Goal: Task Accomplishment & Management: Manage account settings

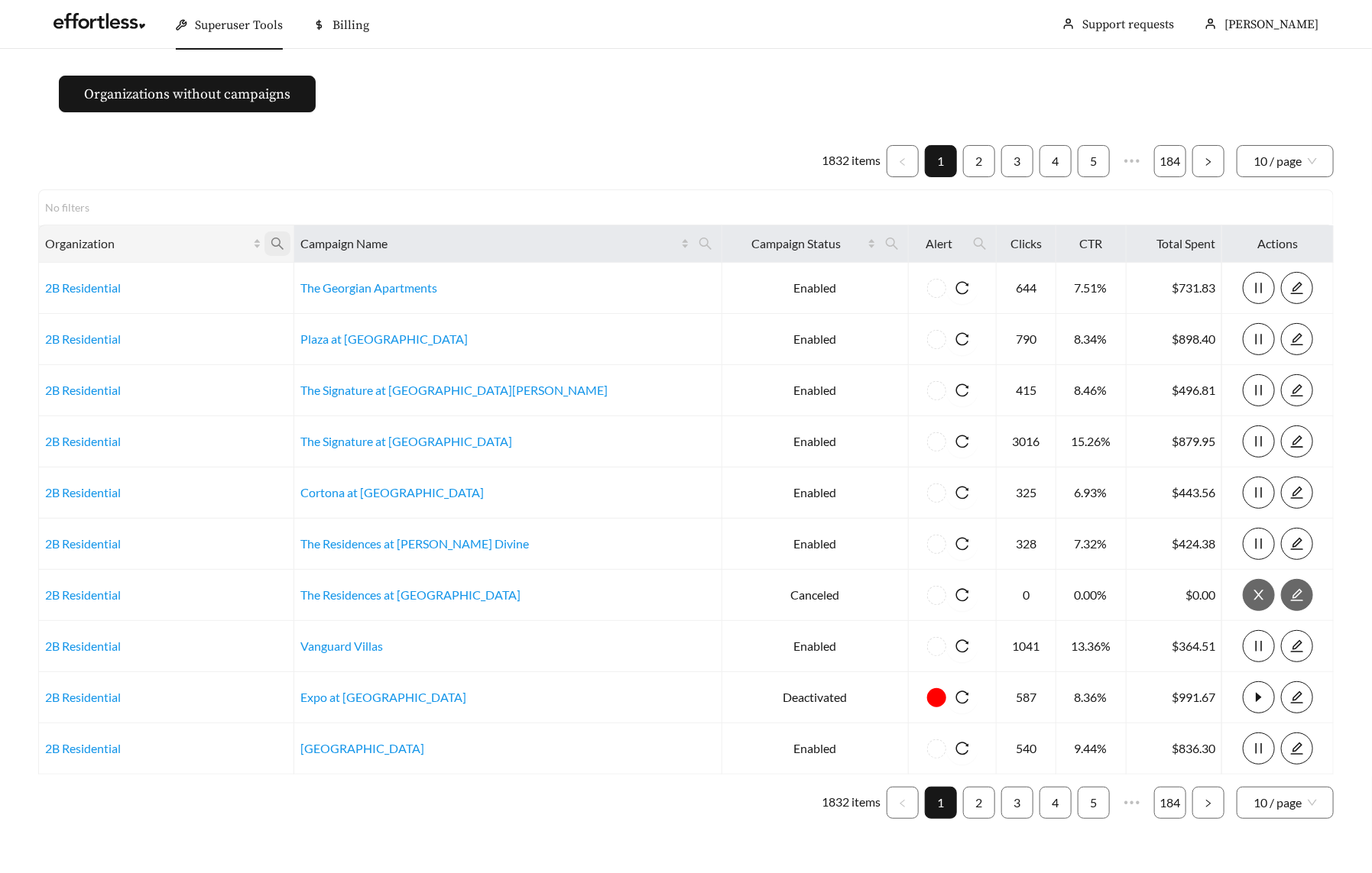
click at [284, 247] on icon "search" at bounding box center [278, 244] width 14 height 14
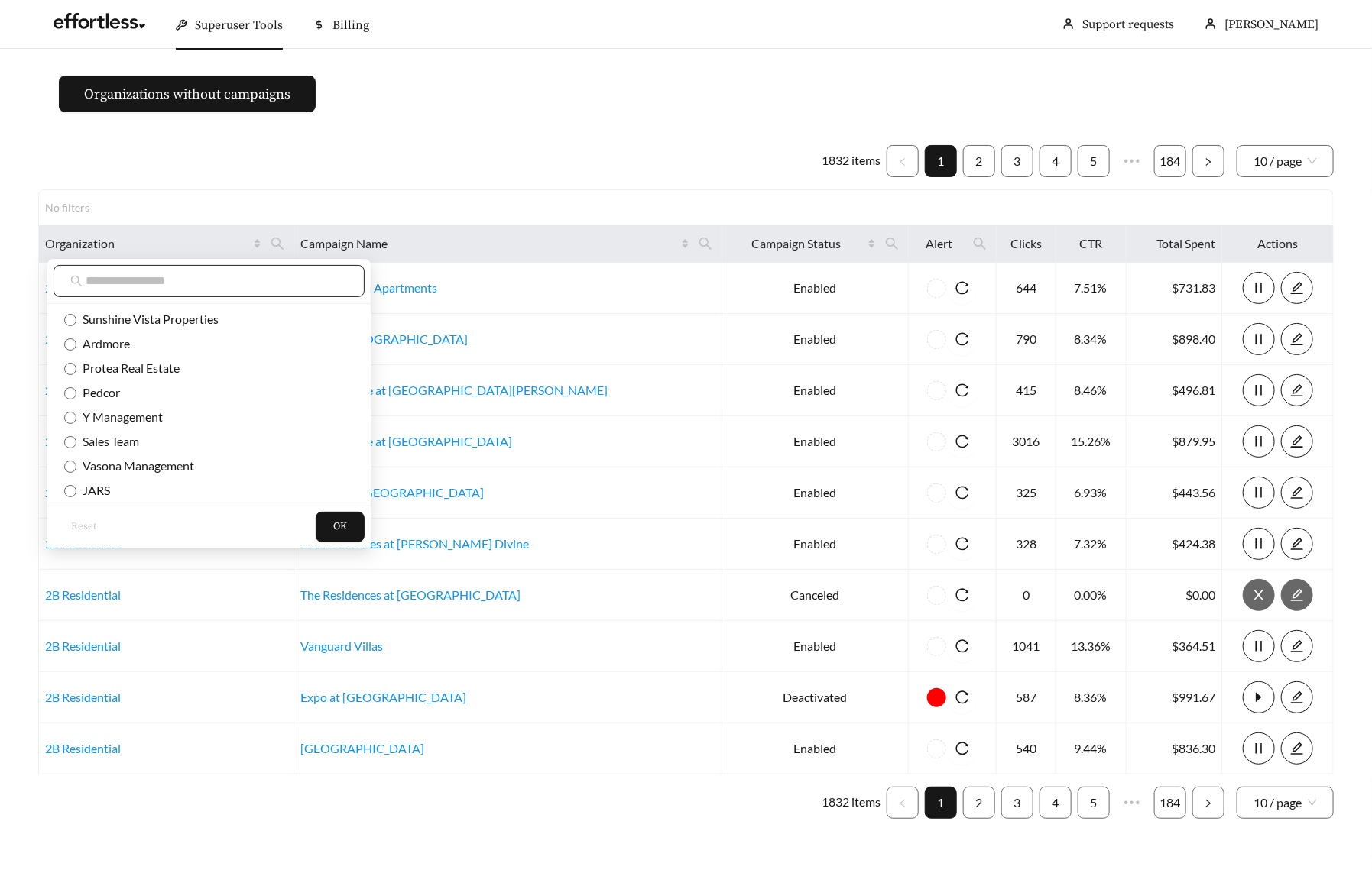
click at [264, 294] on span at bounding box center [209, 281] width 311 height 32
click at [262, 285] on input "text" at bounding box center [217, 281] width 262 height 18
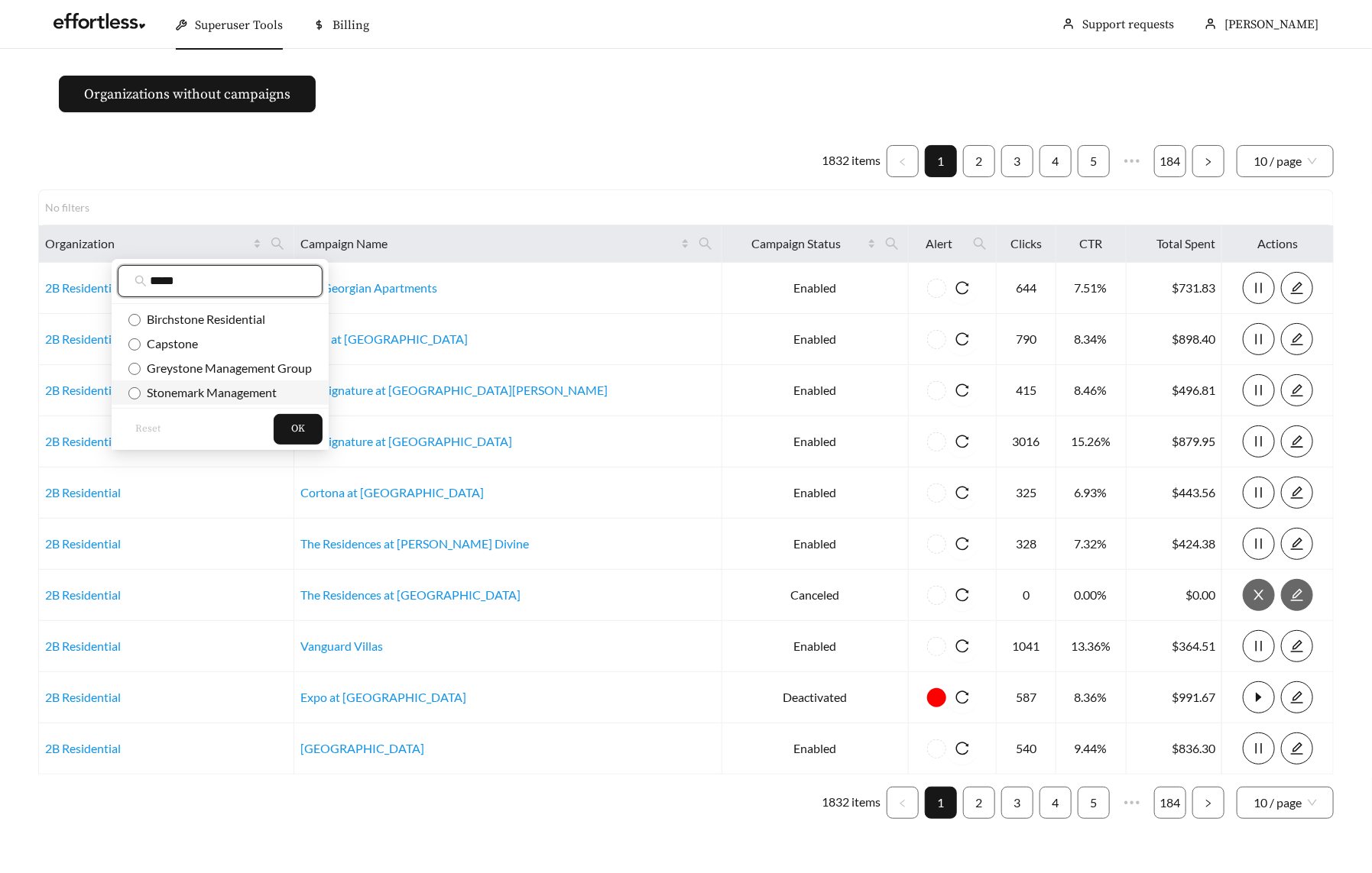
type input "*****"
click at [230, 391] on span "Stonemark Management" at bounding box center [209, 392] width 136 height 15
click at [320, 431] on button "OK" at bounding box center [298, 429] width 49 height 31
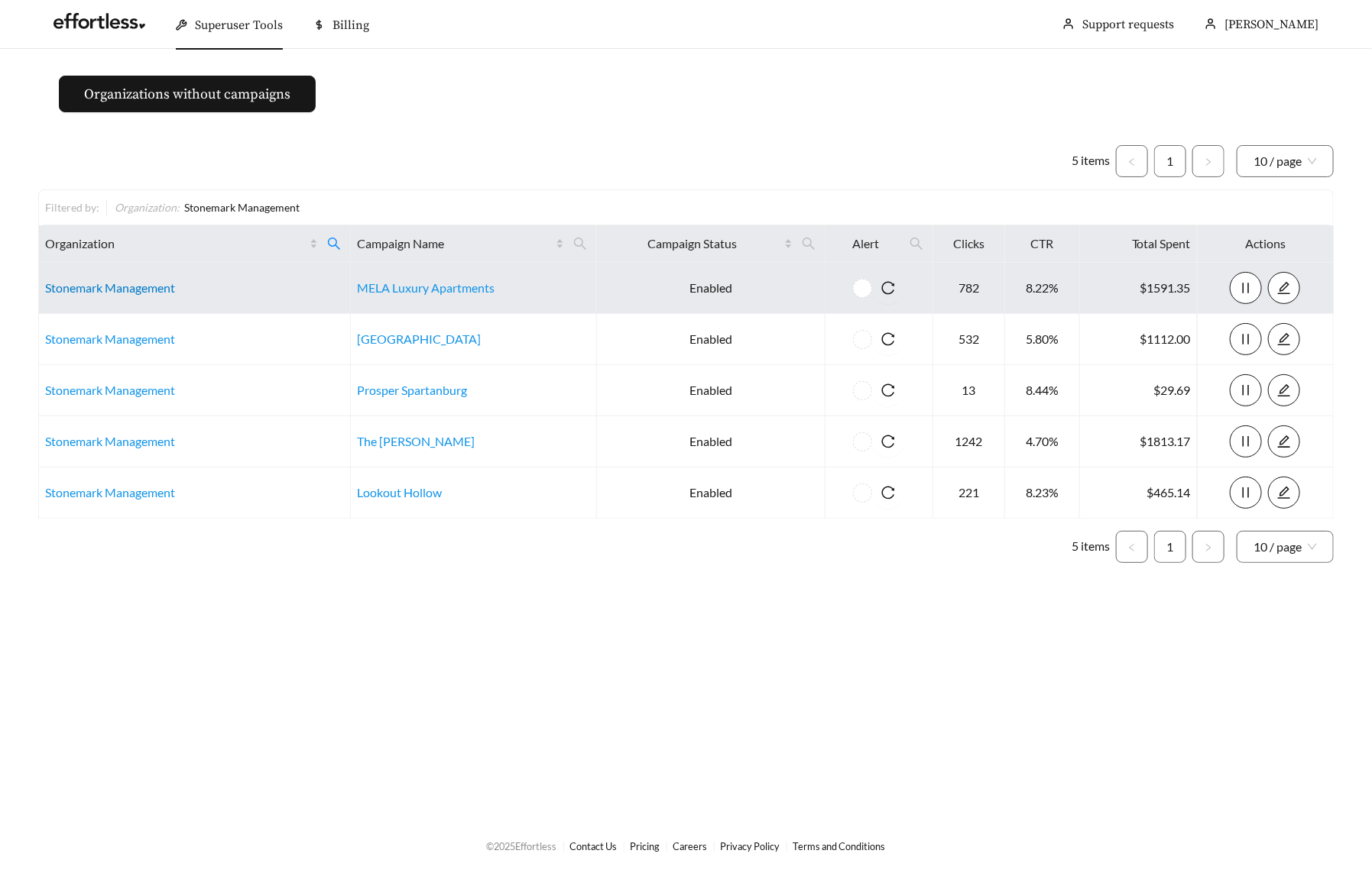
click at [125, 283] on link "Stonemark Management" at bounding box center [110, 288] width 130 height 15
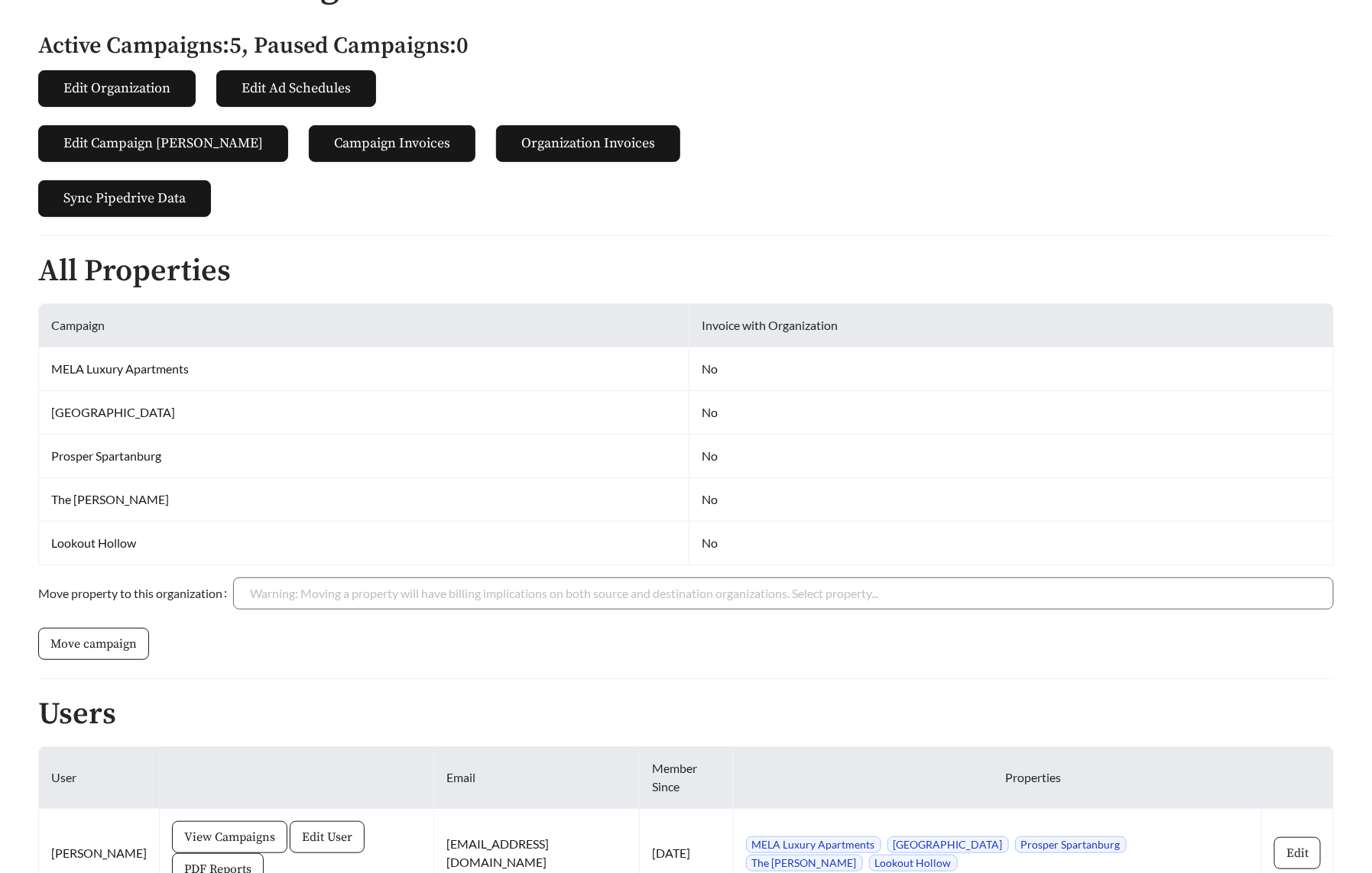
scroll to position [323, 0]
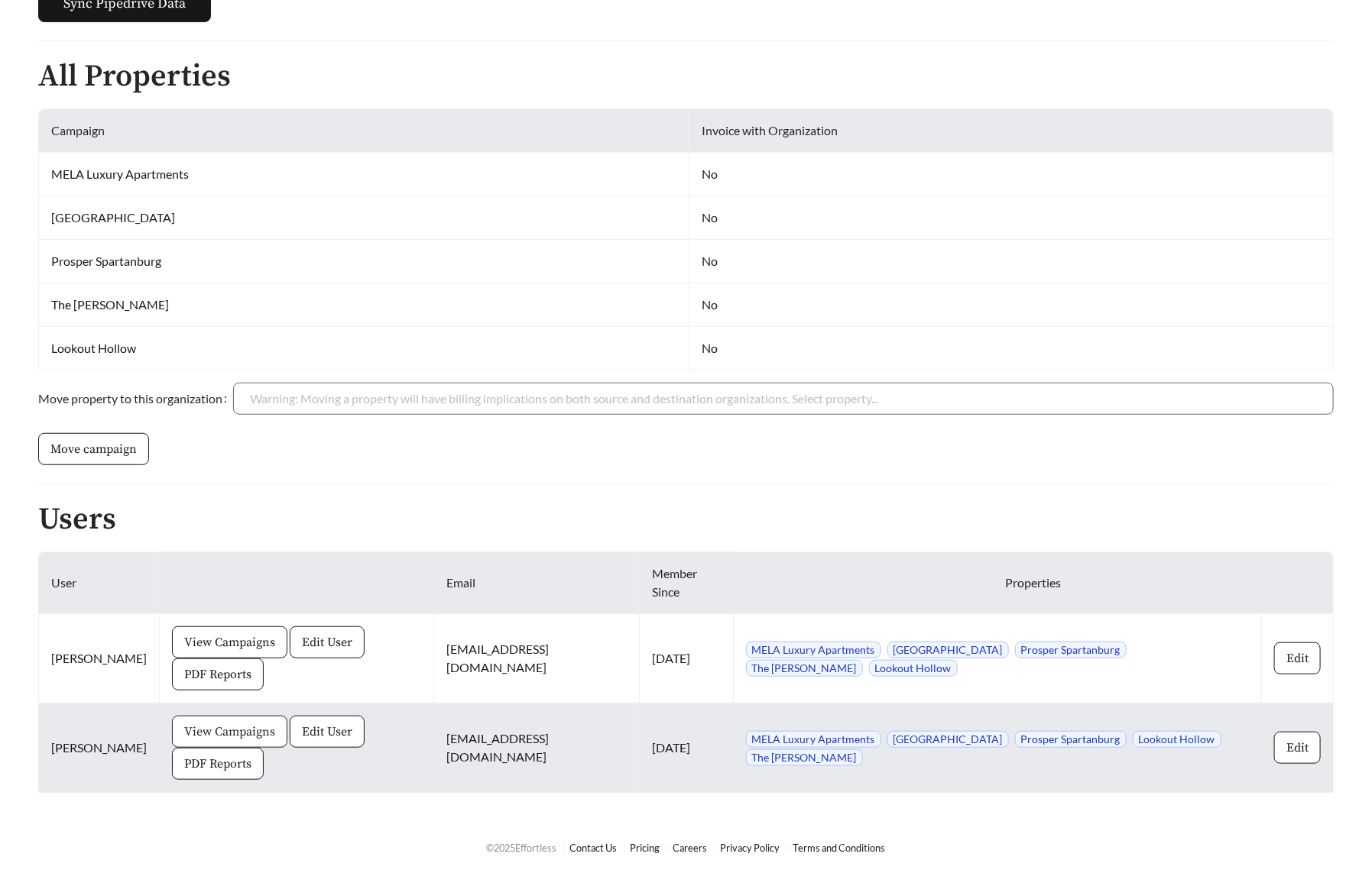
click at [229, 726] on span "View Campaigns" at bounding box center [229, 731] width 91 height 18
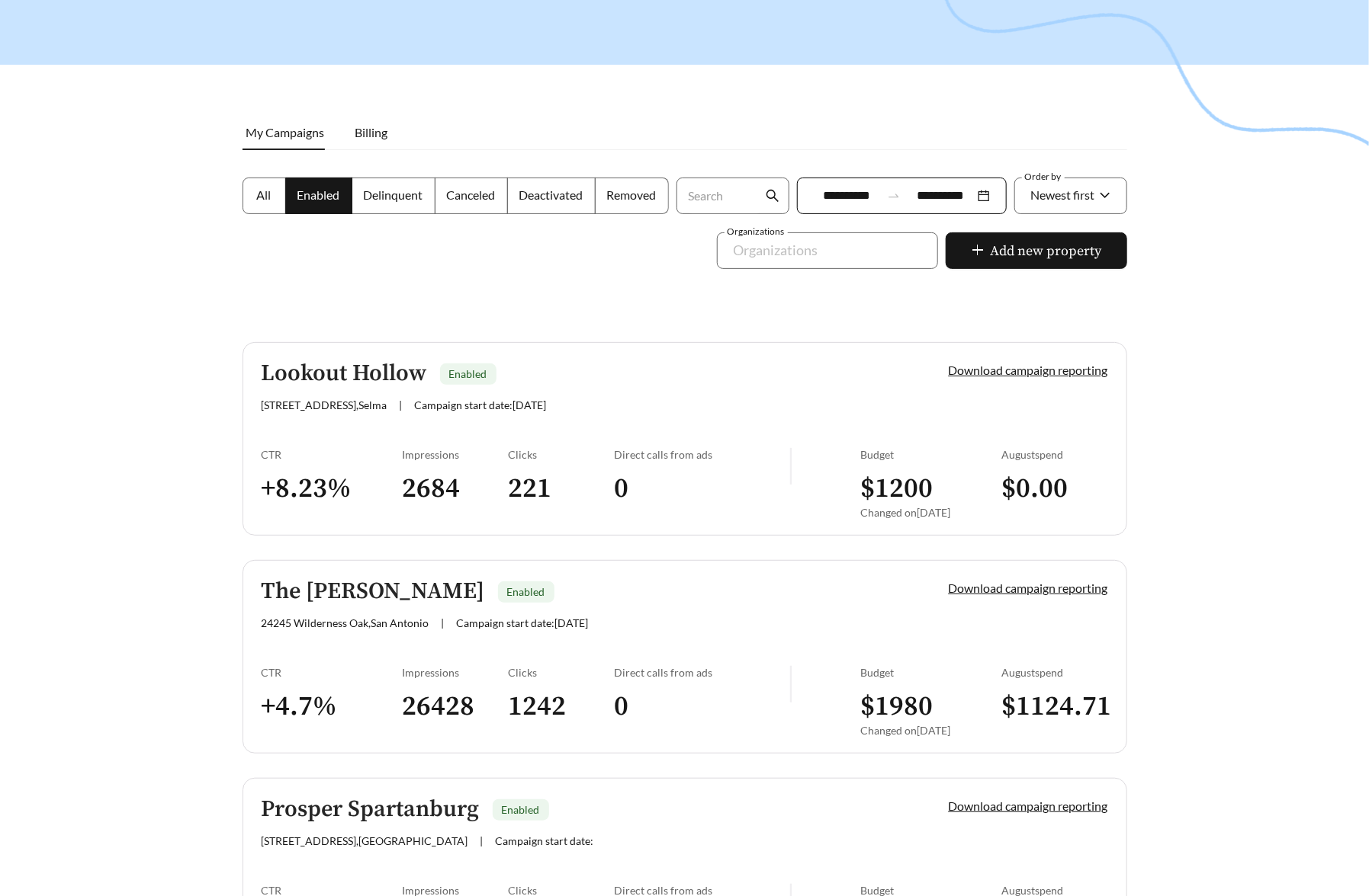
scroll to position [122, 0]
click at [360, 446] on link "Lookout Hollow Enabled [STREET_ADDRESS] | Campaign start date: [DATE] Download …" at bounding box center [684, 440] width 884 height 193
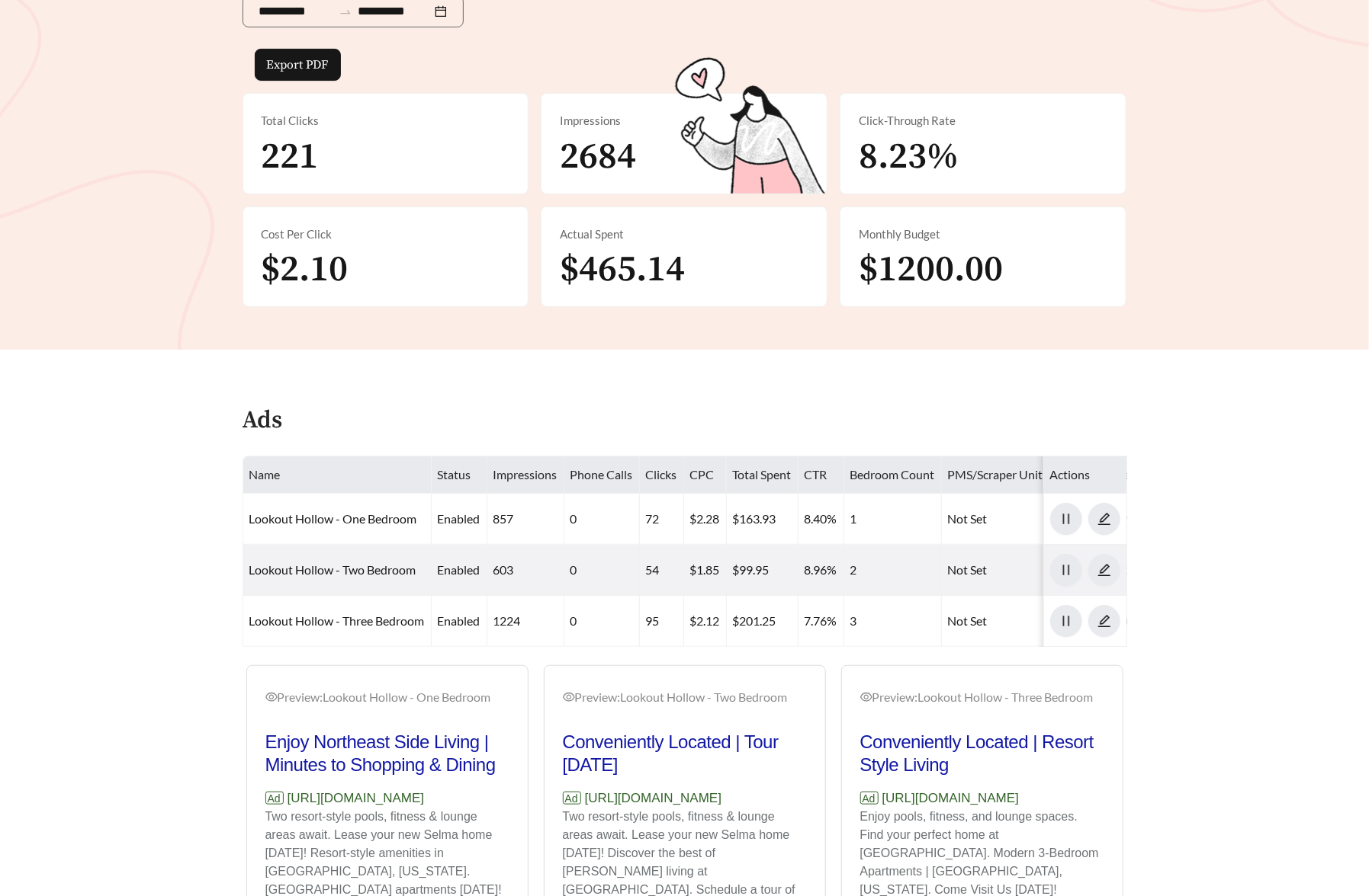
scroll to position [427, 0]
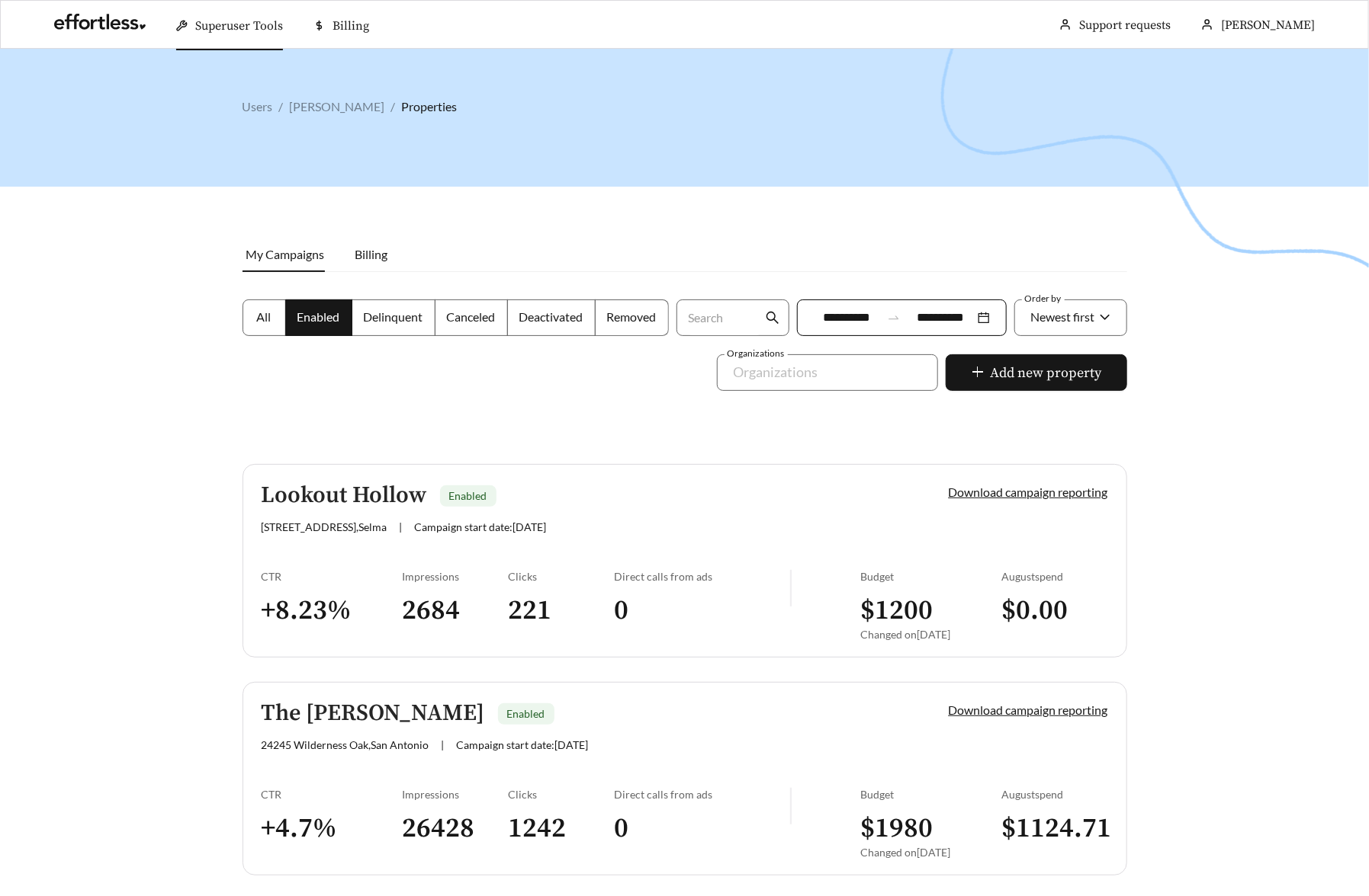
click at [277, 731] on div "The [PERSON_NAME] Enabled 24245 Wilderness Oak , [GEOGRAPHIC_DATA] | Campaign s…" at bounding box center [578, 726] width 635 height 50
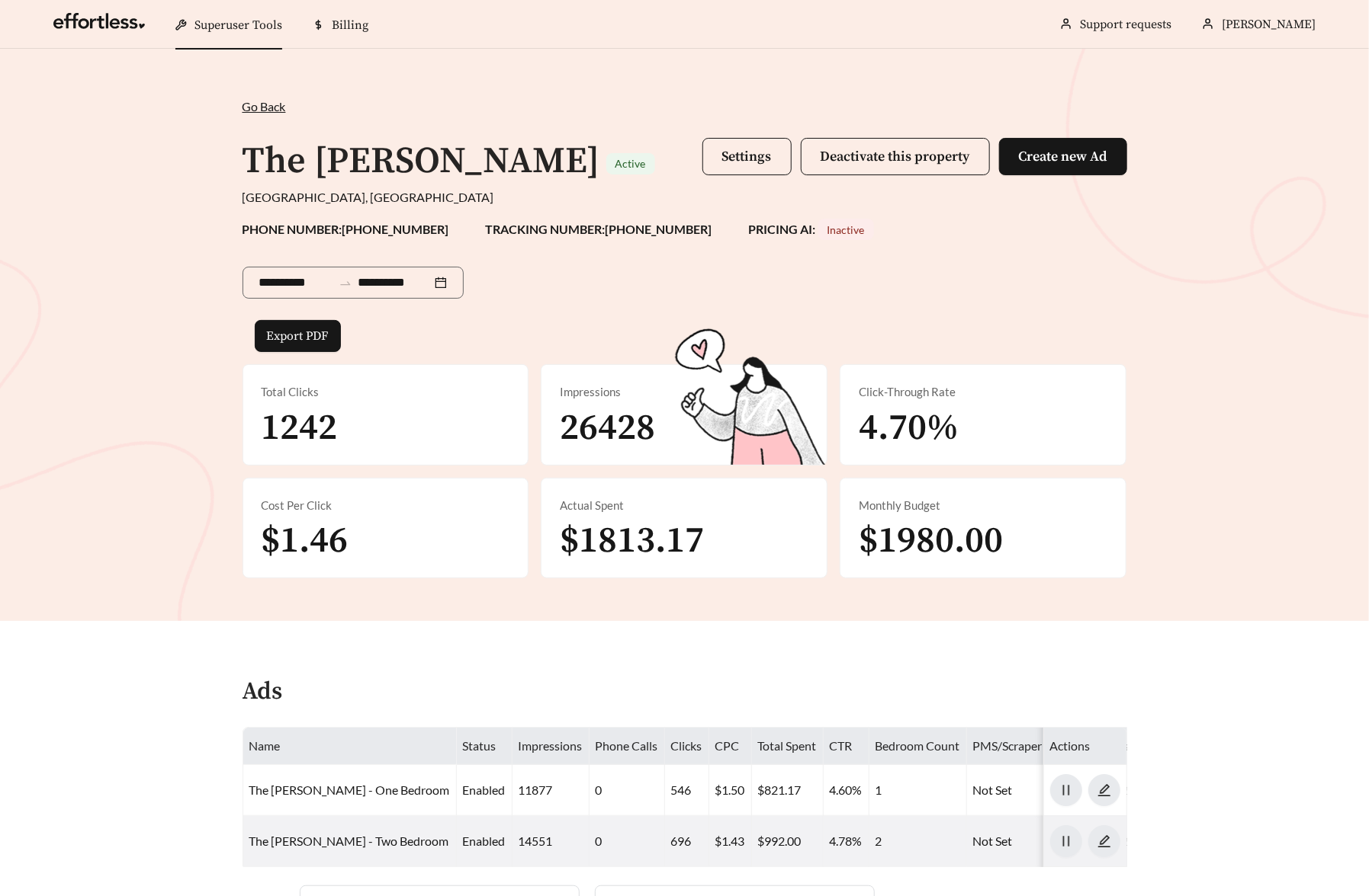
scroll to position [335, 0]
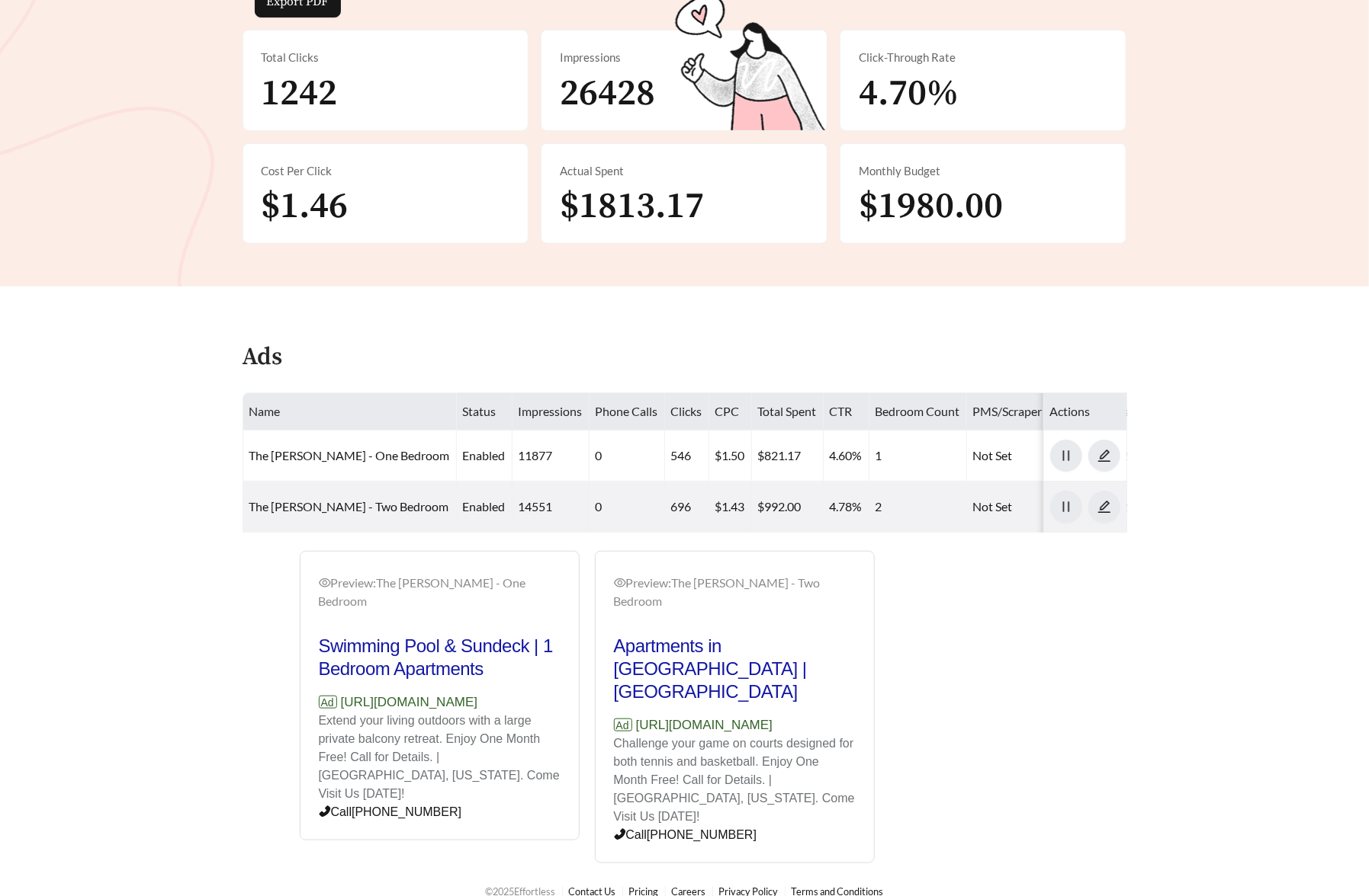
drag, startPoint x: 359, startPoint y: 726, endPoint x: 313, endPoint y: 705, distance: 50.6
click at [313, 705] on div "Preview: The [PERSON_NAME] - One Bedroom Swimming Pool & Sundeck | 1 Bedroom Ap…" at bounding box center [439, 698] width 278 height 285
copy p "[URL][DOMAIN_NAME]"
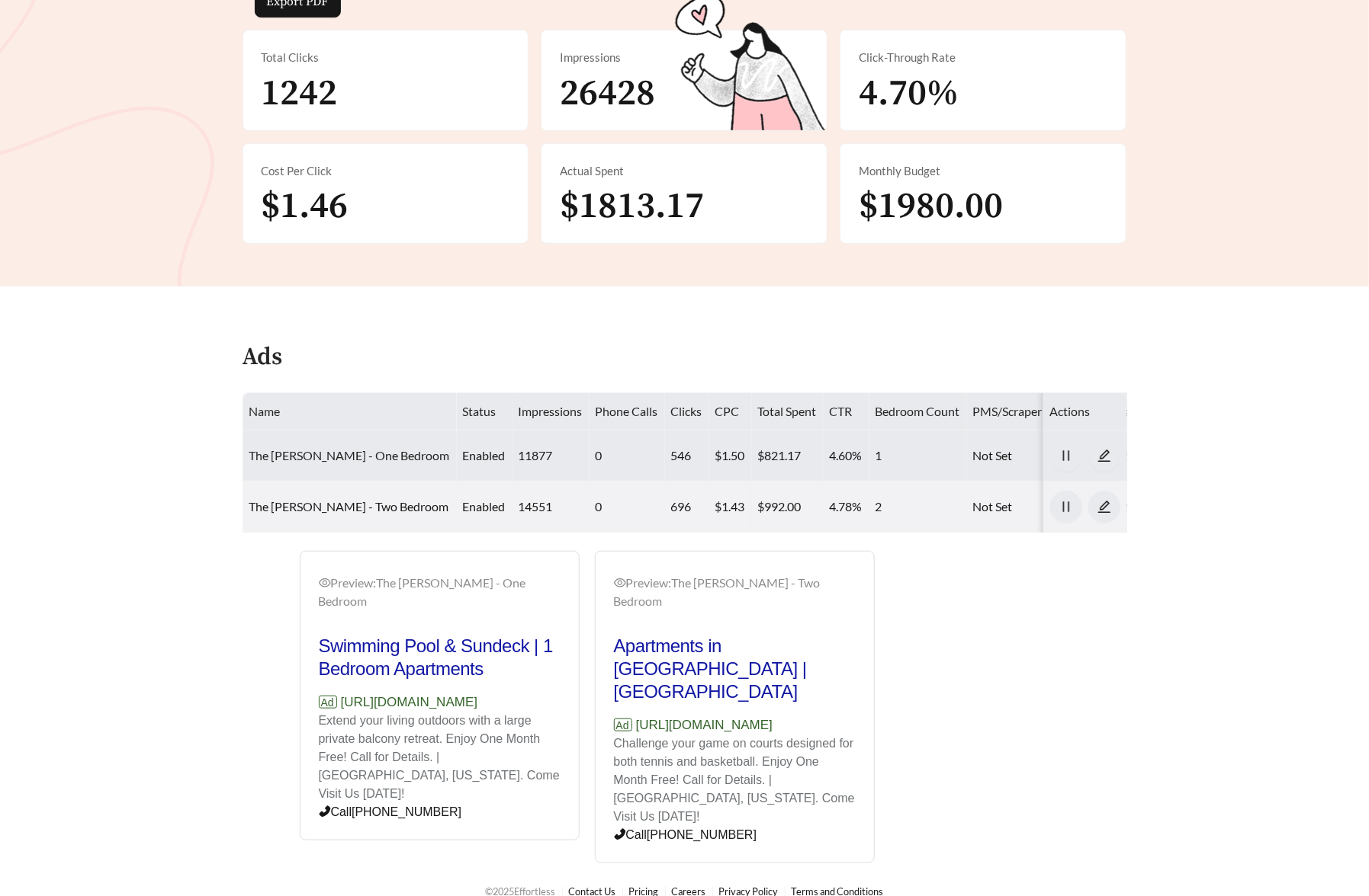
click at [301, 461] on link "The [PERSON_NAME] - One Bedroom" at bounding box center [349, 455] width 200 height 15
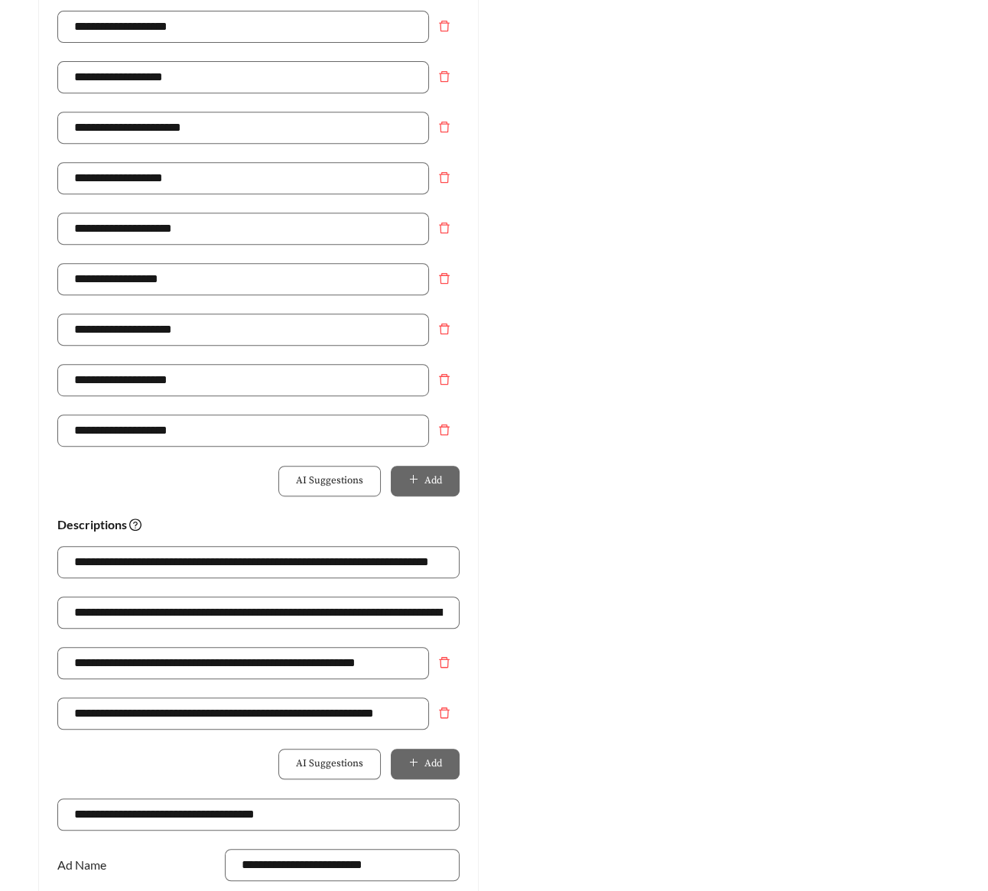
scroll to position [609, 0]
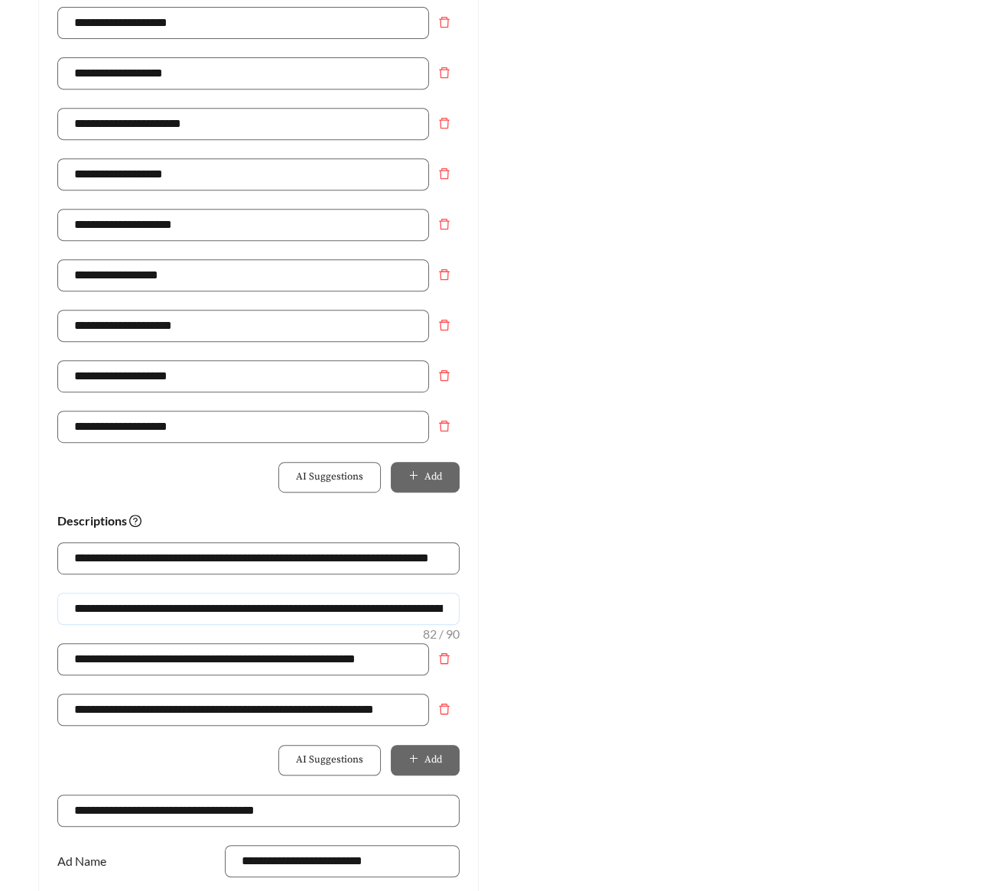
click at [134, 612] on input "**********" at bounding box center [258, 609] width 402 height 32
drag, startPoint x: 159, startPoint y: 609, endPoint x: 69, endPoint y: 610, distance: 90.2
click at [69, 610] on input "**********" at bounding box center [258, 609] width 402 height 32
drag, startPoint x: 330, startPoint y: 612, endPoint x: 275, endPoint y: 612, distance: 55.1
click at [275, 612] on input "**********" at bounding box center [258, 609] width 402 height 32
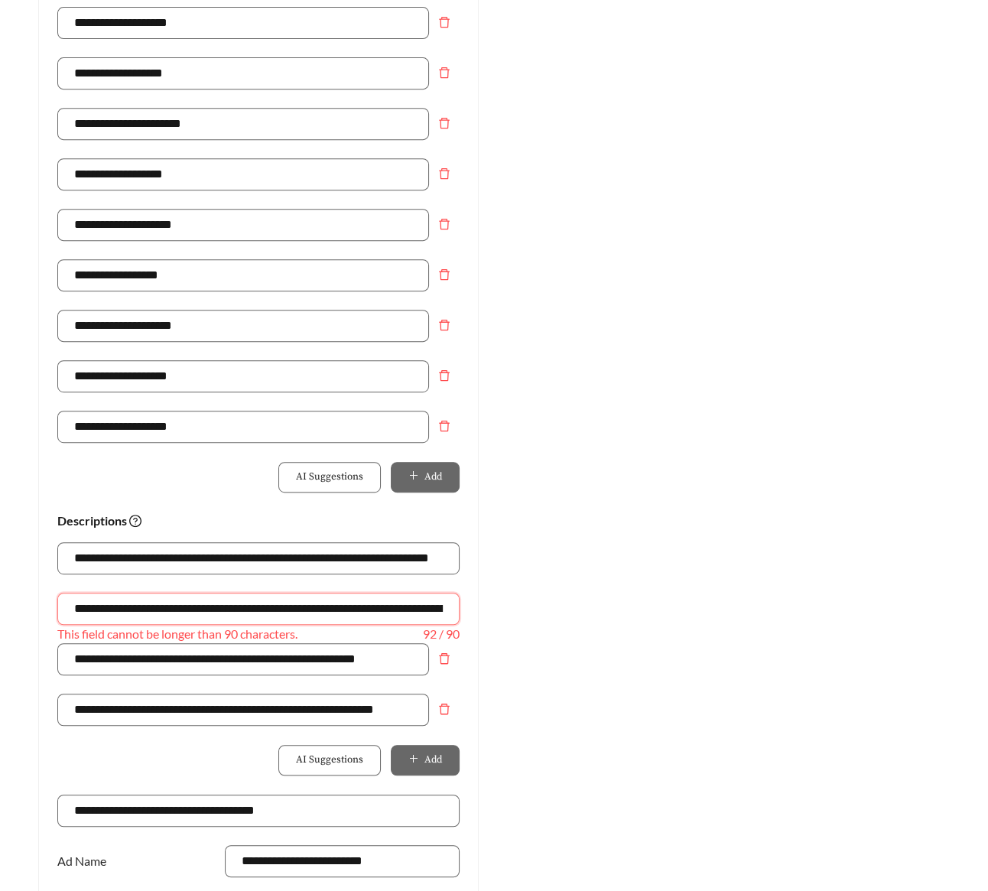
click at [219, 614] on input "**********" at bounding box center [258, 609] width 402 height 32
click at [184, 609] on input "**********" at bounding box center [258, 609] width 402 height 32
click at [74, 607] on input "**********" at bounding box center [258, 609] width 402 height 32
drag, startPoint x: 73, startPoint y: 603, endPoint x: 501, endPoint y: 627, distance: 428.1
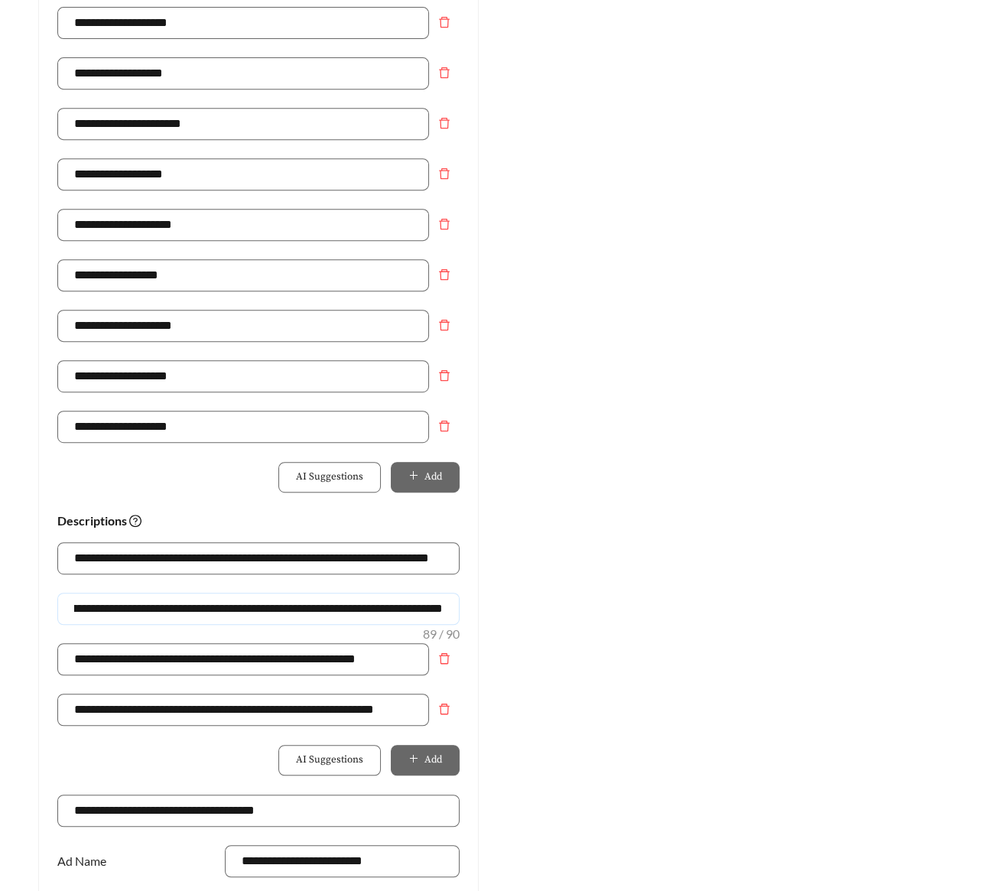
click at [501, 627] on div "**********" at bounding box center [494, 291] width 942 height 1495
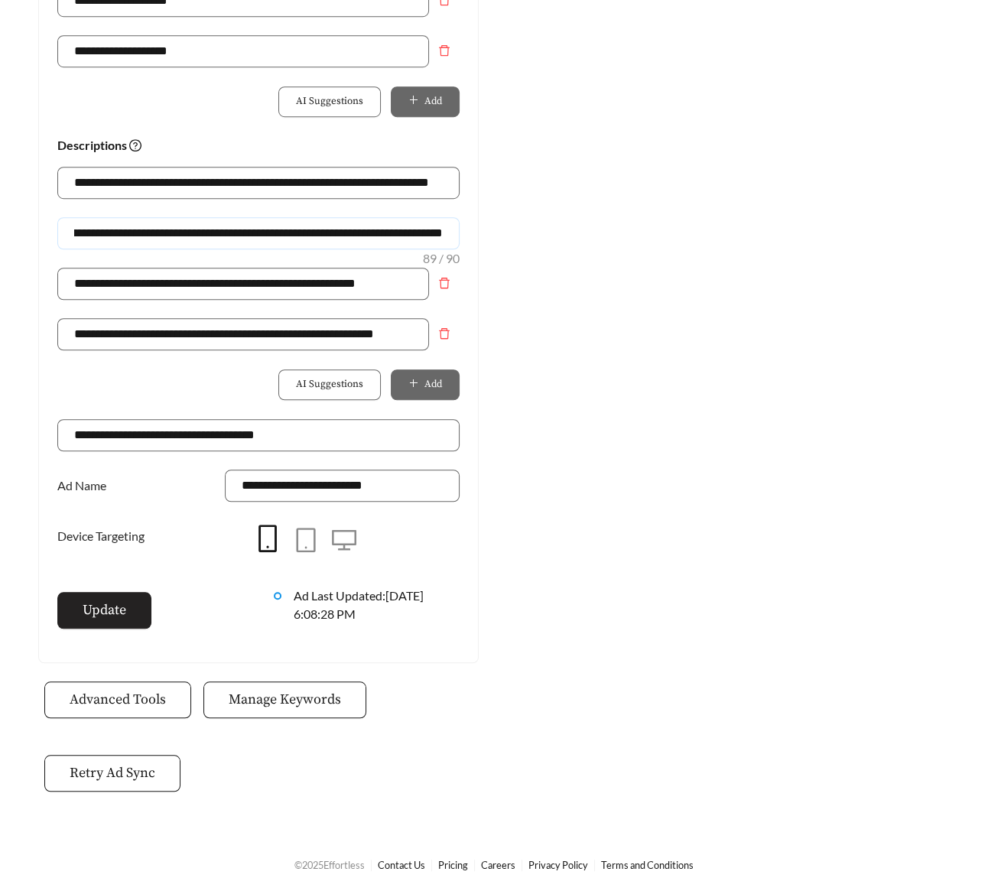
type input "**********"
click at [108, 606] on span "Update" at bounding box center [105, 609] width 44 height 21
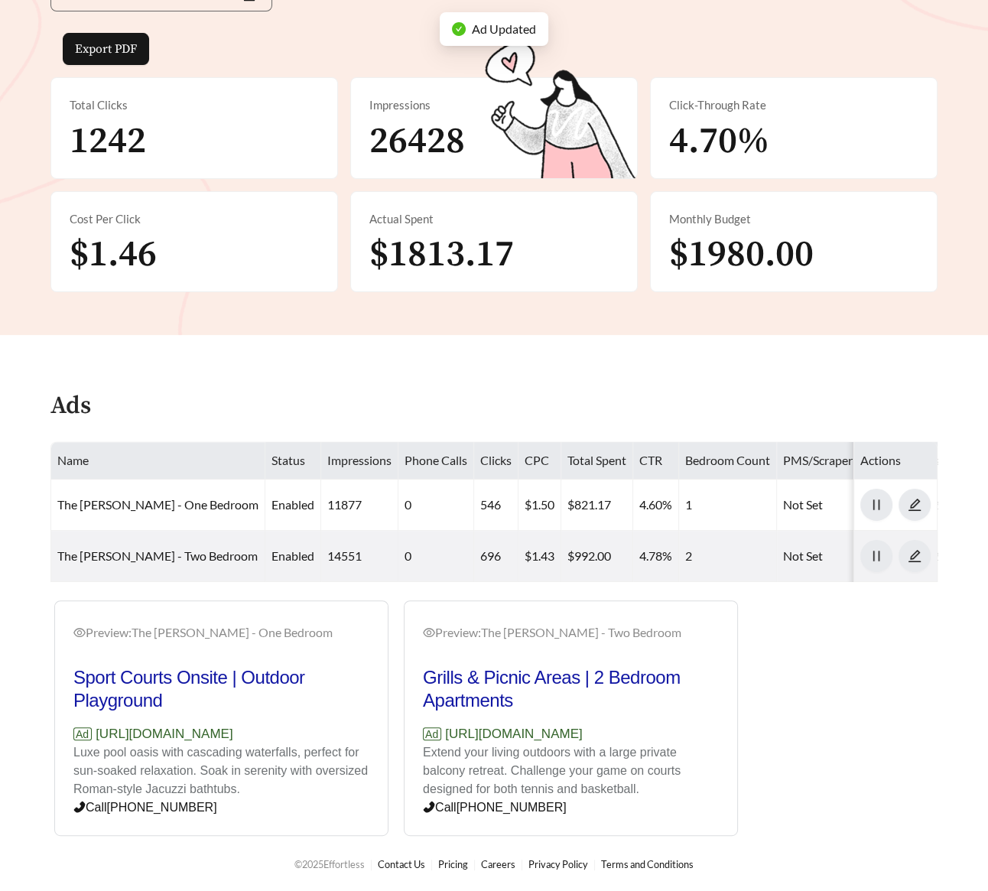
scroll to position [288, 0]
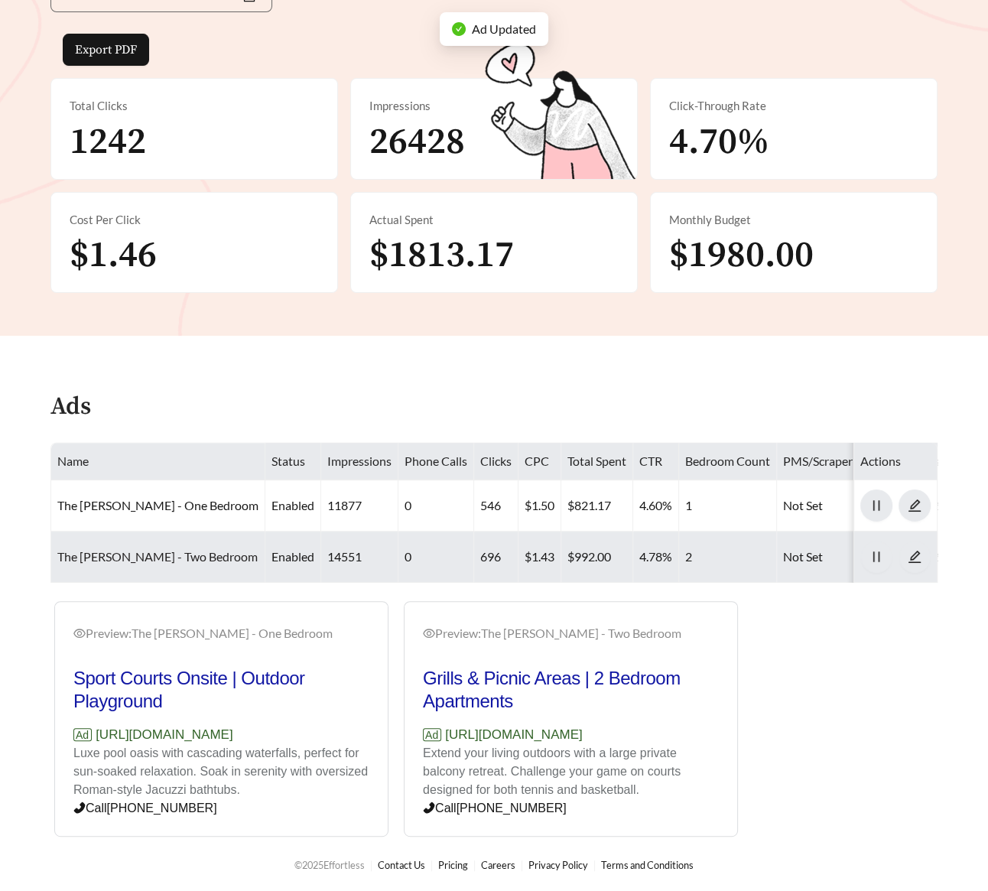
click at [94, 556] on link "The Anthony - Two Bedroom" at bounding box center [157, 556] width 200 height 15
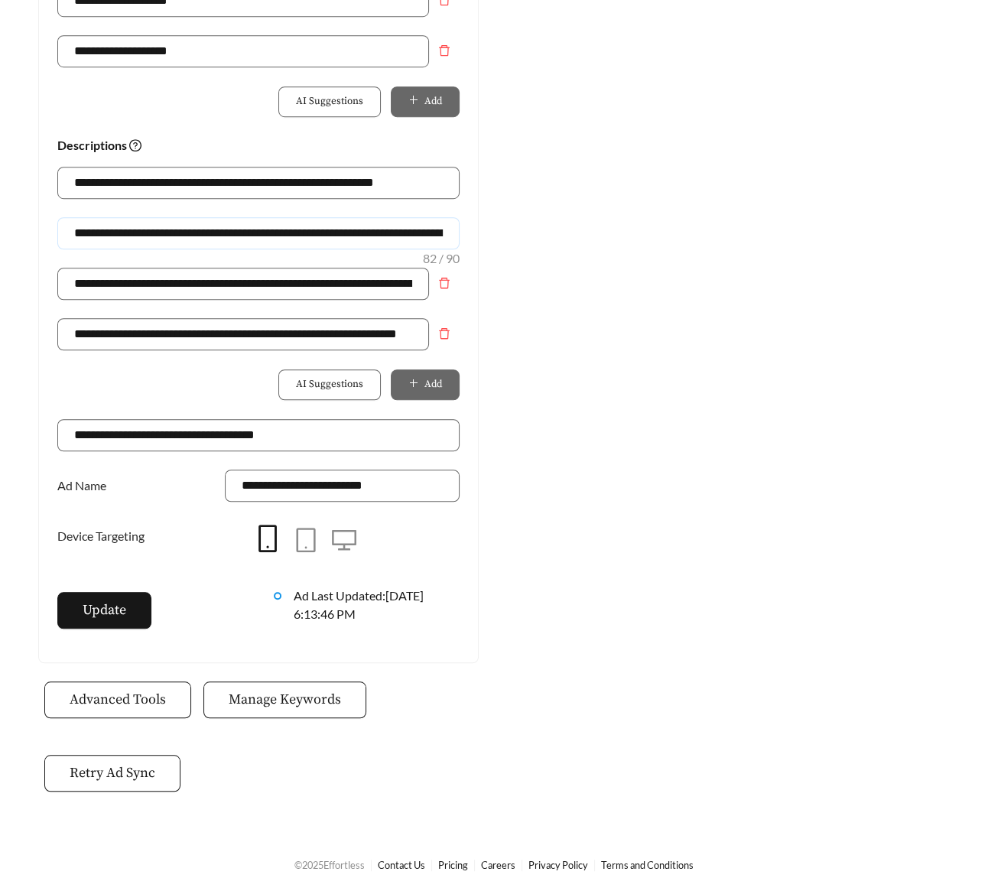
scroll to position [0, 67]
drag, startPoint x: 68, startPoint y: 229, endPoint x: 677, endPoint y: 266, distance: 610.6
paste input "*******"
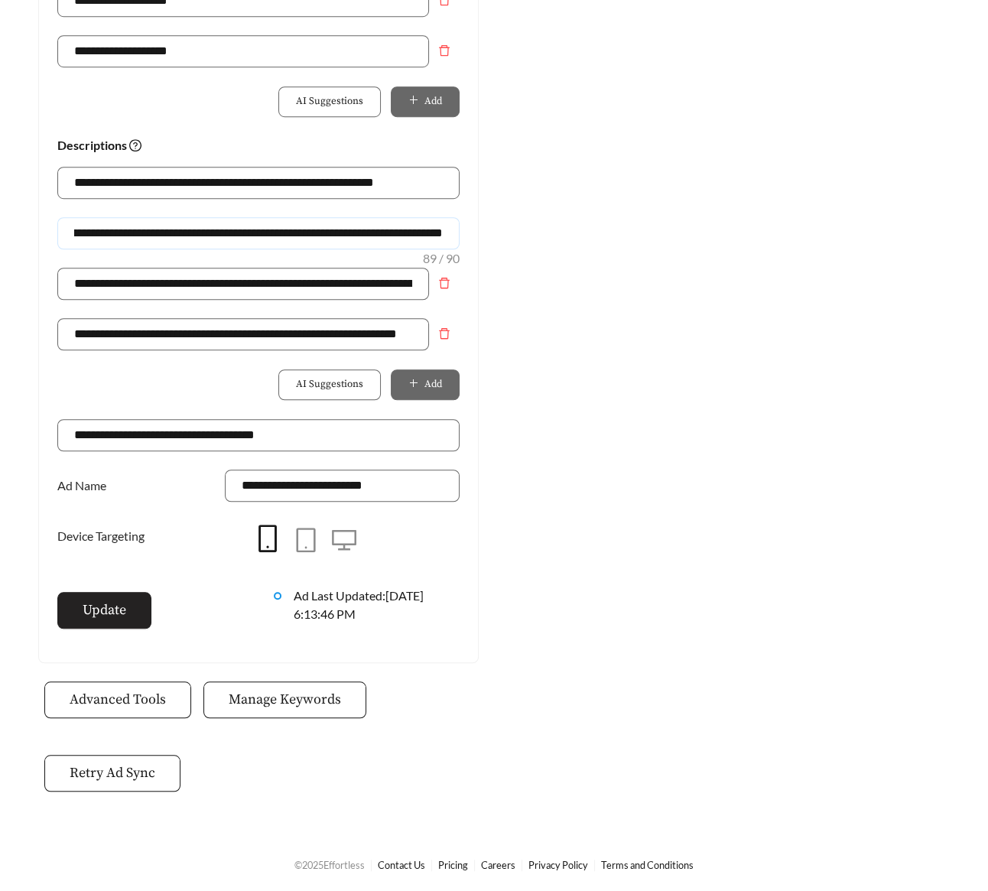
type input "**********"
click at [134, 604] on button "Update" at bounding box center [104, 610] width 94 height 37
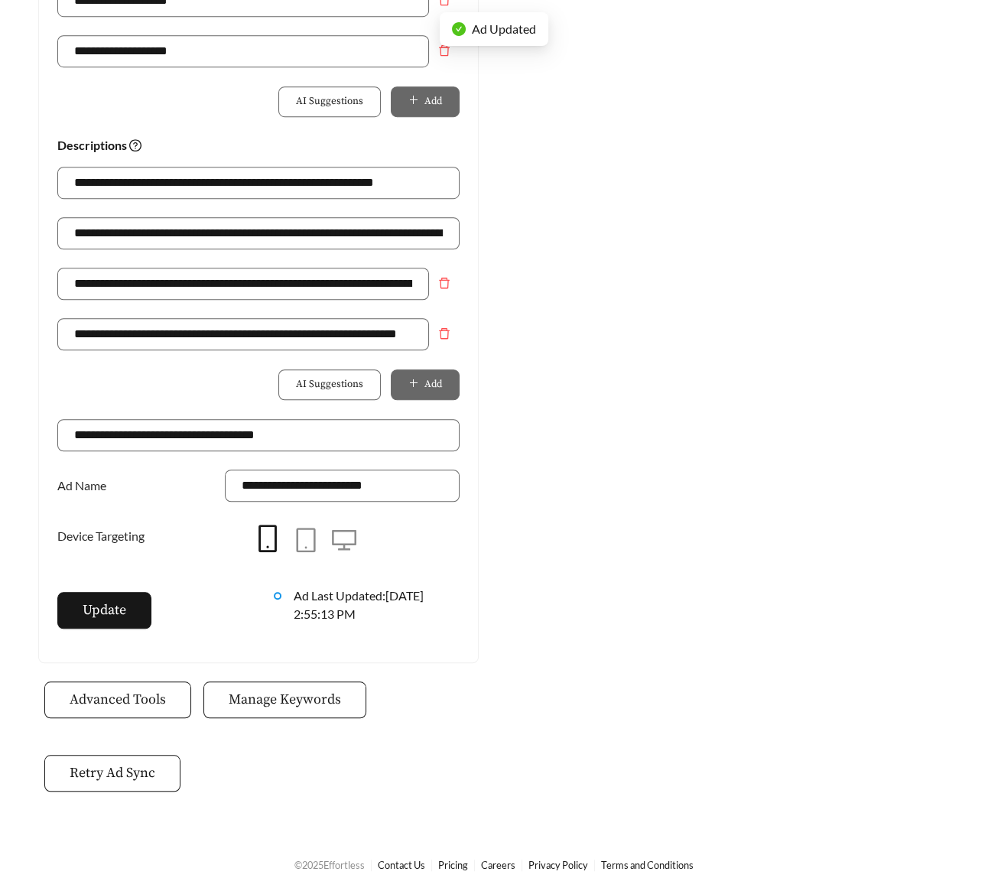
scroll to position [265, 0]
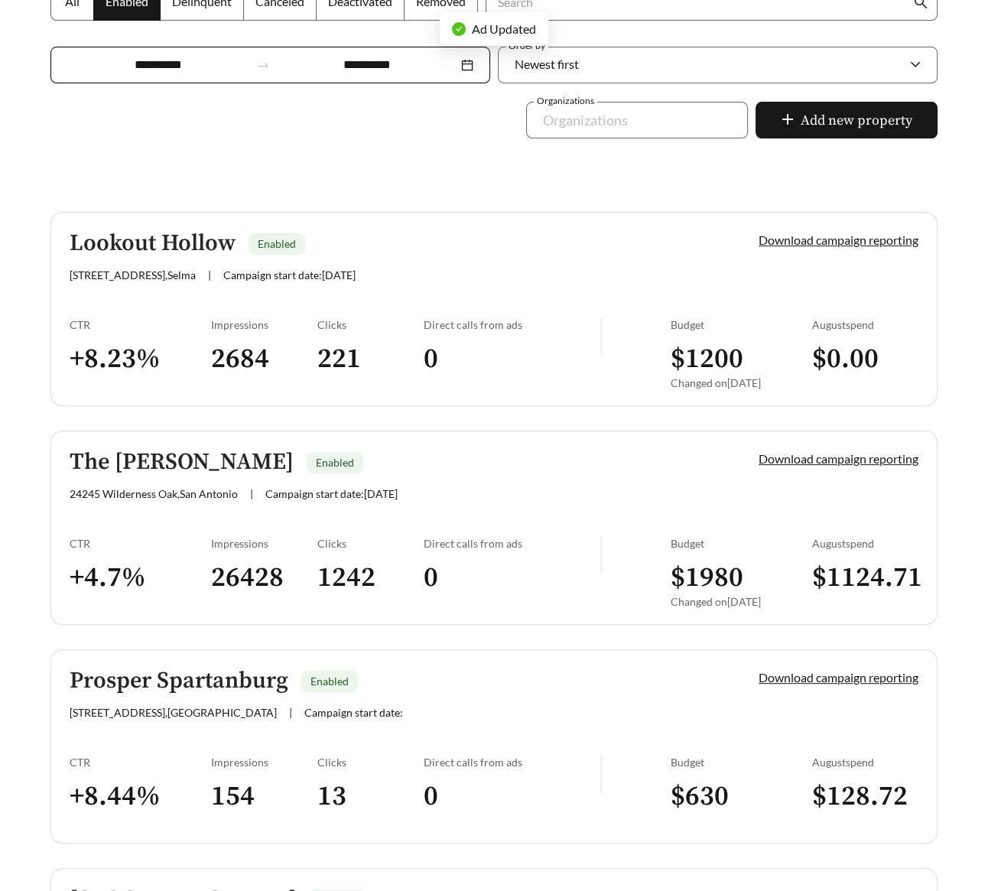
scroll to position [406, 0]
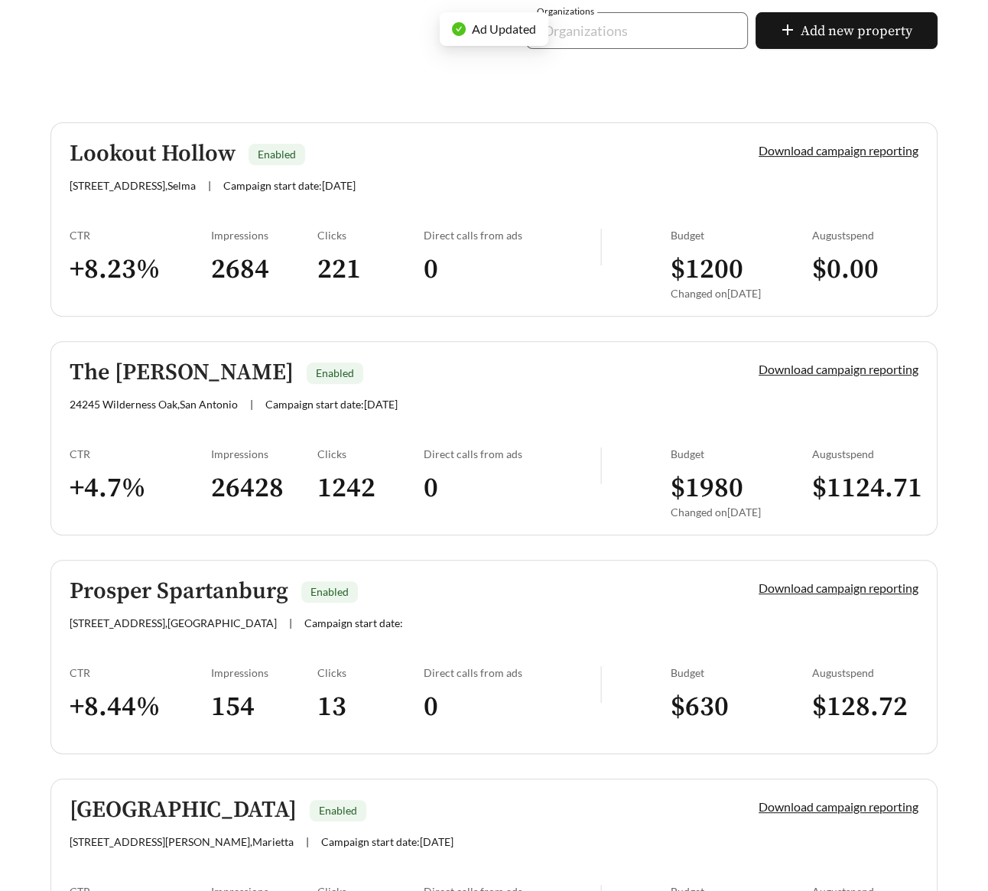
click at [161, 629] on link "Prosper Spartanburg Enabled 151 Fernwood Dr , Spartanburg | Campaign start date…" at bounding box center [493, 657] width 887 height 194
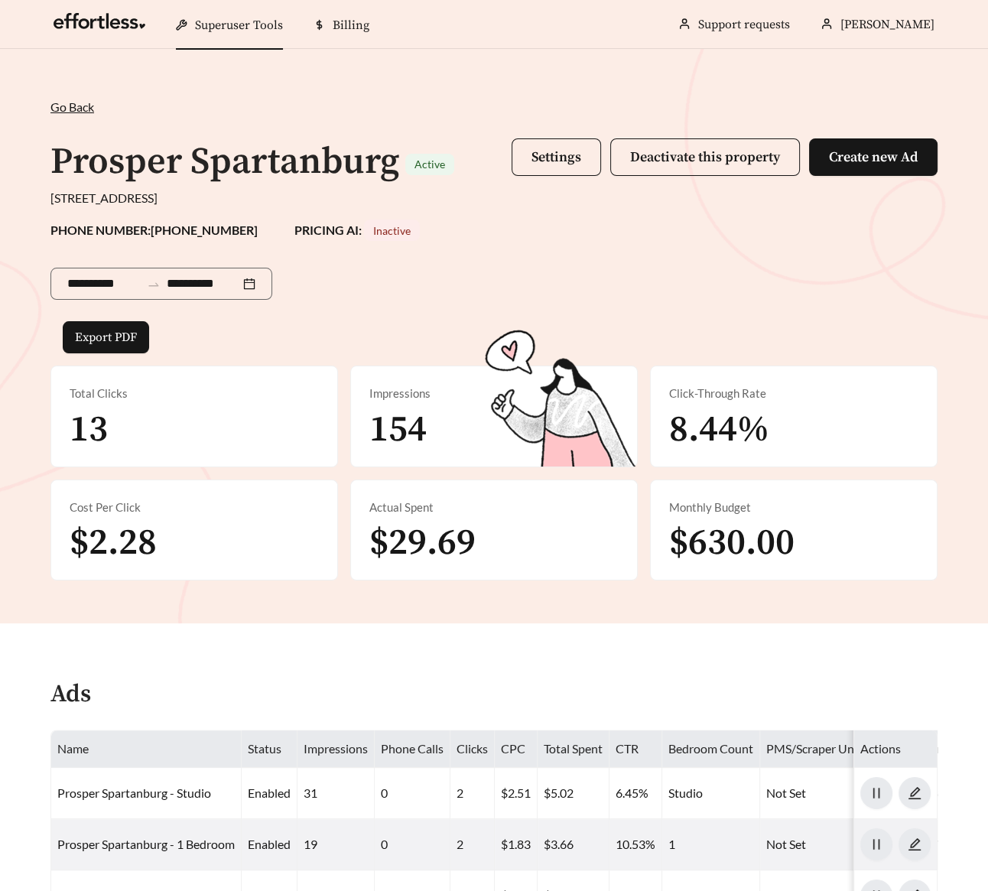
scroll to position [338, 0]
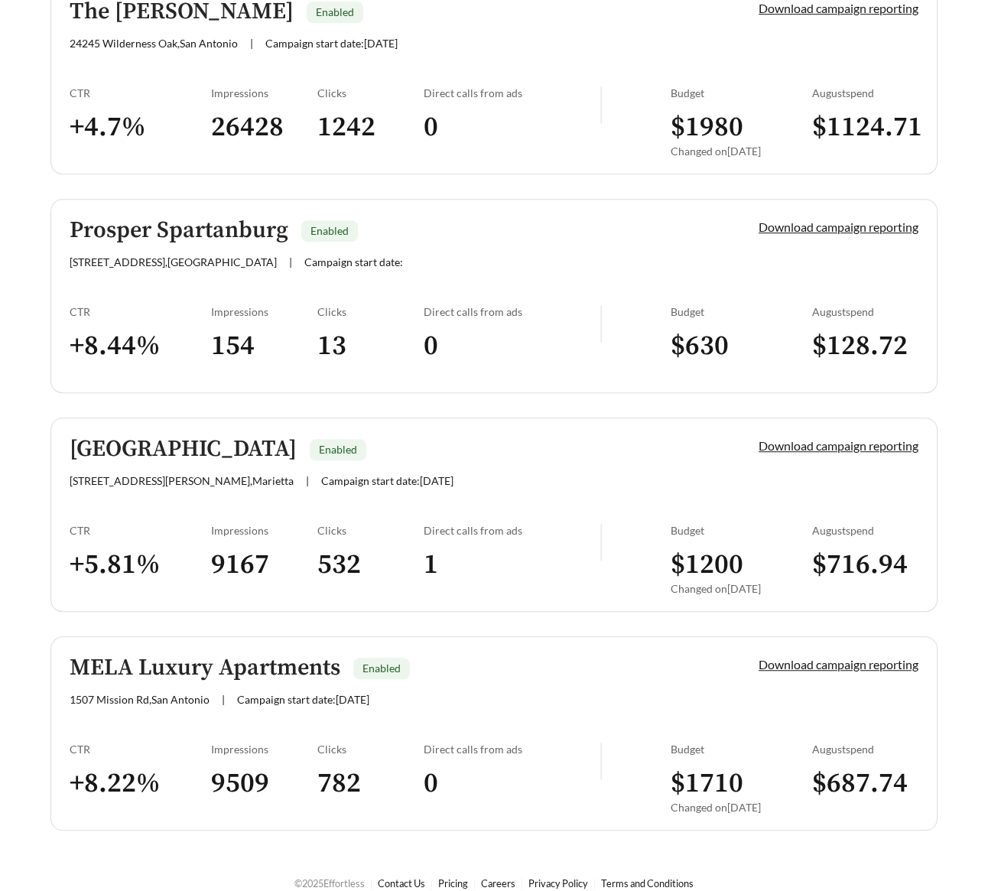
scroll to position [782, 0]
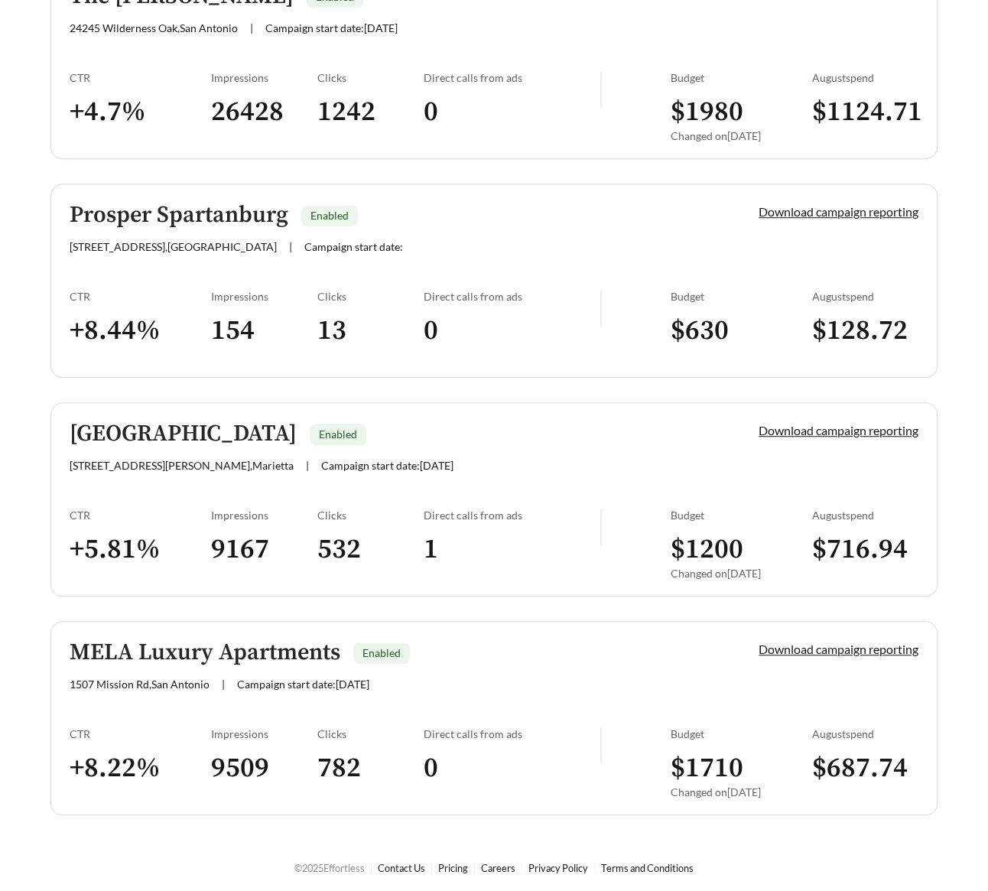
click at [160, 515] on div "CTR" at bounding box center [140, 514] width 141 height 13
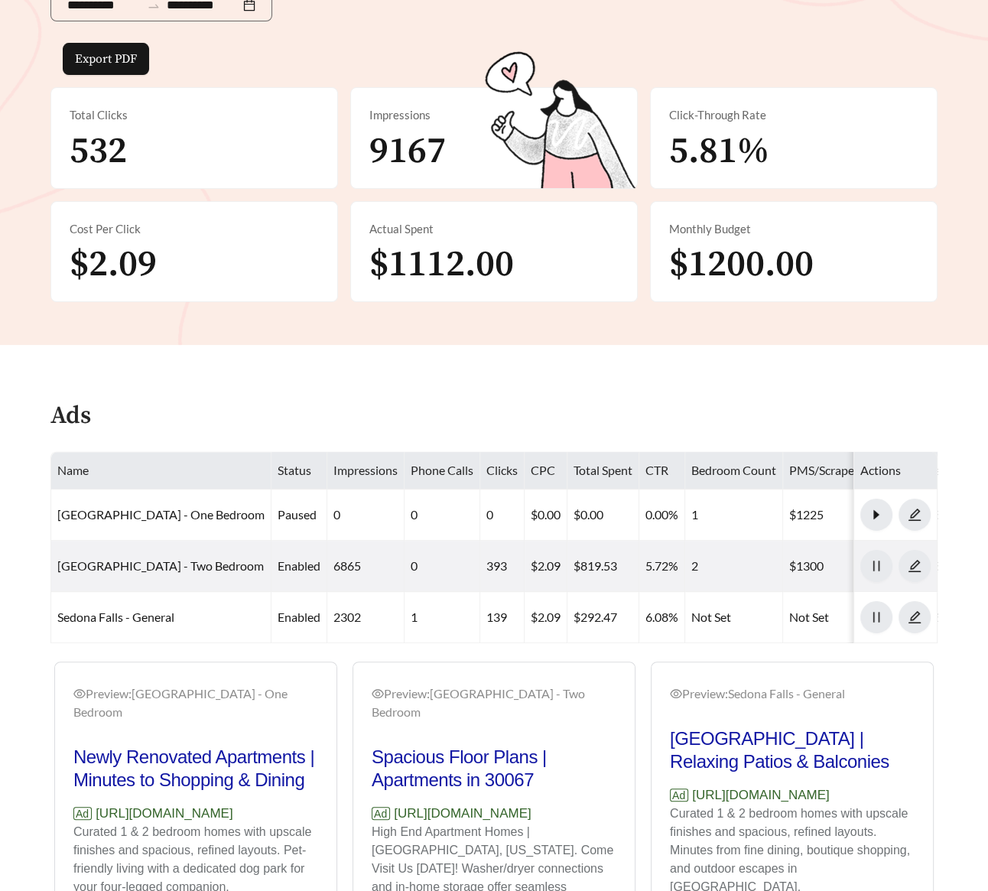
scroll to position [439, 0]
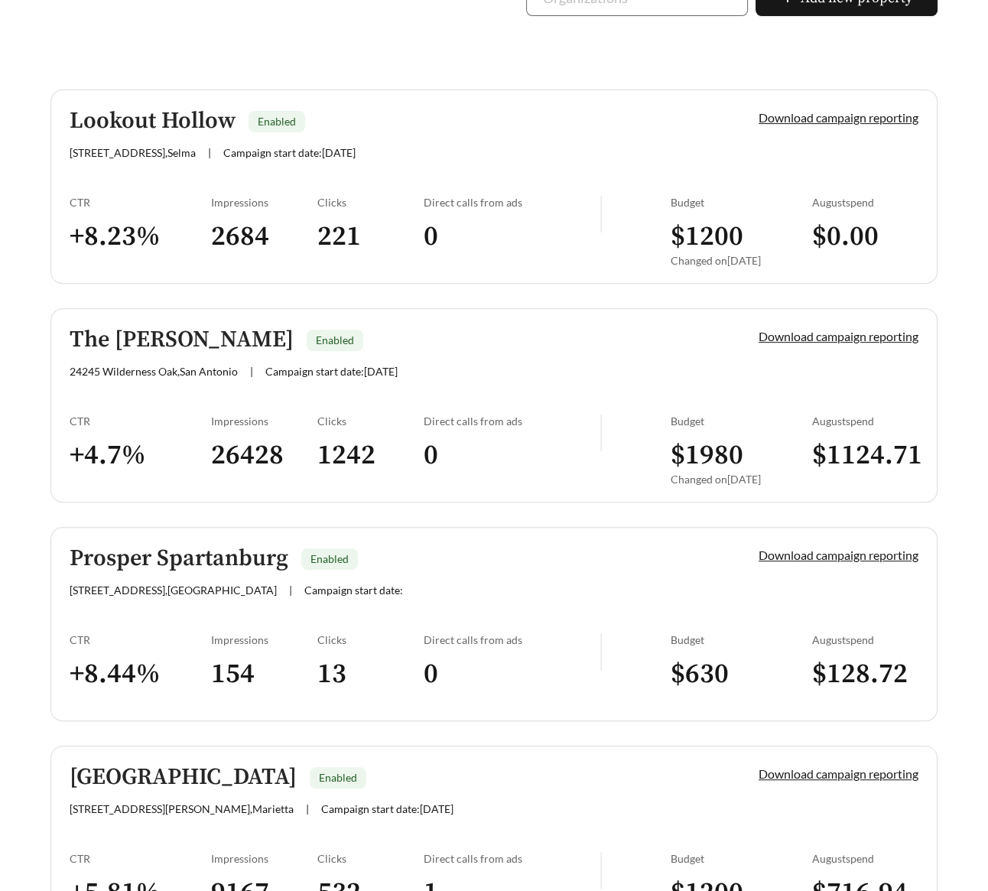
scroll to position [782, 0]
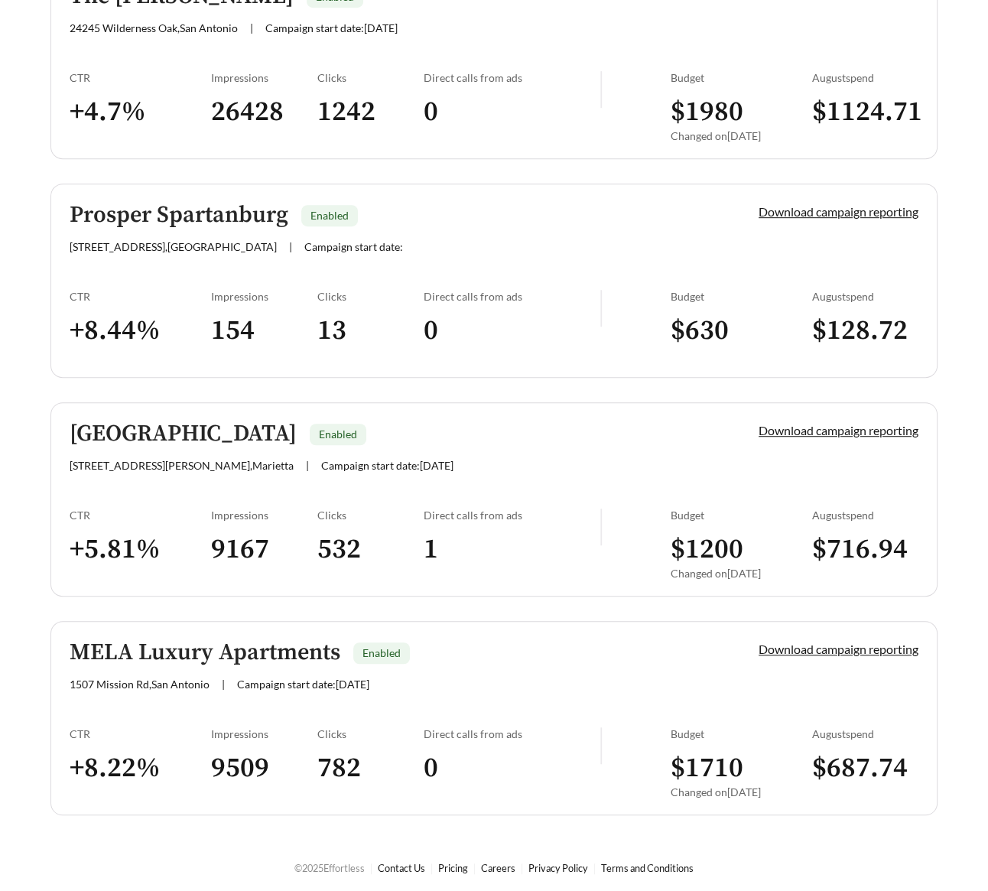
click at [193, 751] on h3 "+ 8.22 %" at bounding box center [140, 768] width 141 height 34
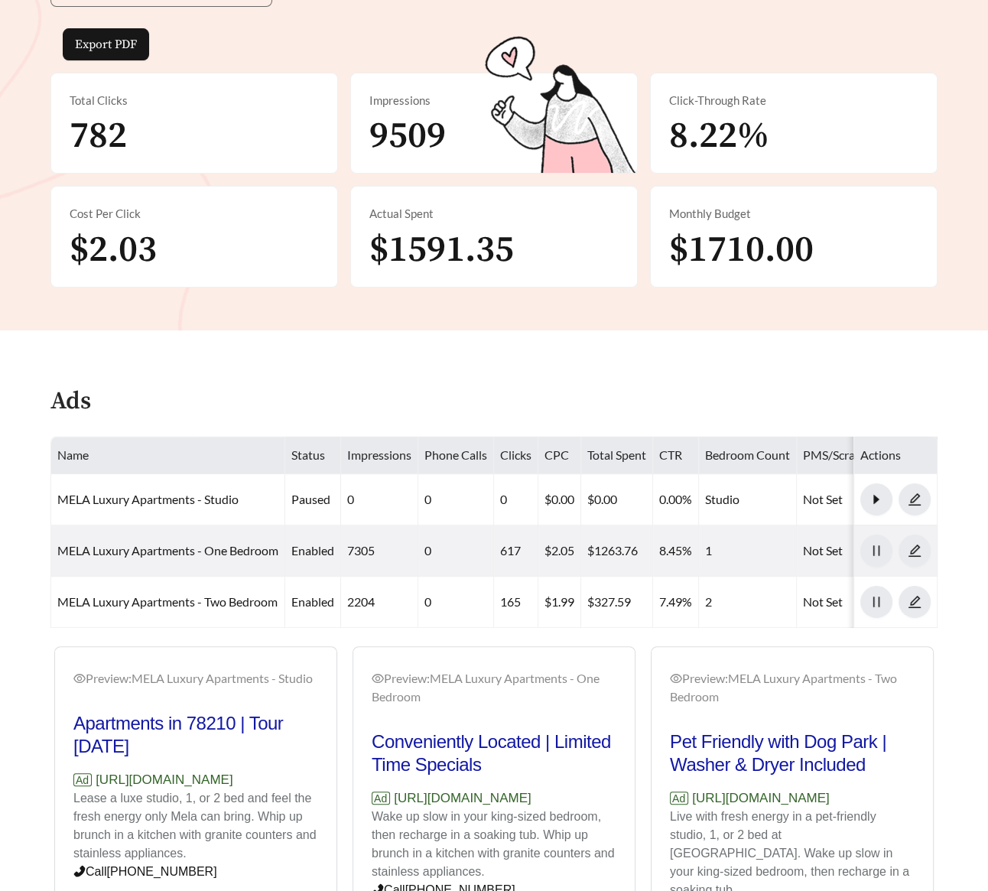
scroll to position [423, 0]
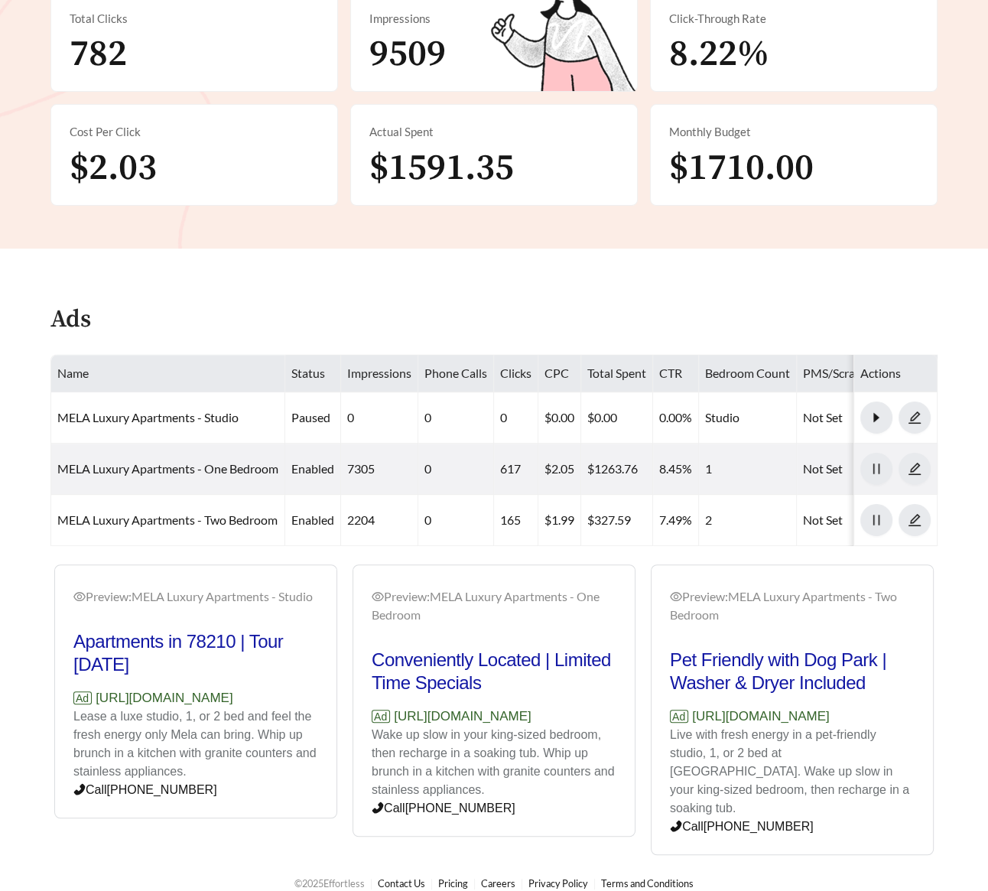
scroll to position [782, 0]
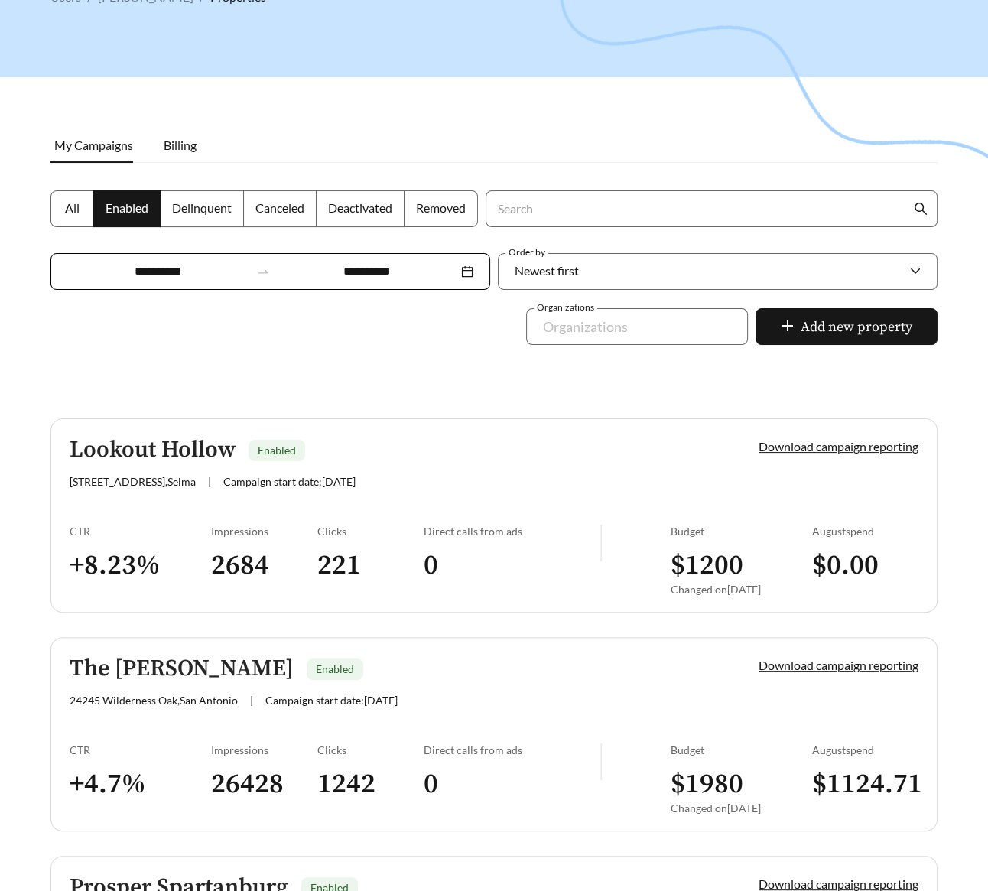
scroll to position [108, 0]
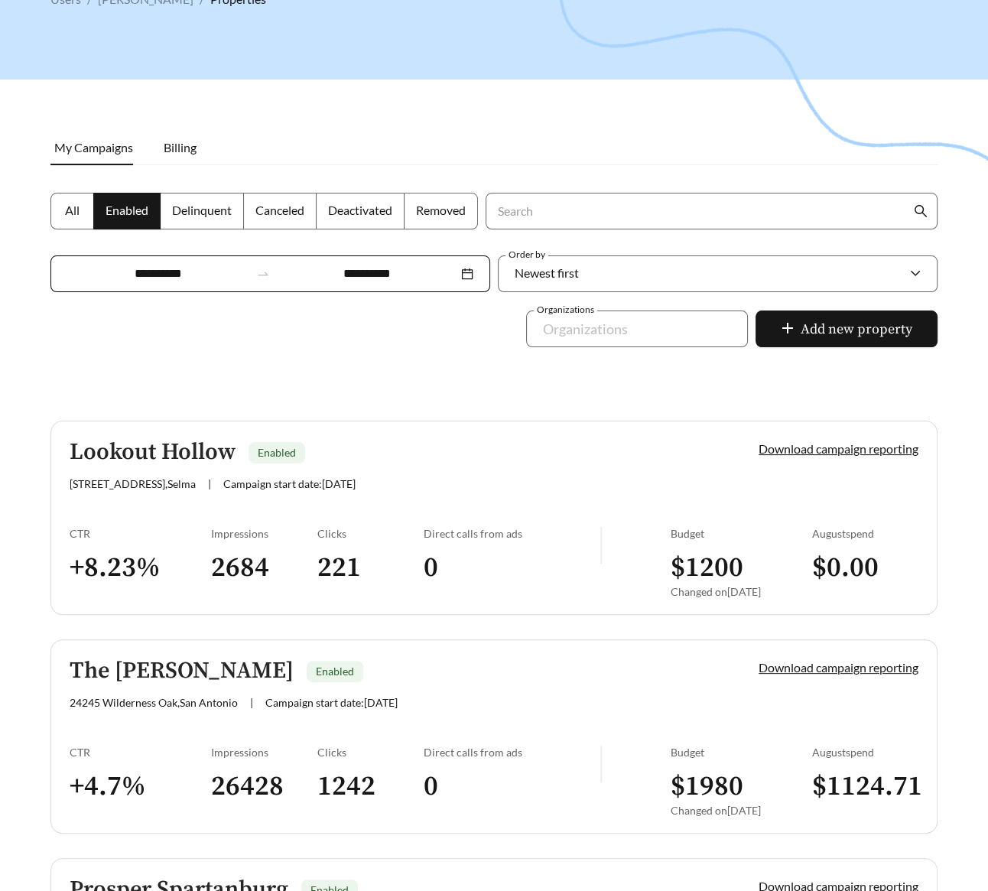
click at [223, 533] on div "Impressions" at bounding box center [264, 533] width 106 height 13
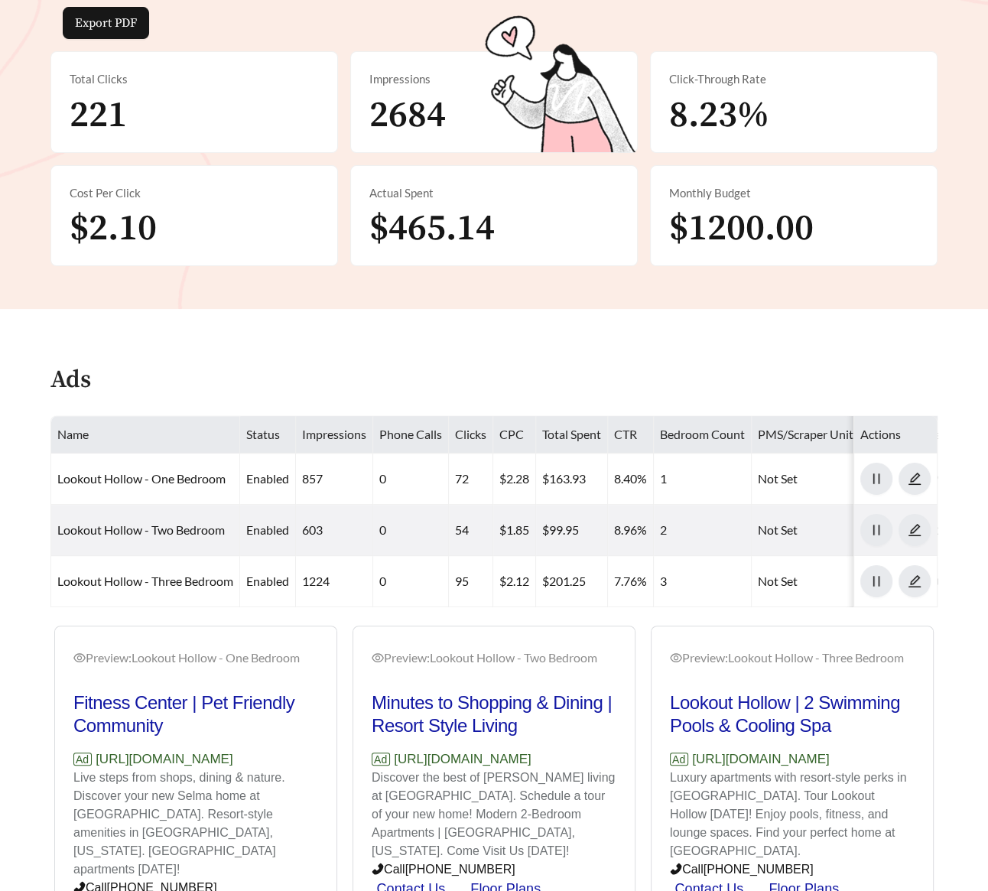
scroll to position [437, 0]
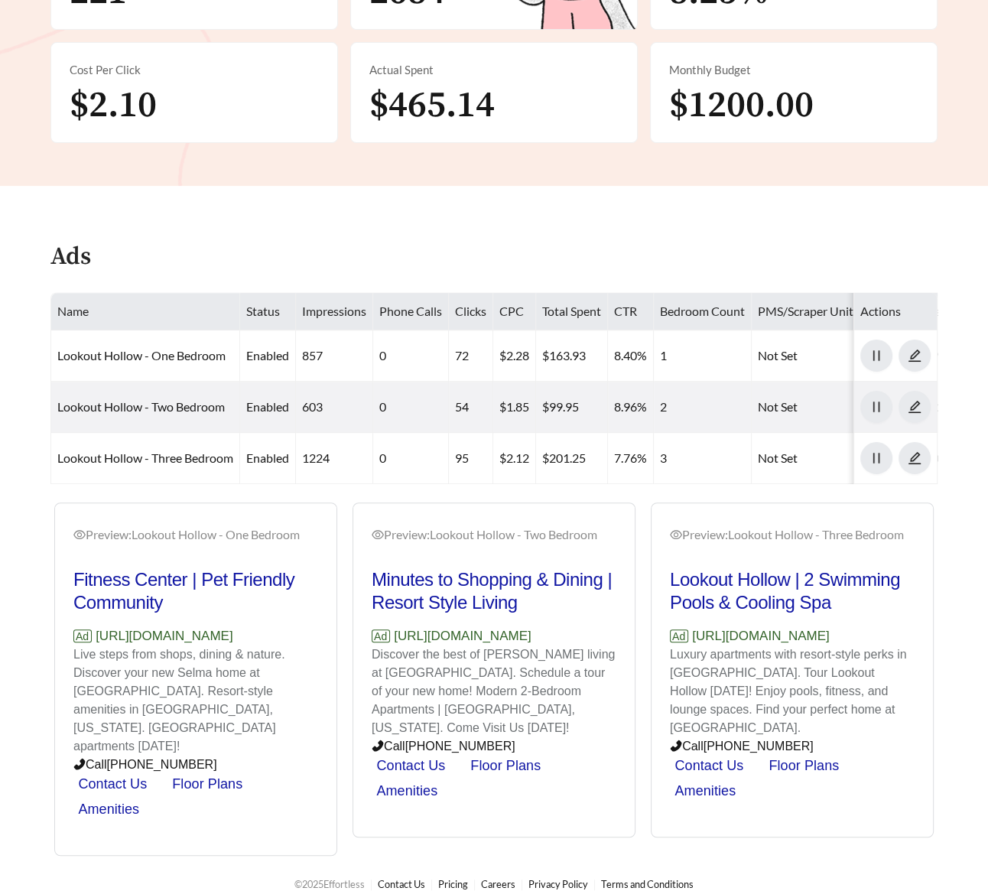
scroll to position [108, 0]
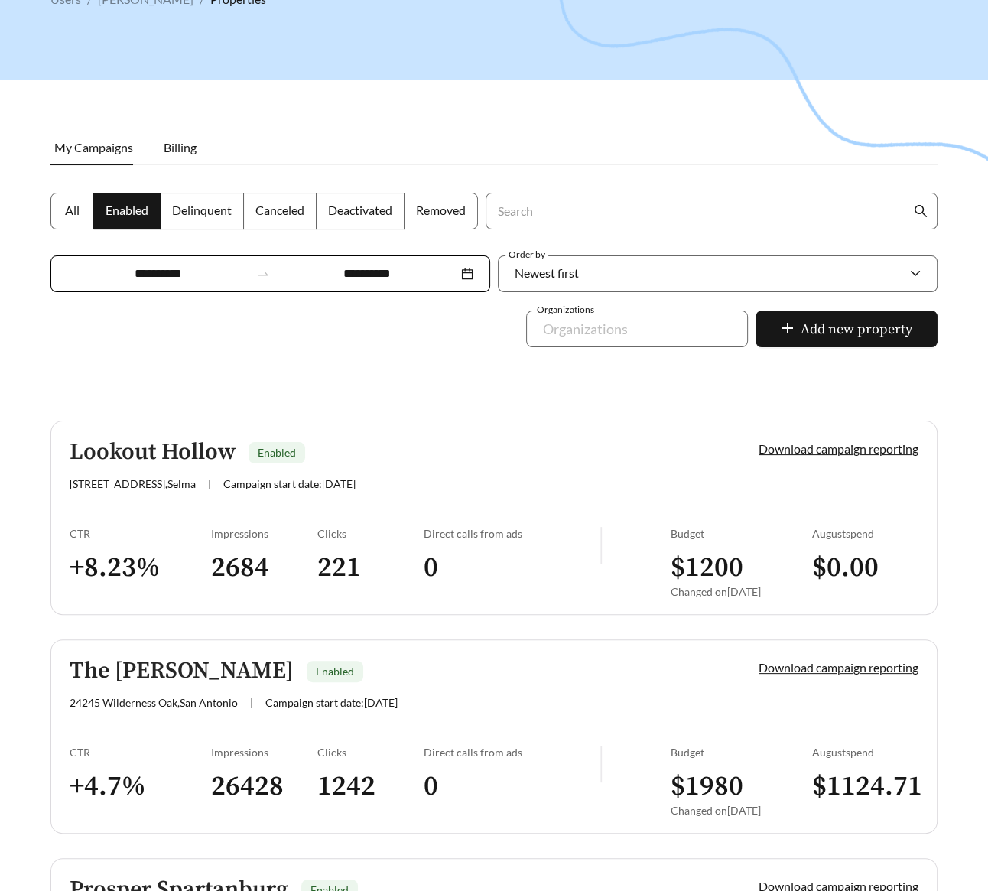
click at [94, 684] on div "The Anthony Enabled 24245 Wilderness Oak , San Antonio | Campaign start date: 2…" at bounding box center [388, 683] width 637 height 50
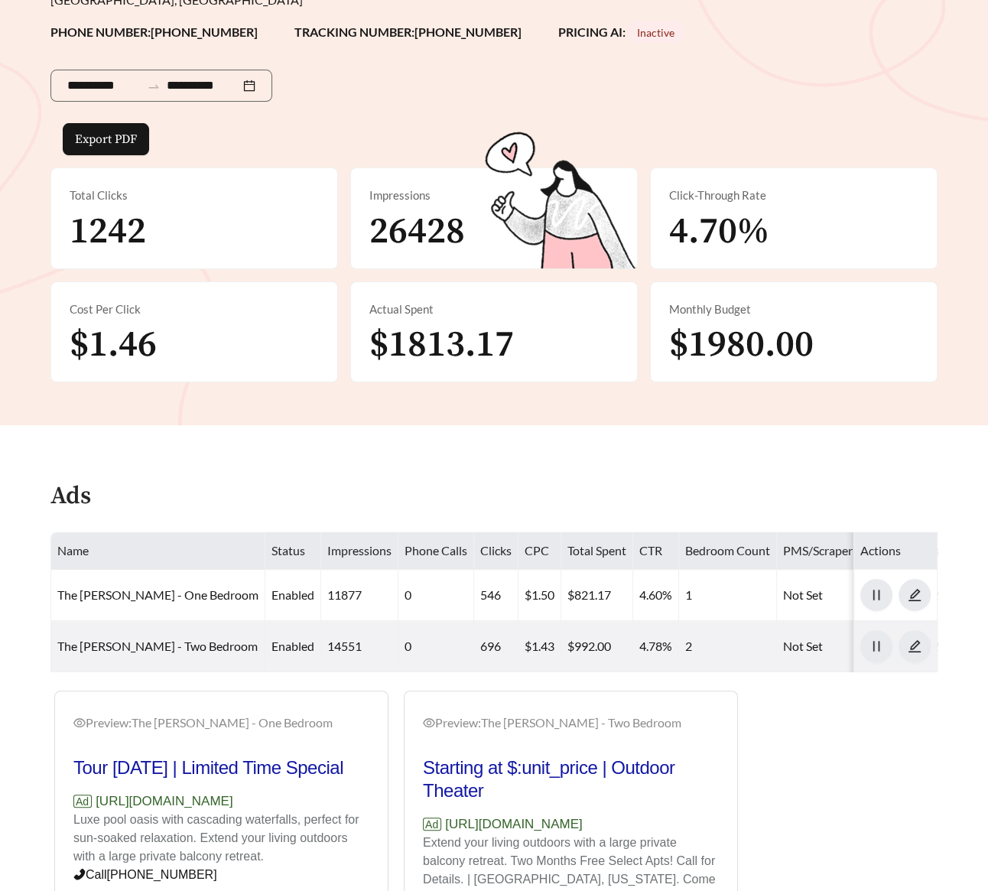
scroll to position [288, 0]
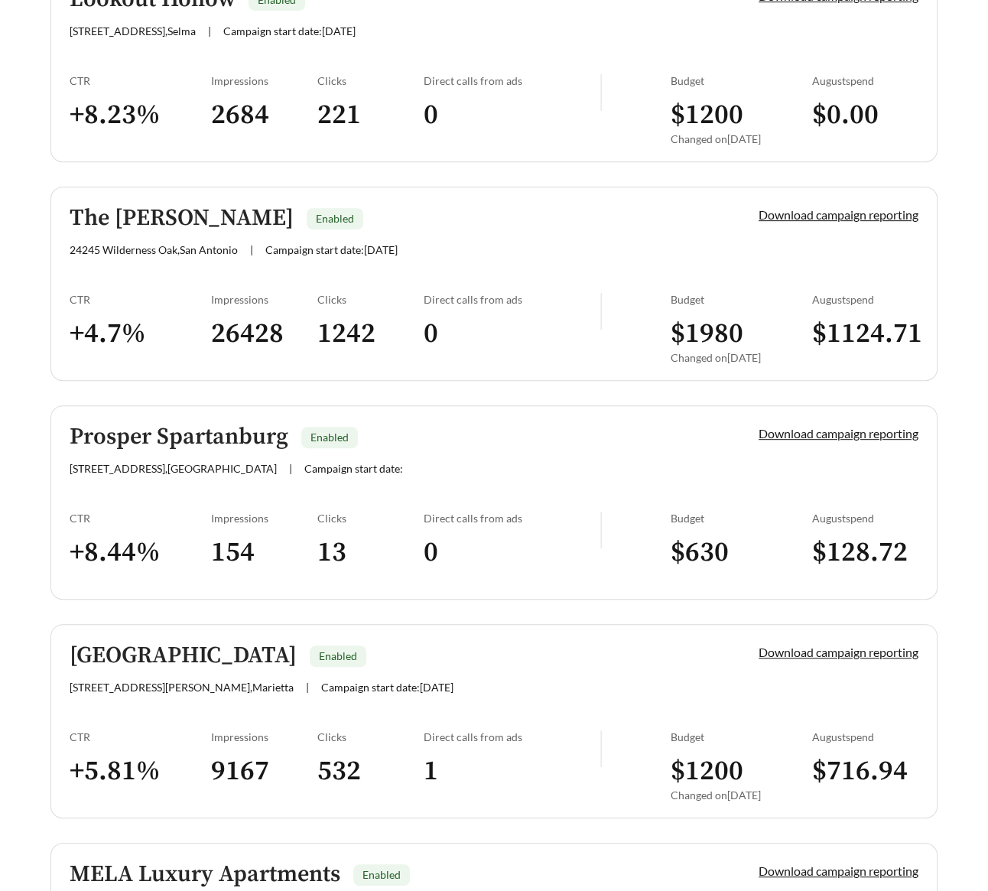
scroll to position [603, 0]
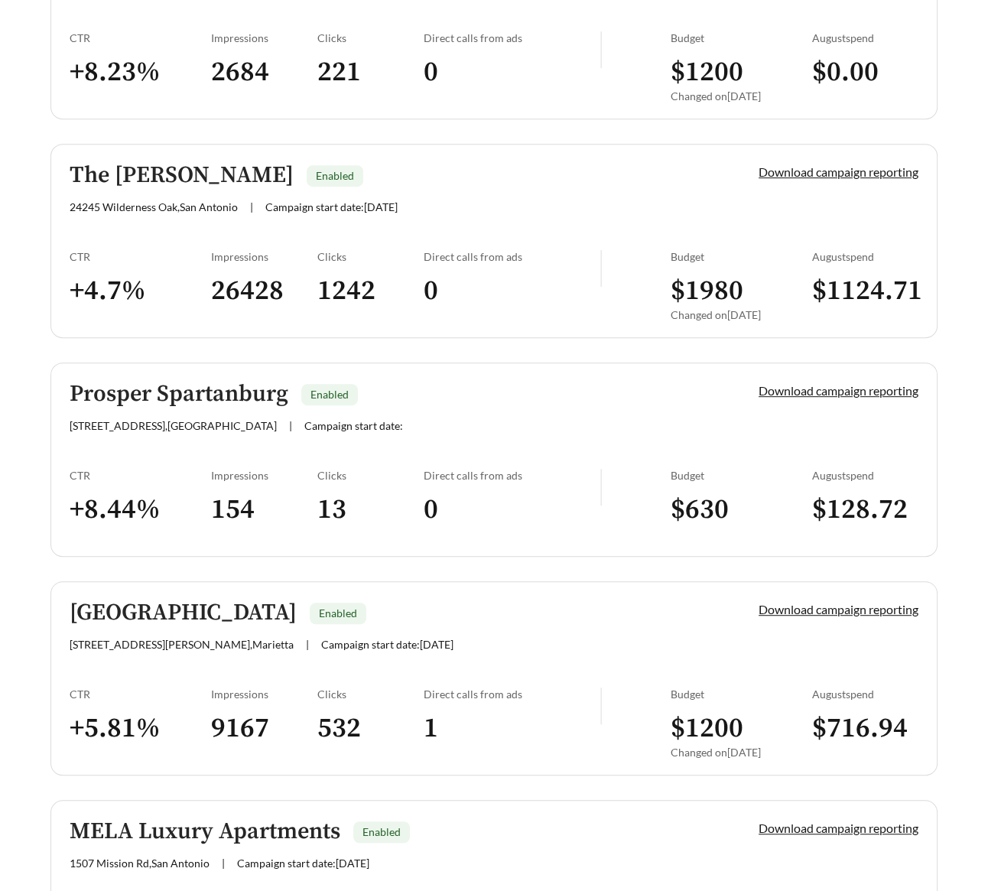
click at [156, 462] on link "Prosper Spartanburg Enabled 151 Fernwood Dr , Spartanburg | Campaign start date…" at bounding box center [493, 459] width 887 height 194
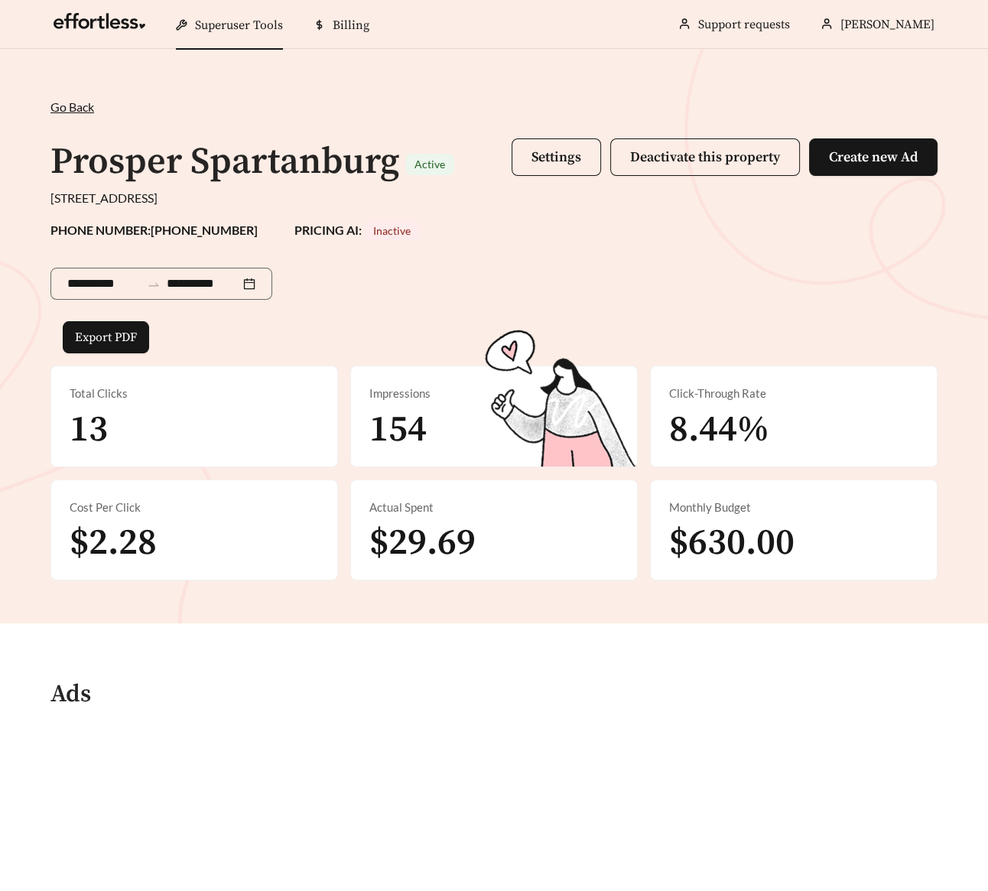
scroll to position [357, 0]
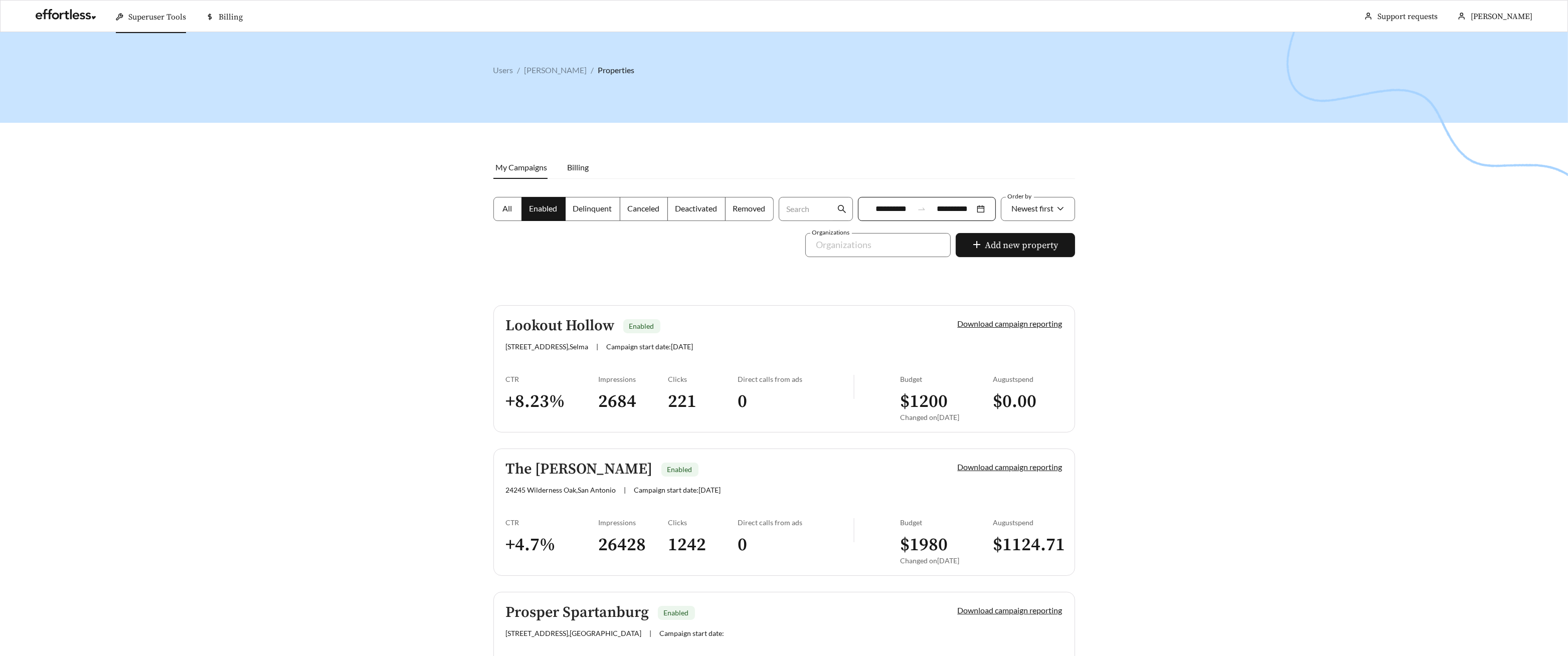
click at [554, 382] on div "CTR" at bounding box center [552, 379] width 92 height 9
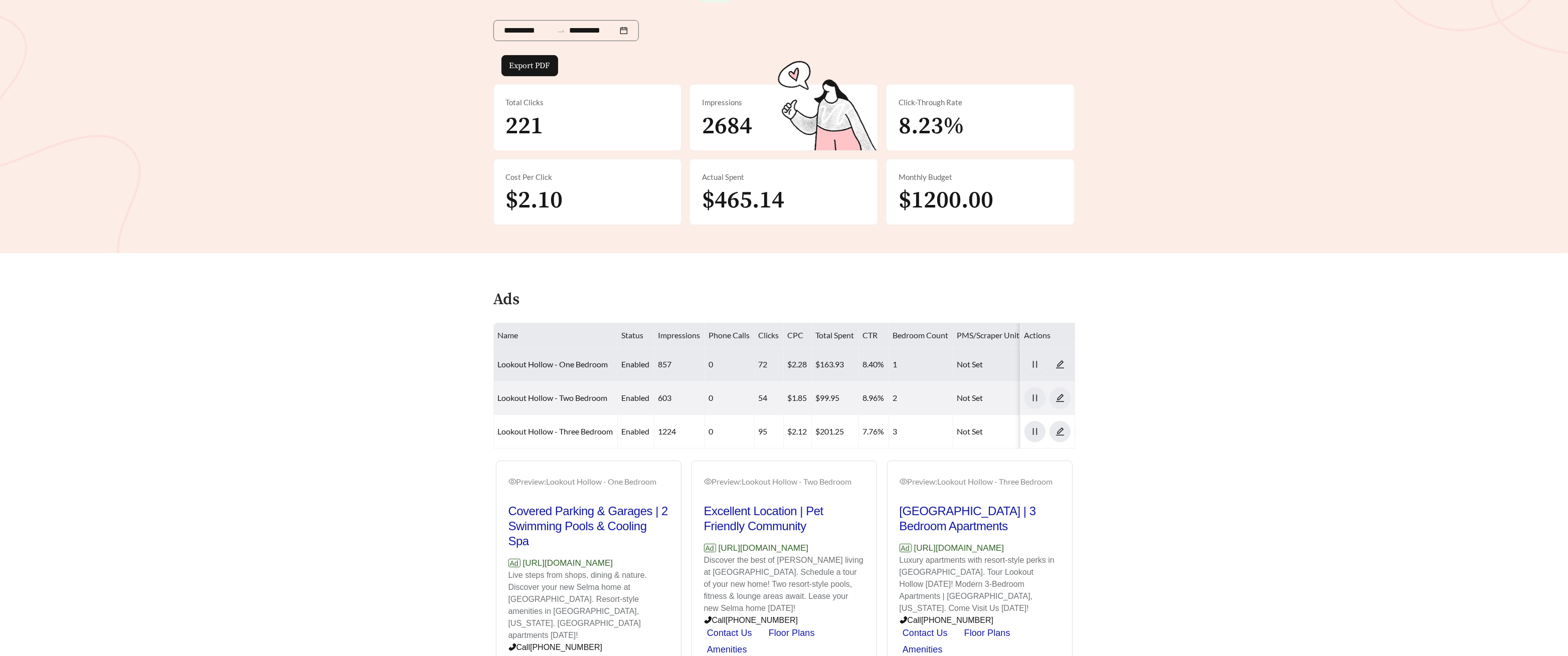
scroll to position [154, 0]
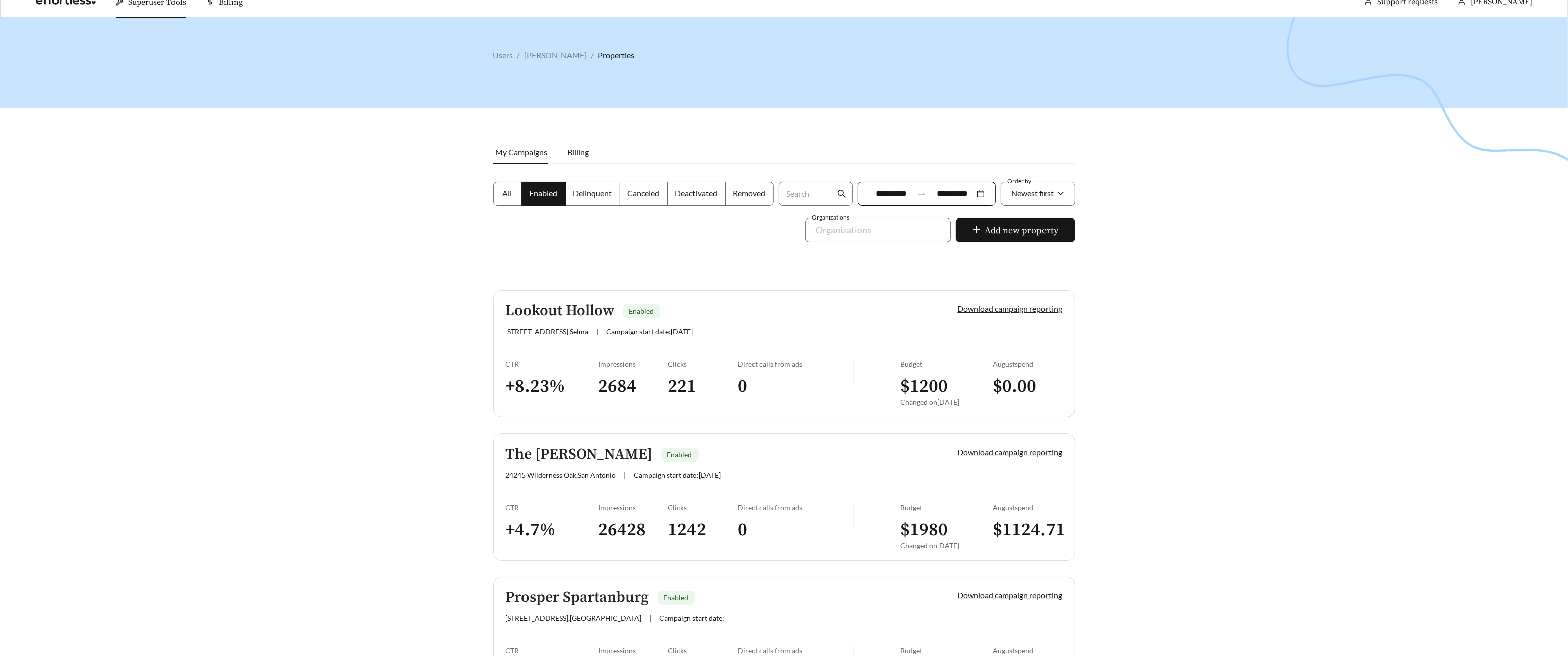
scroll to position [16, 0]
click at [647, 347] on link "Lookout Hollow Enabled 16505 Lookout Holw Cir , Selma | Campaign start date: 20…" at bounding box center [784, 353] width 582 height 127
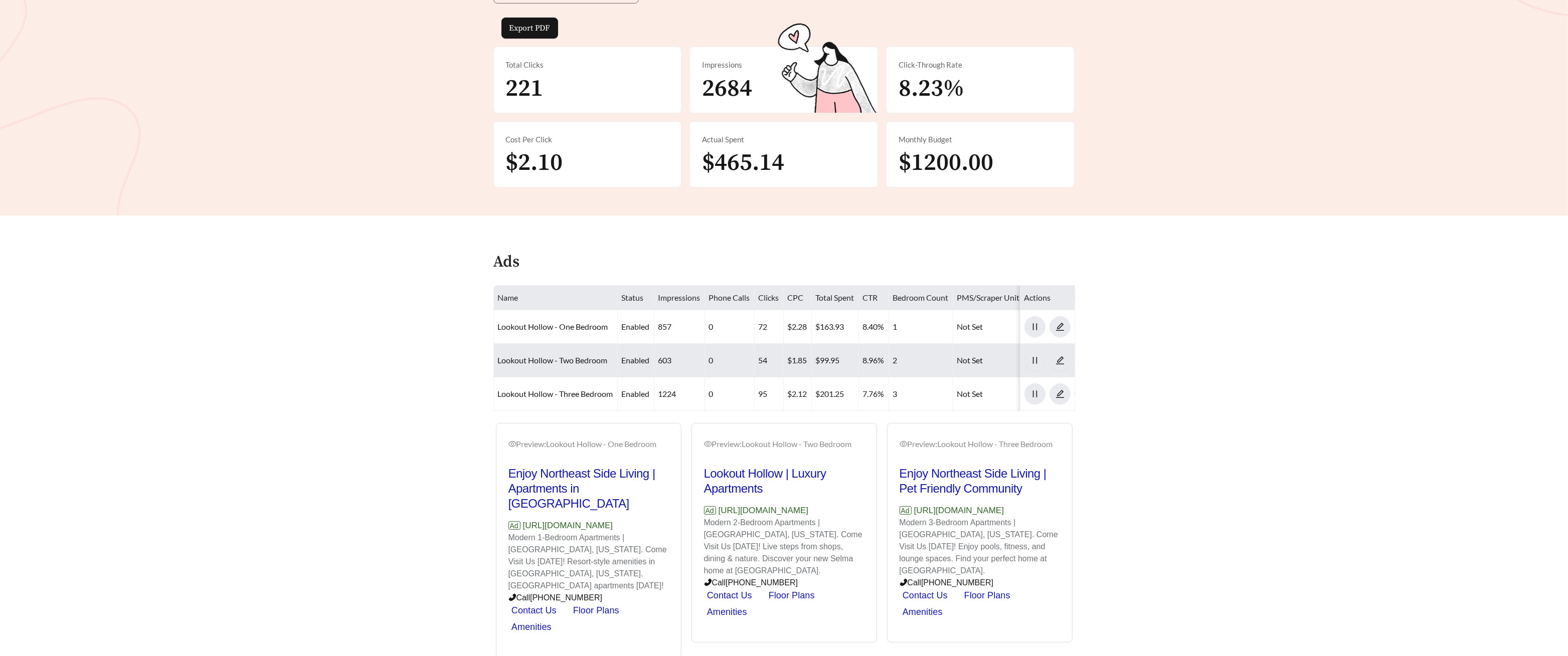
scroll to position [203, 0]
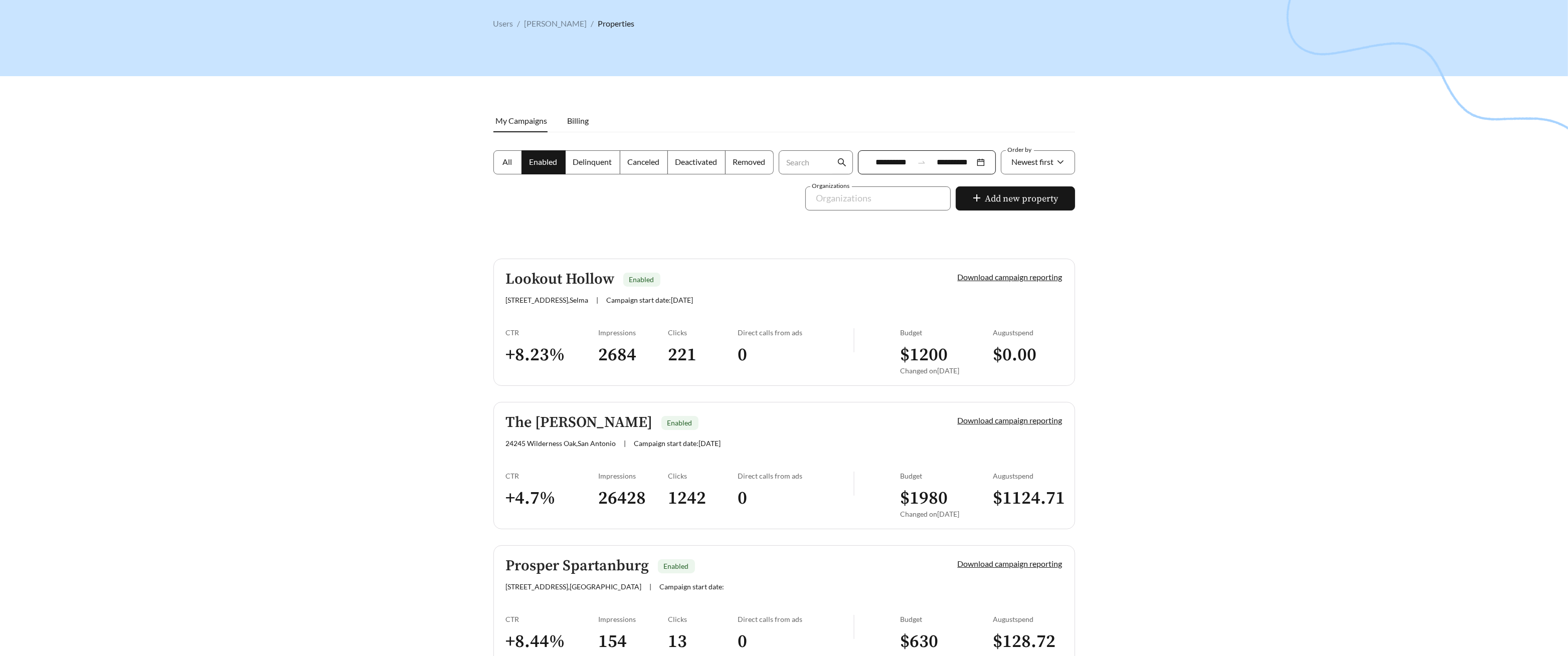
scroll to position [47, 0]
click at [550, 453] on link "The Anthony Enabled 24245 Wilderness Oak , San Antonio | Campaign start date: 2…" at bounding box center [784, 465] width 582 height 127
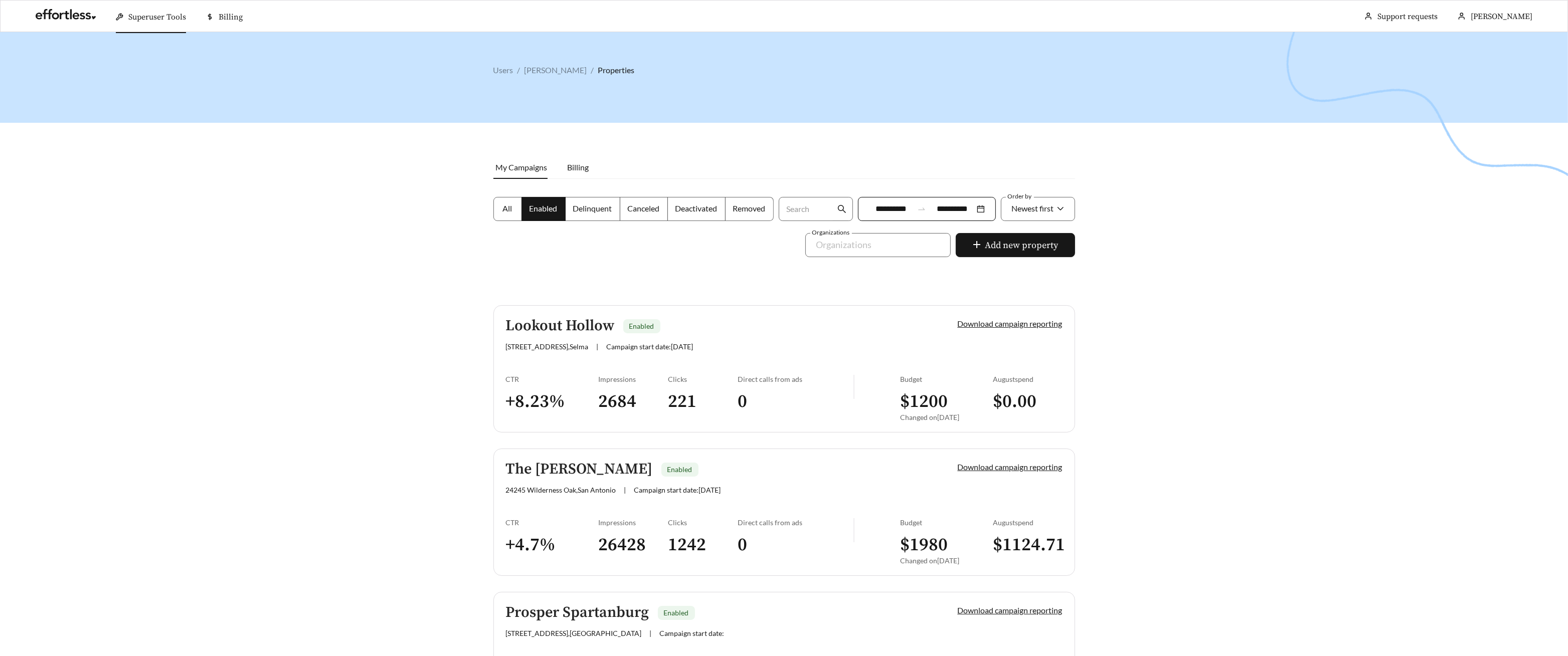
click at [242, 497] on div at bounding box center [784, 360] width 1568 height 656
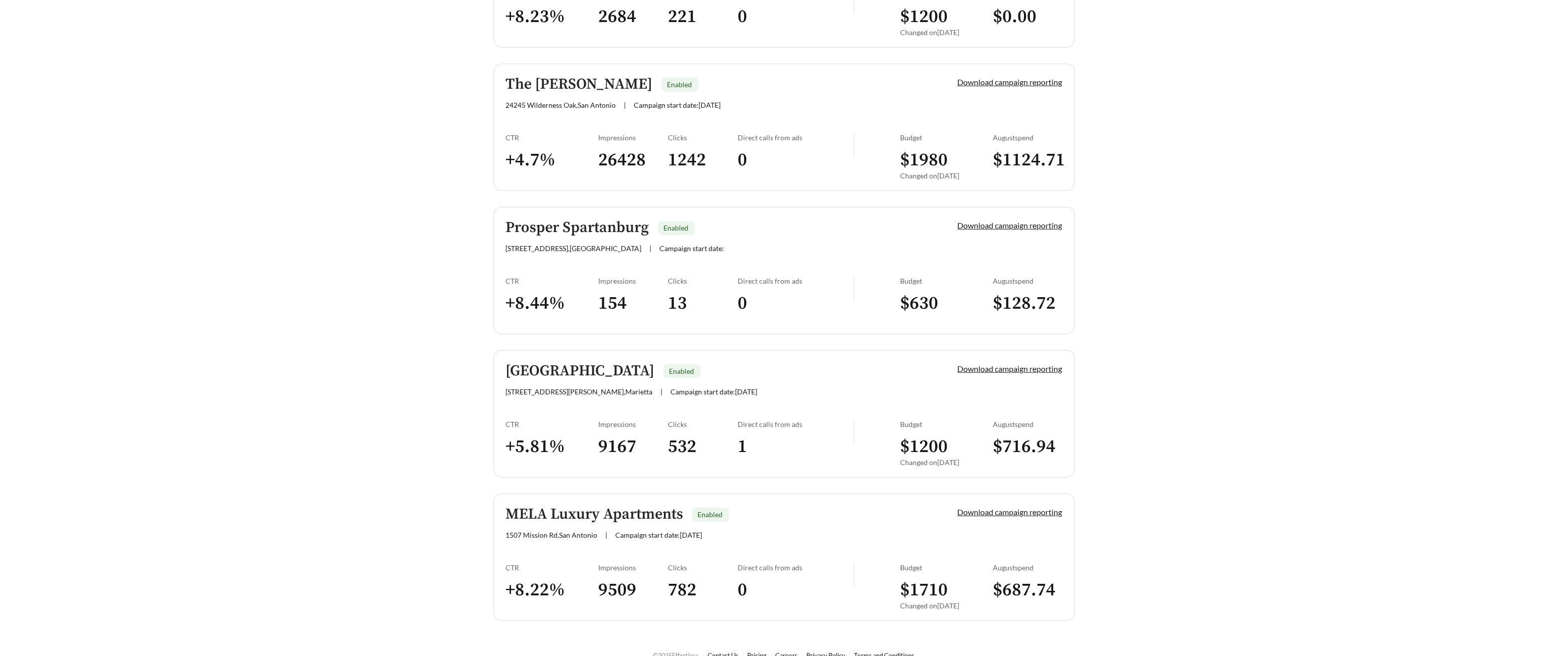
scroll to position [389, 0]
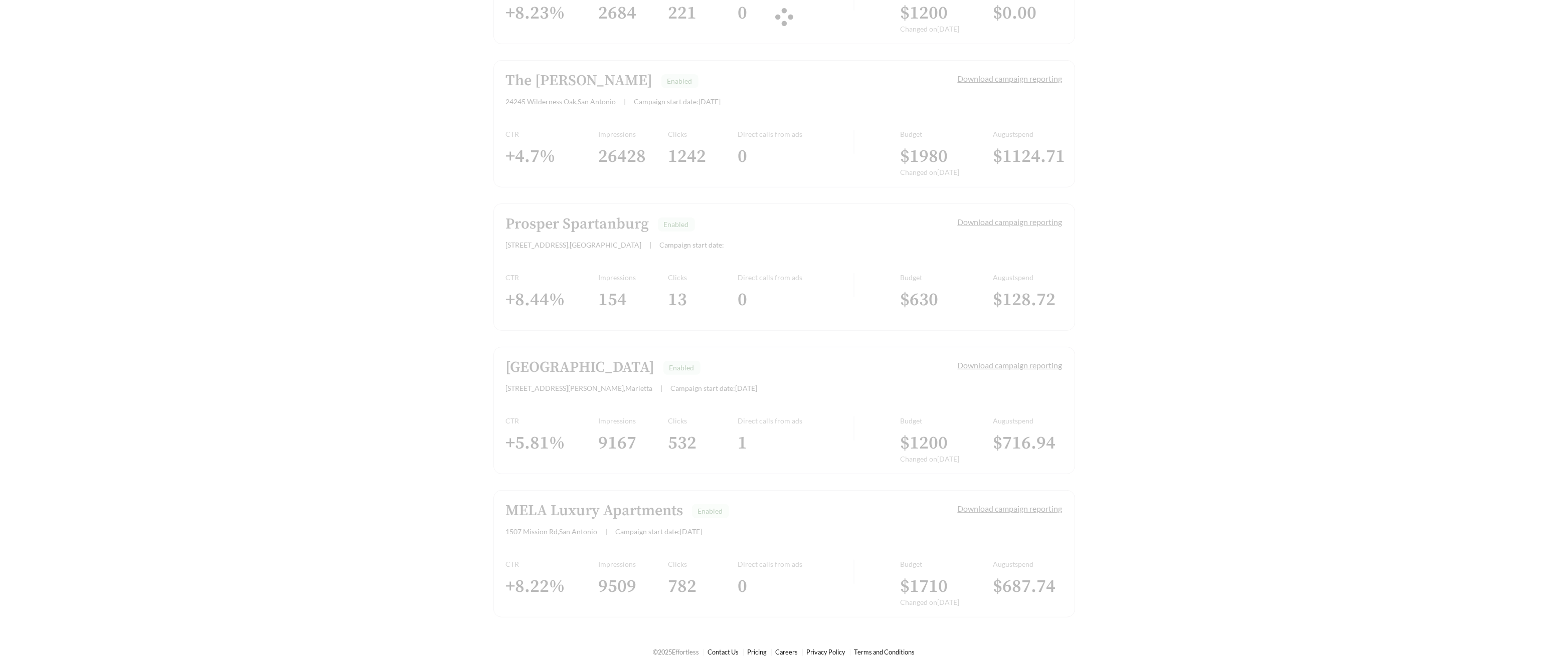
click at [523, 256] on div "Lookout Hollow Enabled 16505 Lookout Holw Cir , Selma | Campaign start date: 20…" at bounding box center [784, 267] width 582 height 701
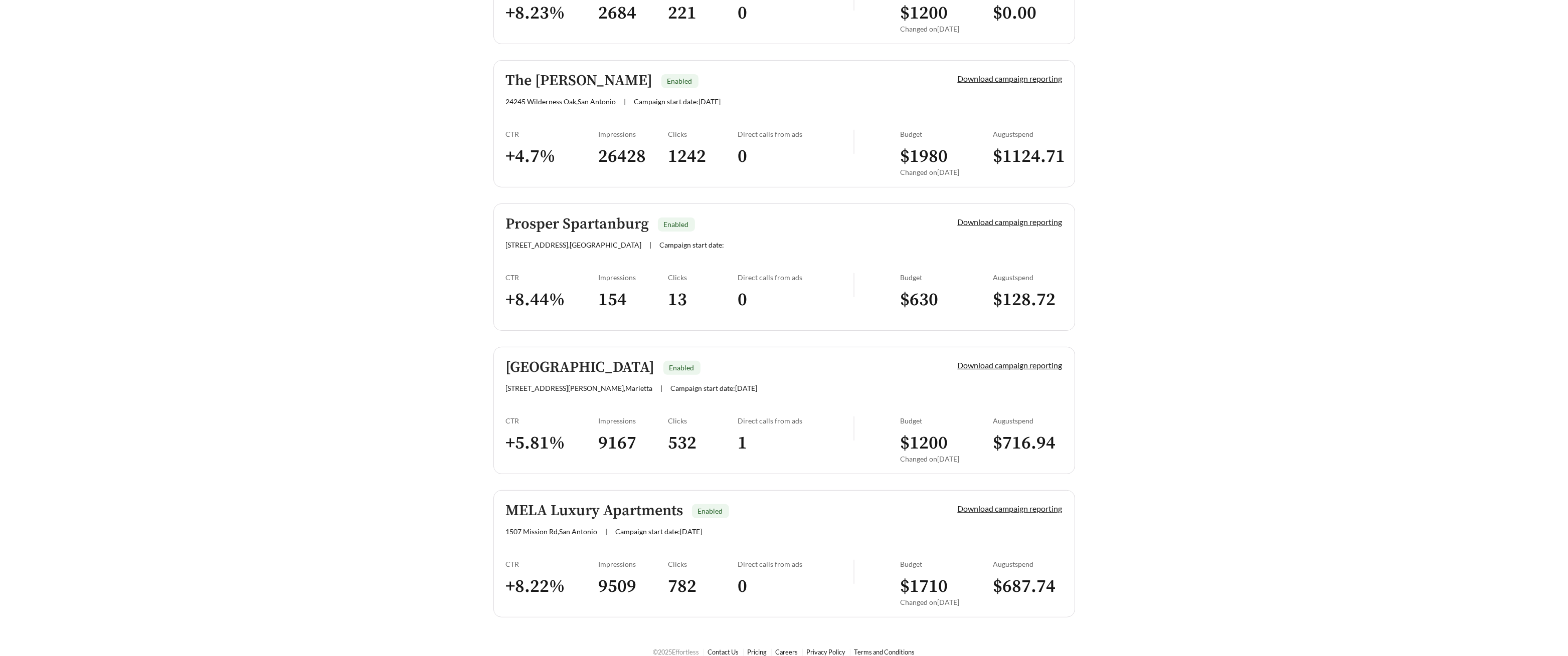
click at [523, 256] on link "Prosper Spartanburg Enabled 151 Fernwood Dr , Spartanburg | Campaign start date…" at bounding box center [784, 267] width 582 height 127
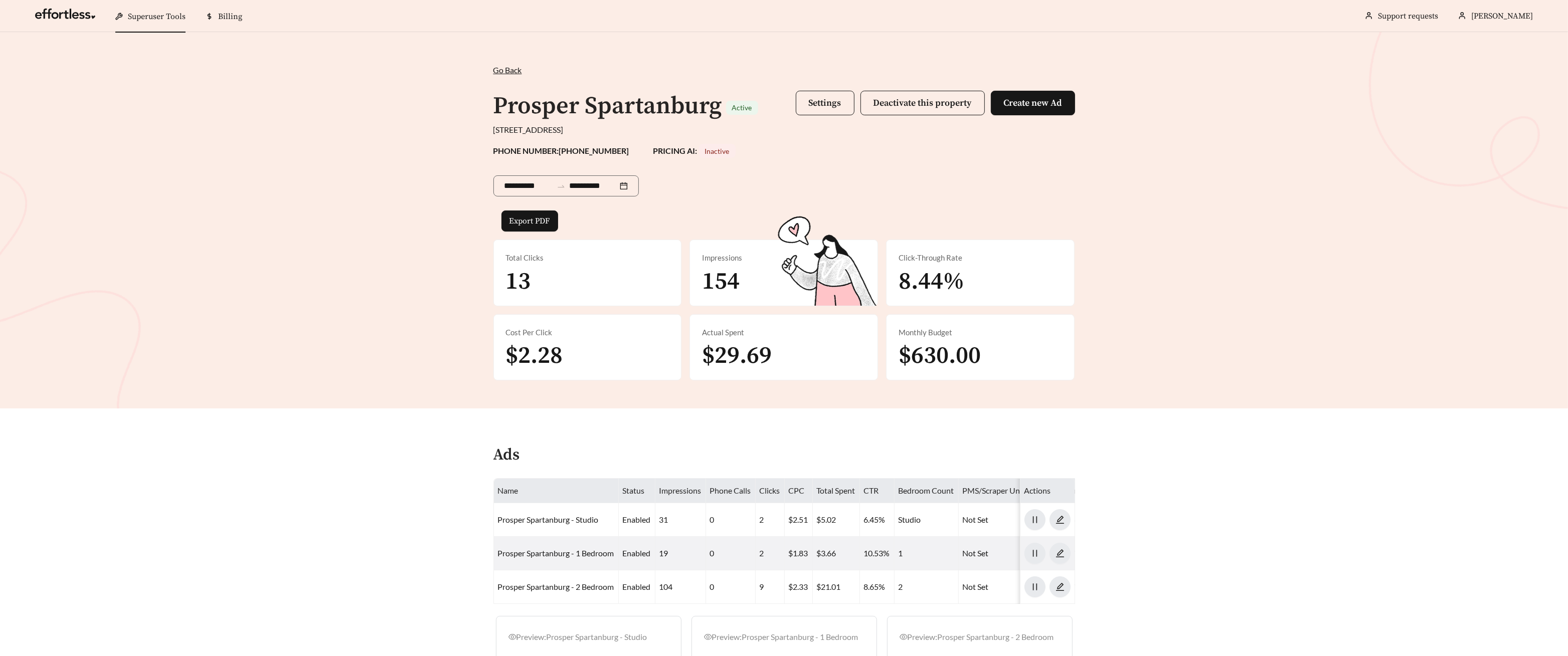
scroll to position [161, 0]
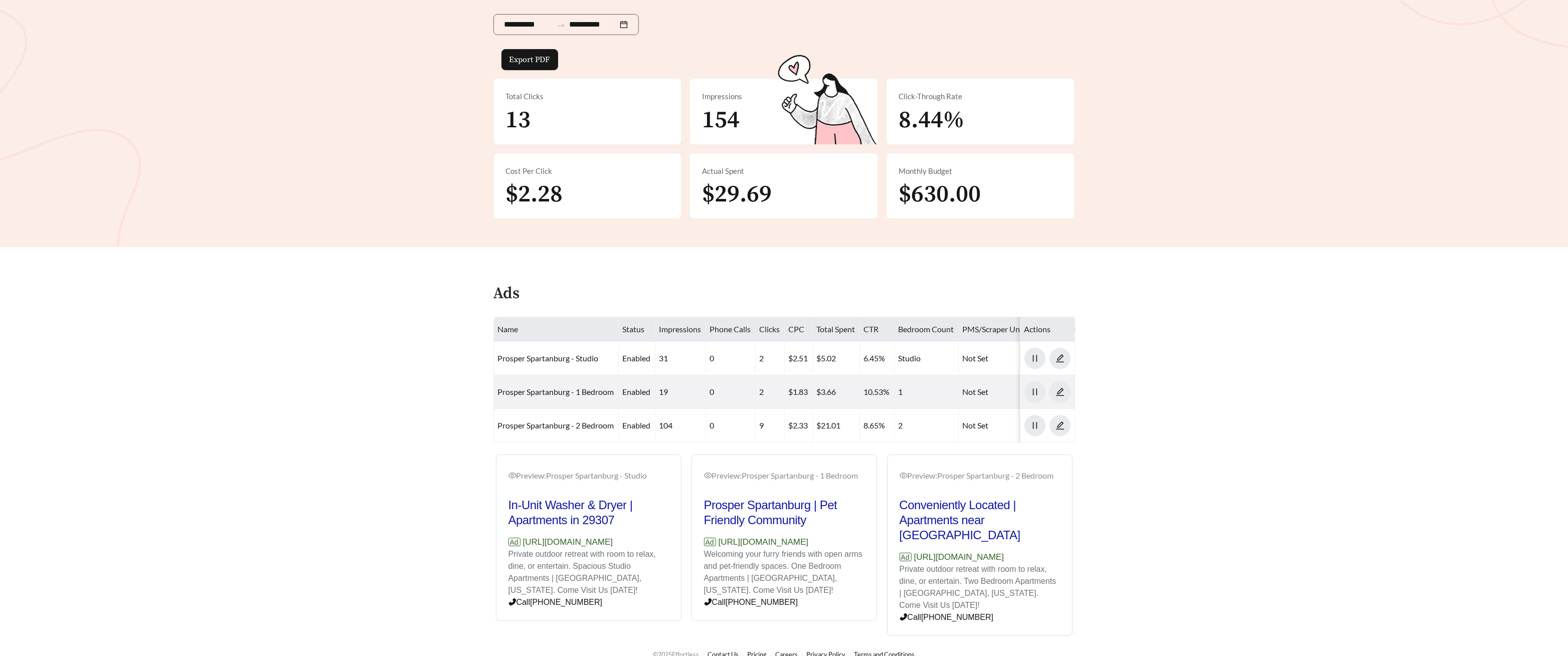
drag, startPoint x: 672, startPoint y: 538, endPoint x: 523, endPoint y: 545, distance: 149.2
click at [522, 545] on div "Preview: Prosper Spartanburg - Studio In-Unit Washer & Dryer | Apartments in 29…" at bounding box center [588, 539] width 184 height 163
copy p "https://www.prosperspartanburg.com"
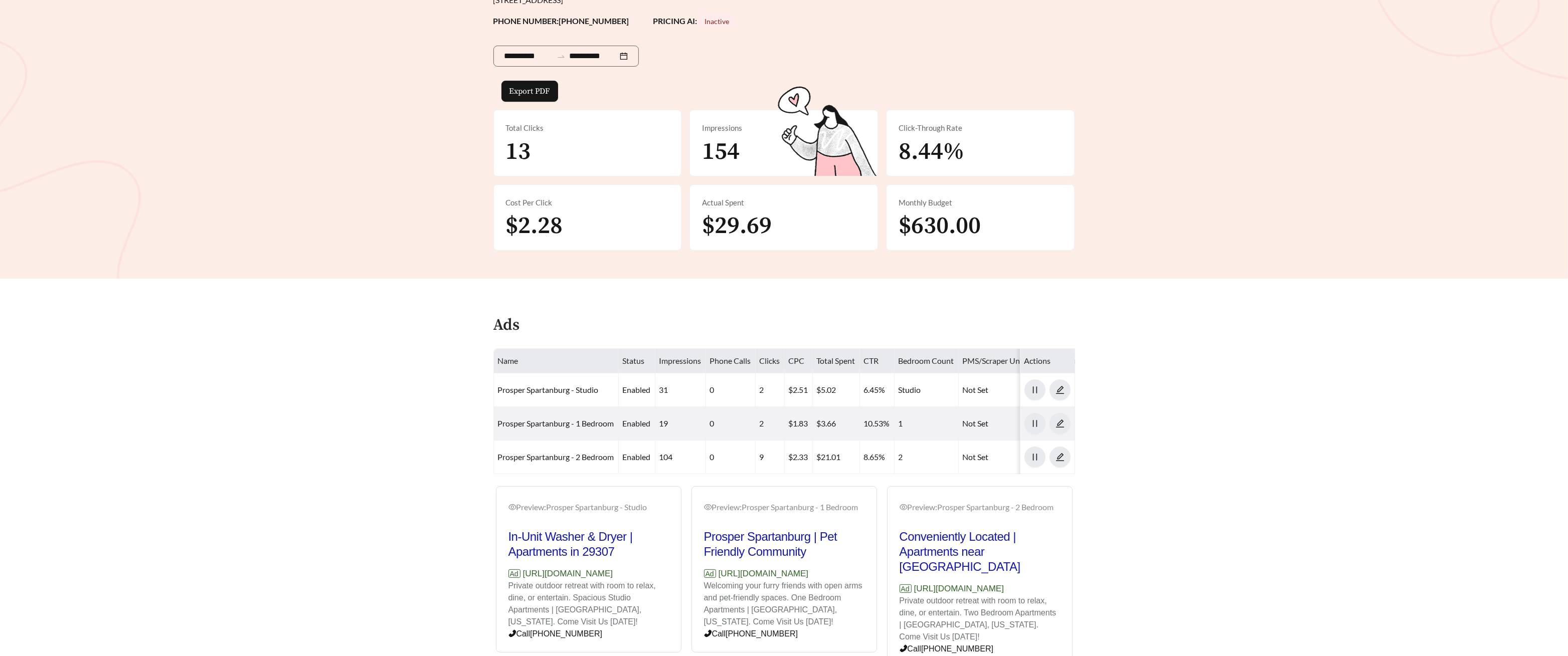
scroll to position [128, 0]
click at [578, 372] on th "Name" at bounding box center [556, 362] width 125 height 24
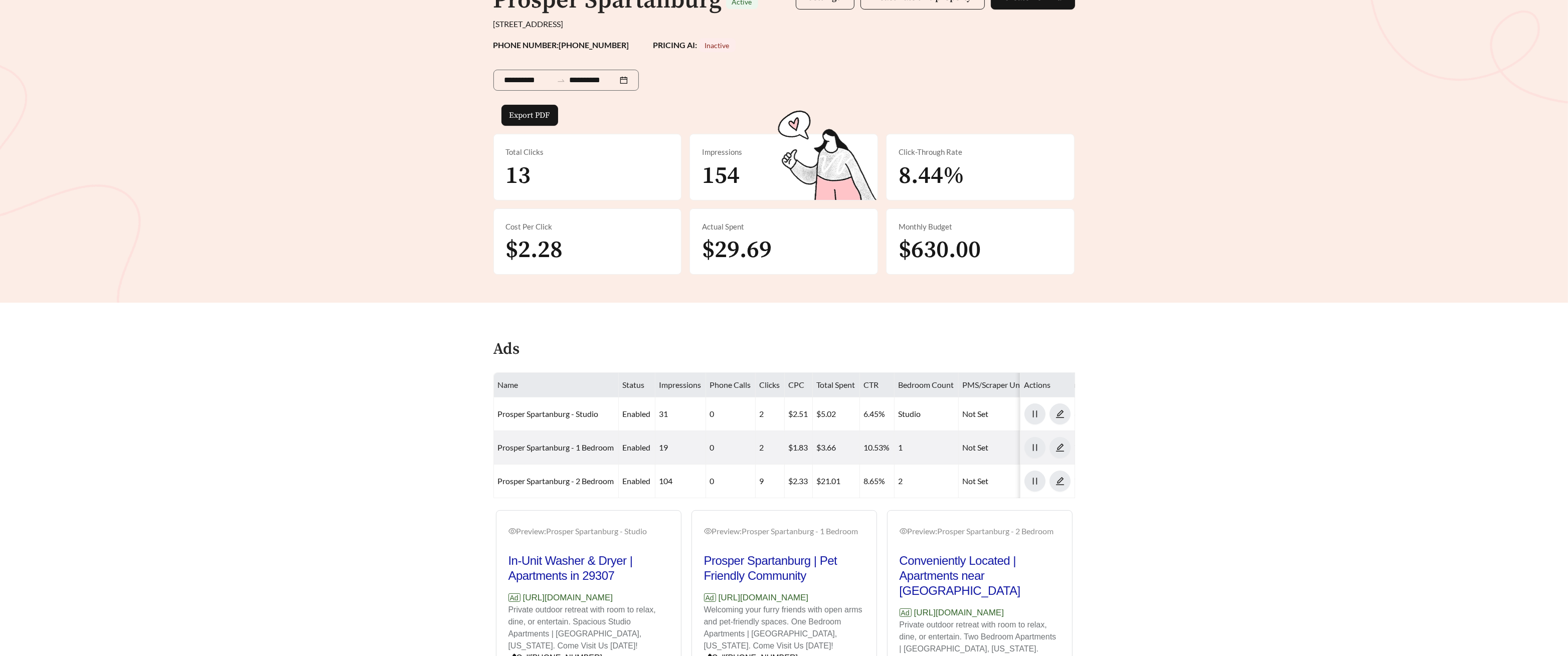
scroll to position [106, 0]
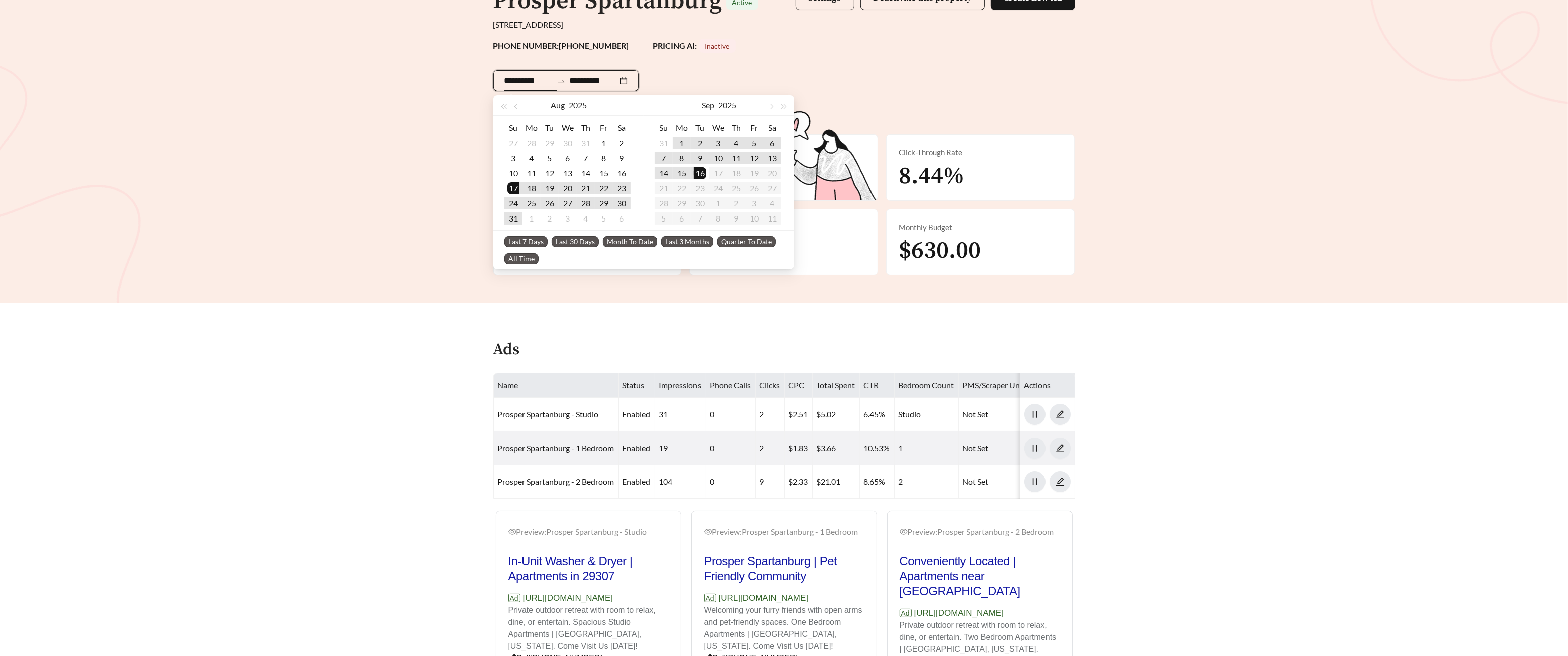
click at [511, 81] on input "**********" at bounding box center [528, 81] width 48 height 12
click at [517, 107] on button "button" at bounding box center [517, 105] width 13 height 20
type input "**********"
click at [513, 145] on div "1" at bounding box center [513, 144] width 12 height 12
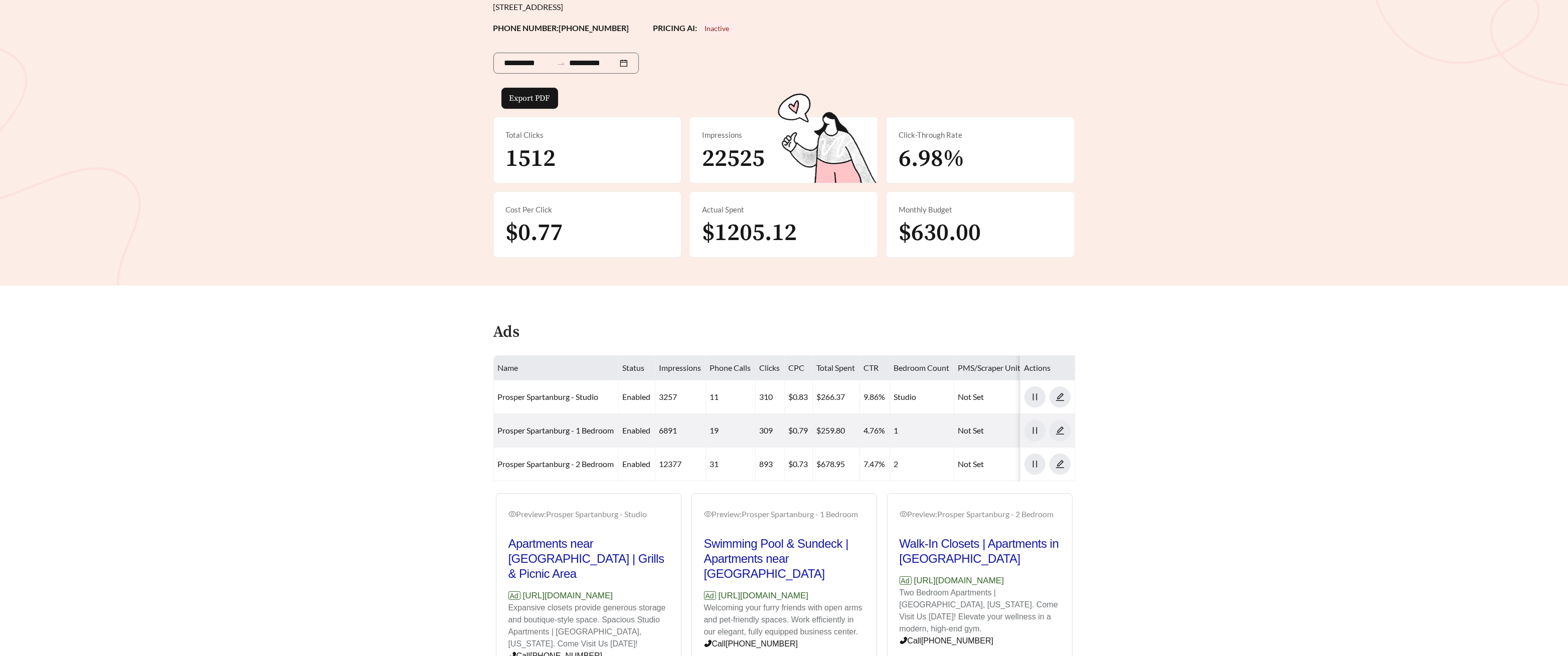
scroll to position [124, 0]
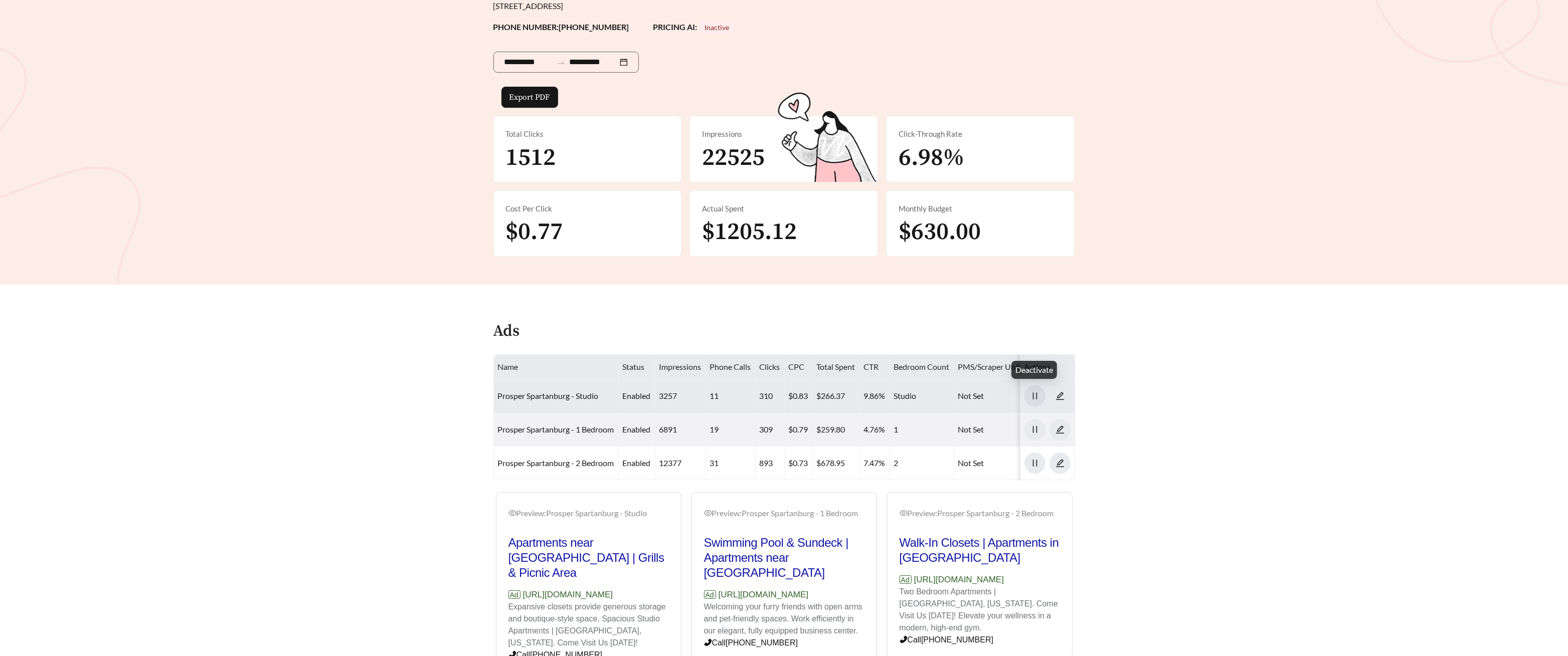
click at [647, 395] on span "pause" at bounding box center [1035, 396] width 20 height 9
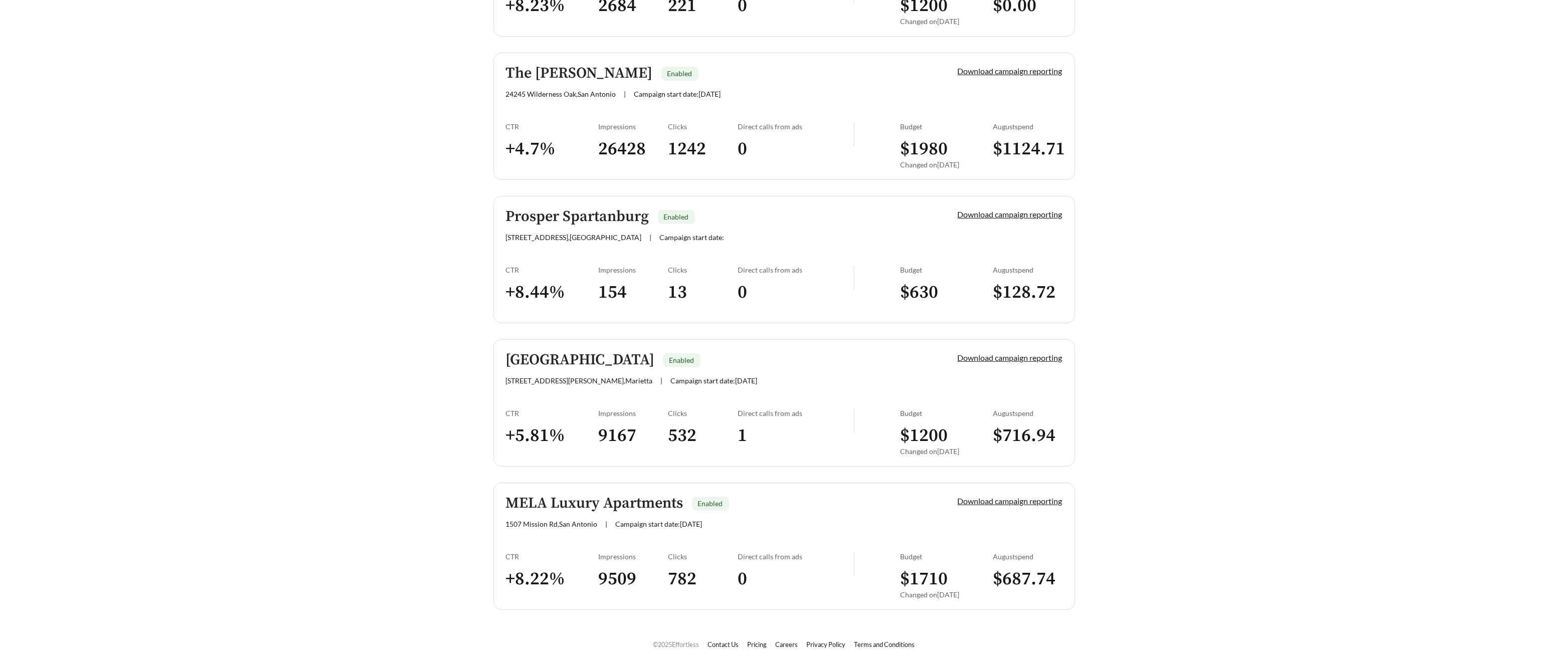
scroll to position [395, 0]
click at [582, 420] on div "CTR + 5.81 %" at bounding box center [552, 436] width 92 height 54
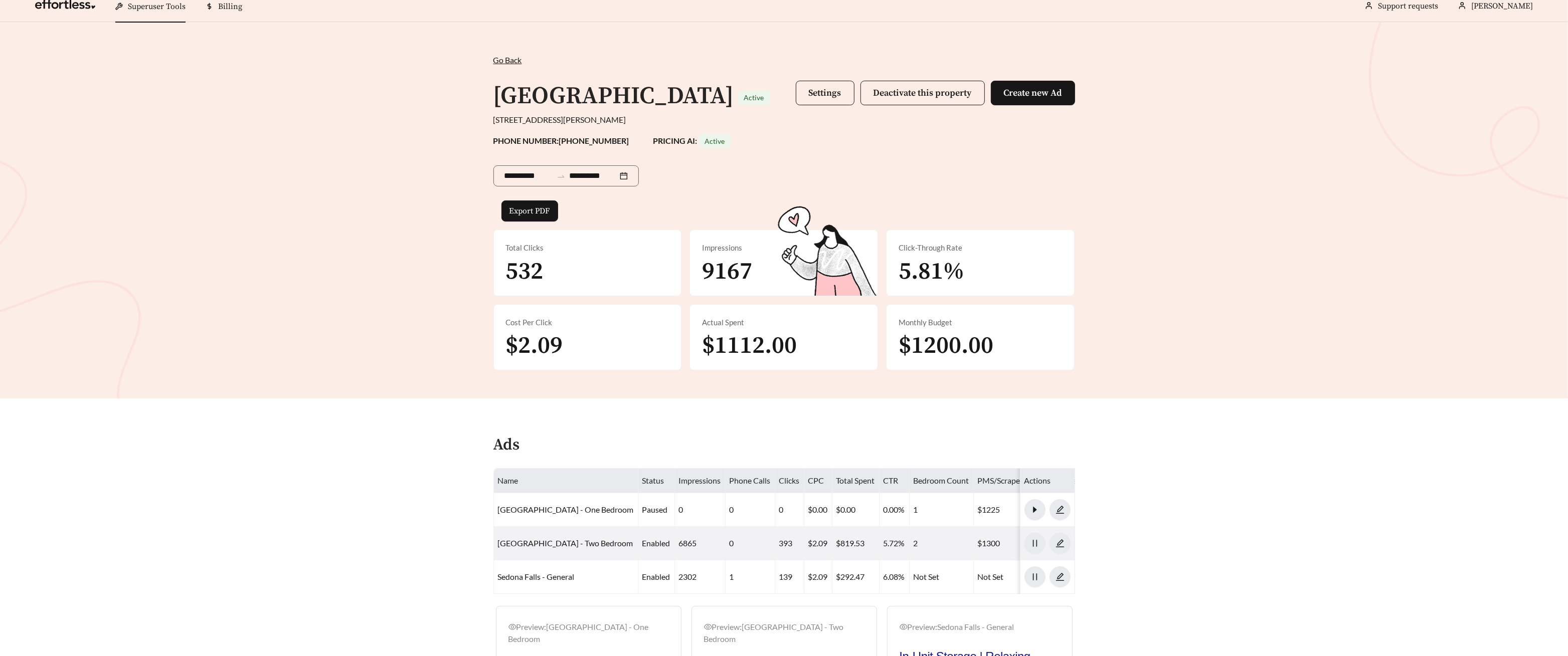
scroll to position [216, 0]
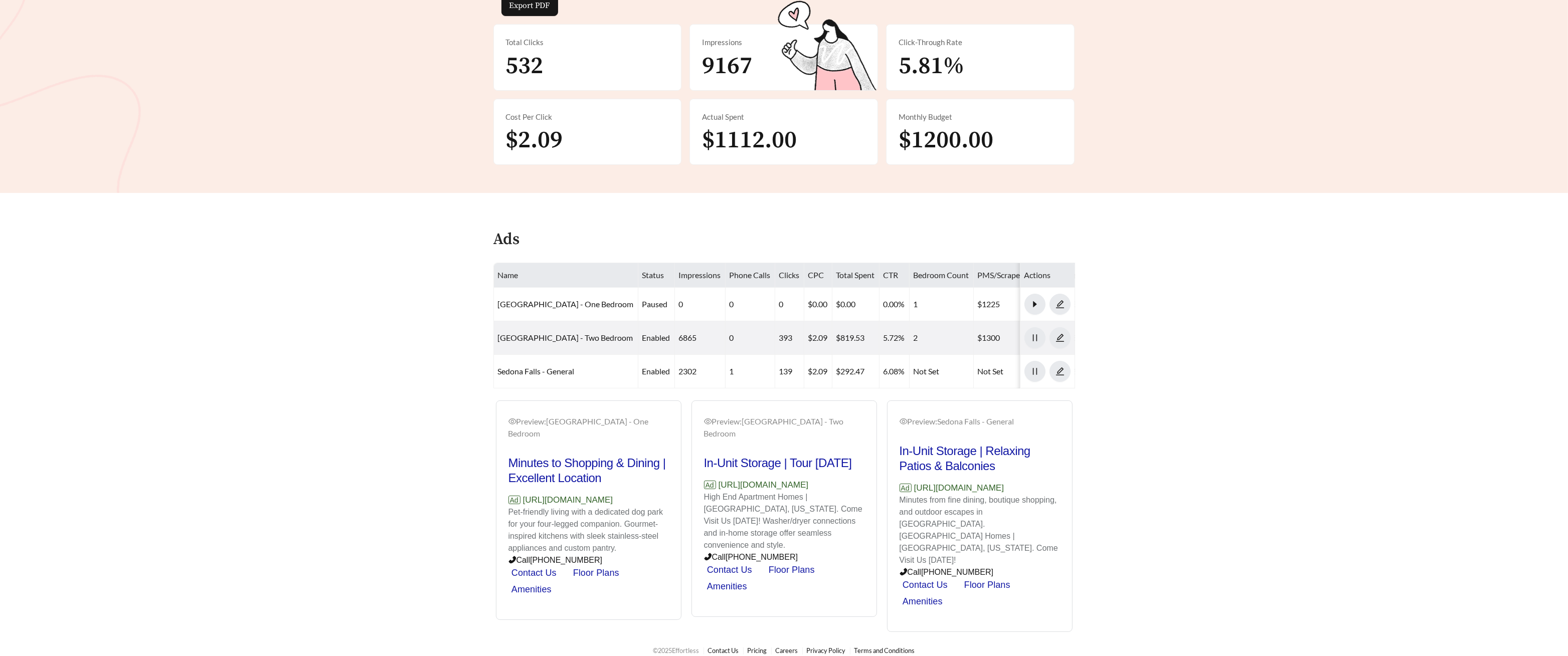
click at [647, 499] on div "Preview: Sedona Falls - One Bedroom Minutes to Shopping & Dining | Excellent Lo…" at bounding box center [784, 516] width 587 height 232
drag, startPoint x: 666, startPoint y: 499, endPoint x: 504, endPoint y: 495, distance: 162.0
click at [504, 495] on div "Preview: Sedona Falls - One Bedroom Minutes to Shopping & Dining | Excellent Lo…" at bounding box center [784, 516] width 587 height 232
copy p "https://www.sedonafallsapartments.com"
click at [315, 292] on main "**********" at bounding box center [784, 224] width 1568 height 815
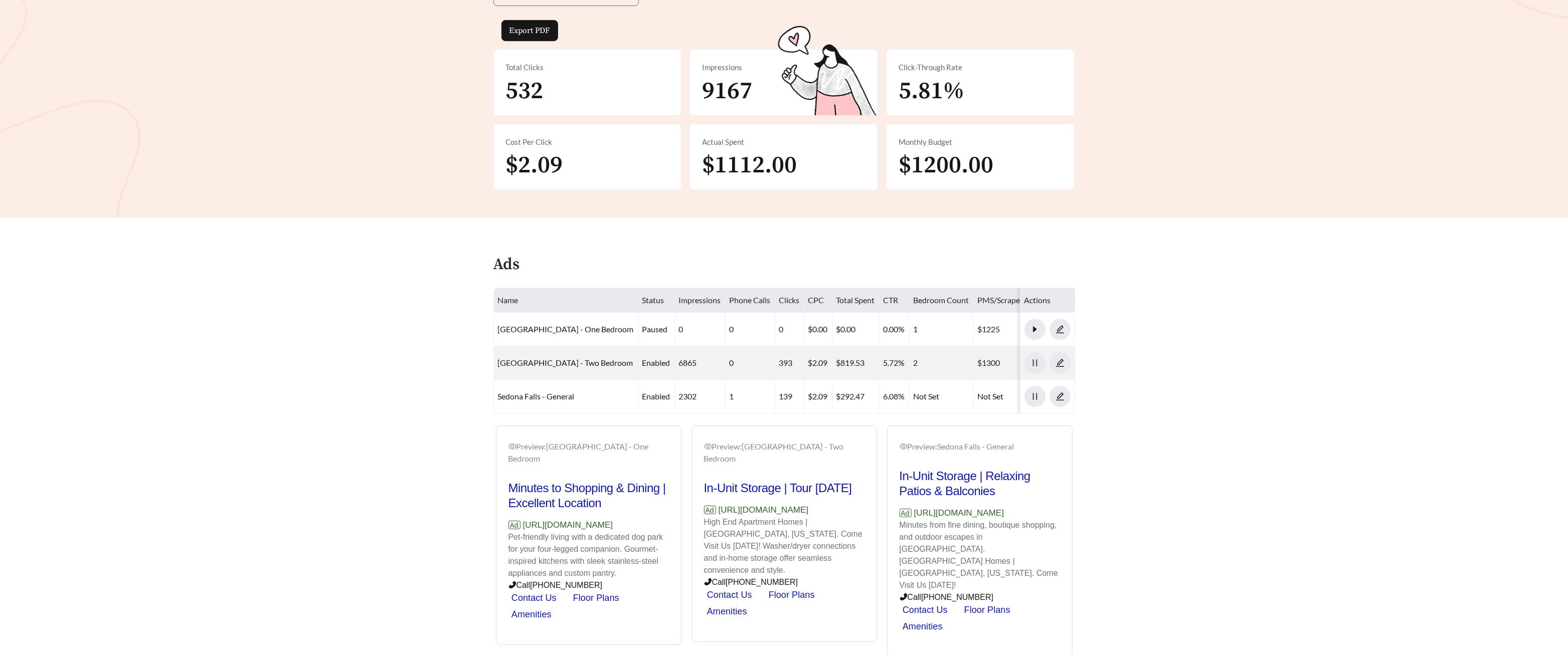
scroll to position [0, 0]
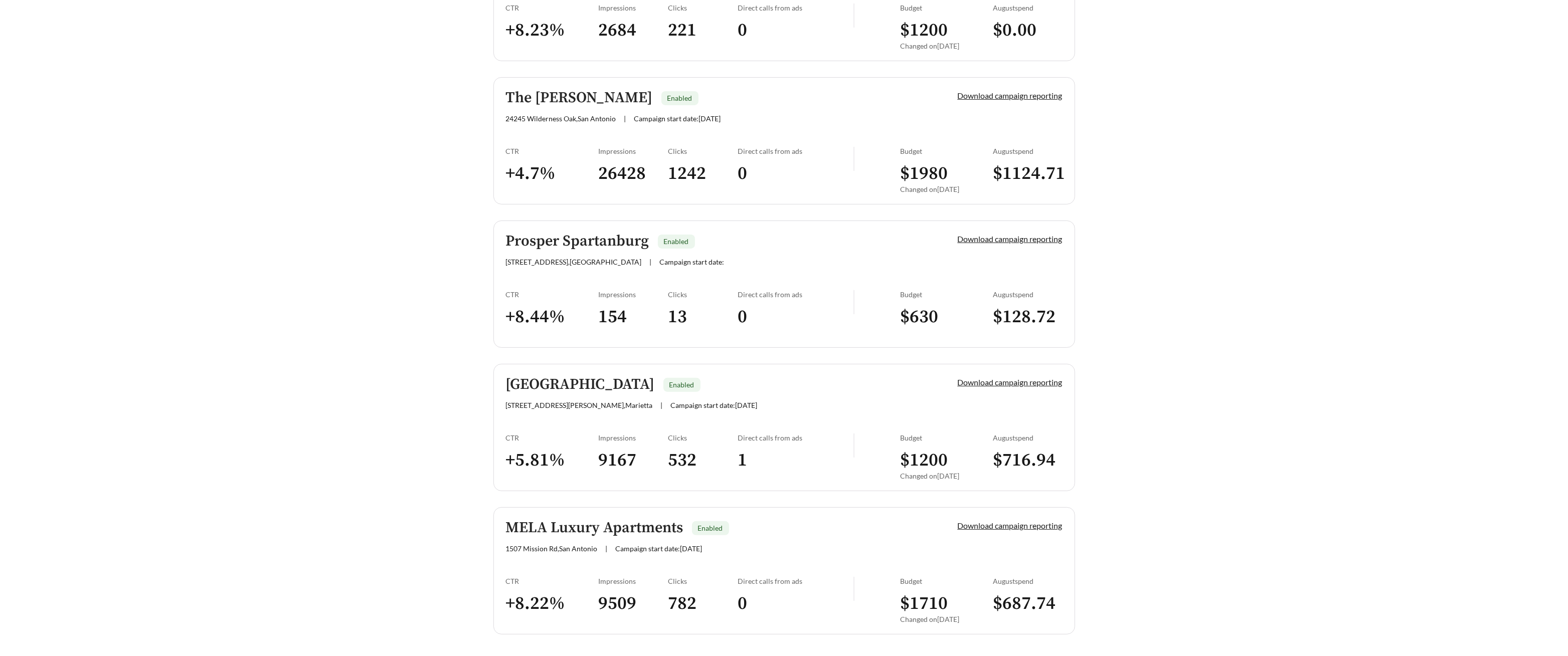
scroll to position [399, 0]
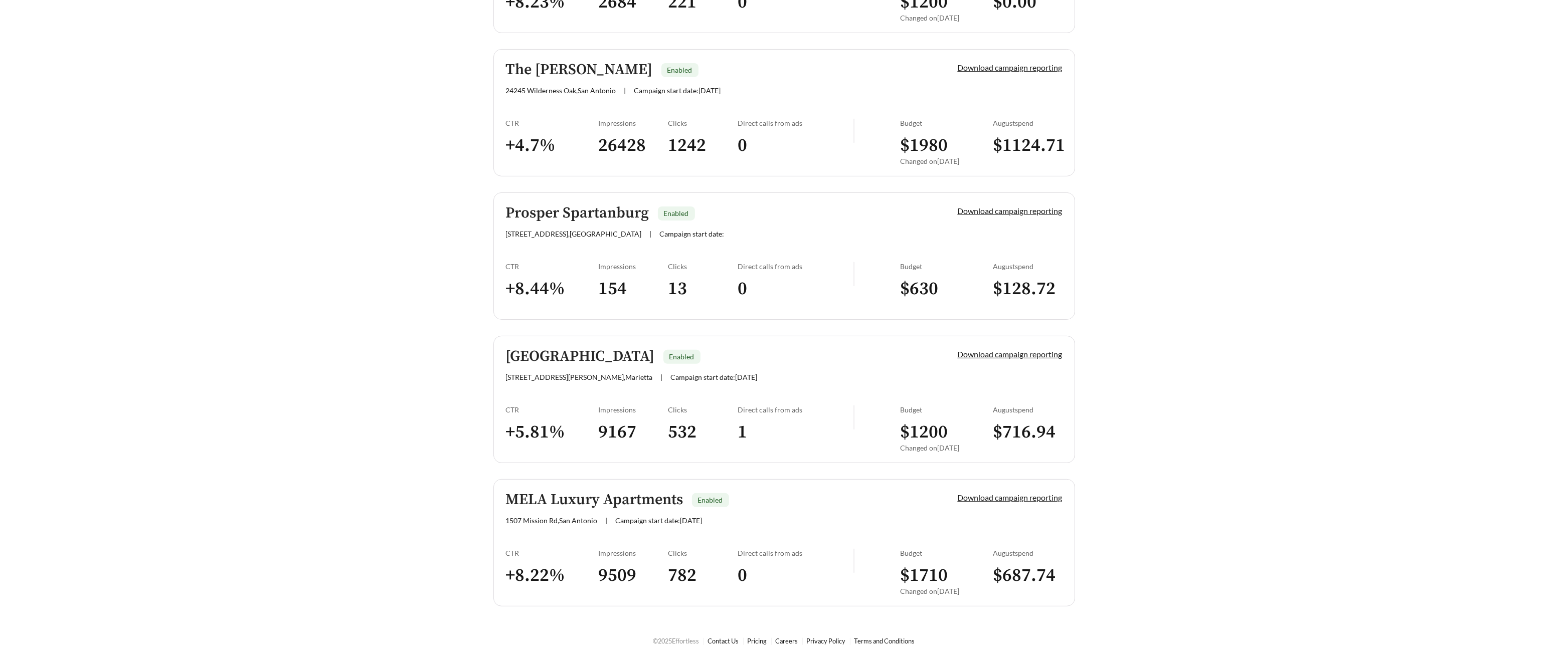
click at [604, 541] on link "MELA Luxury Apartments Enabled [STREET_ADDRESS] | Campaign start date: [DATE] D…" at bounding box center [784, 543] width 582 height 127
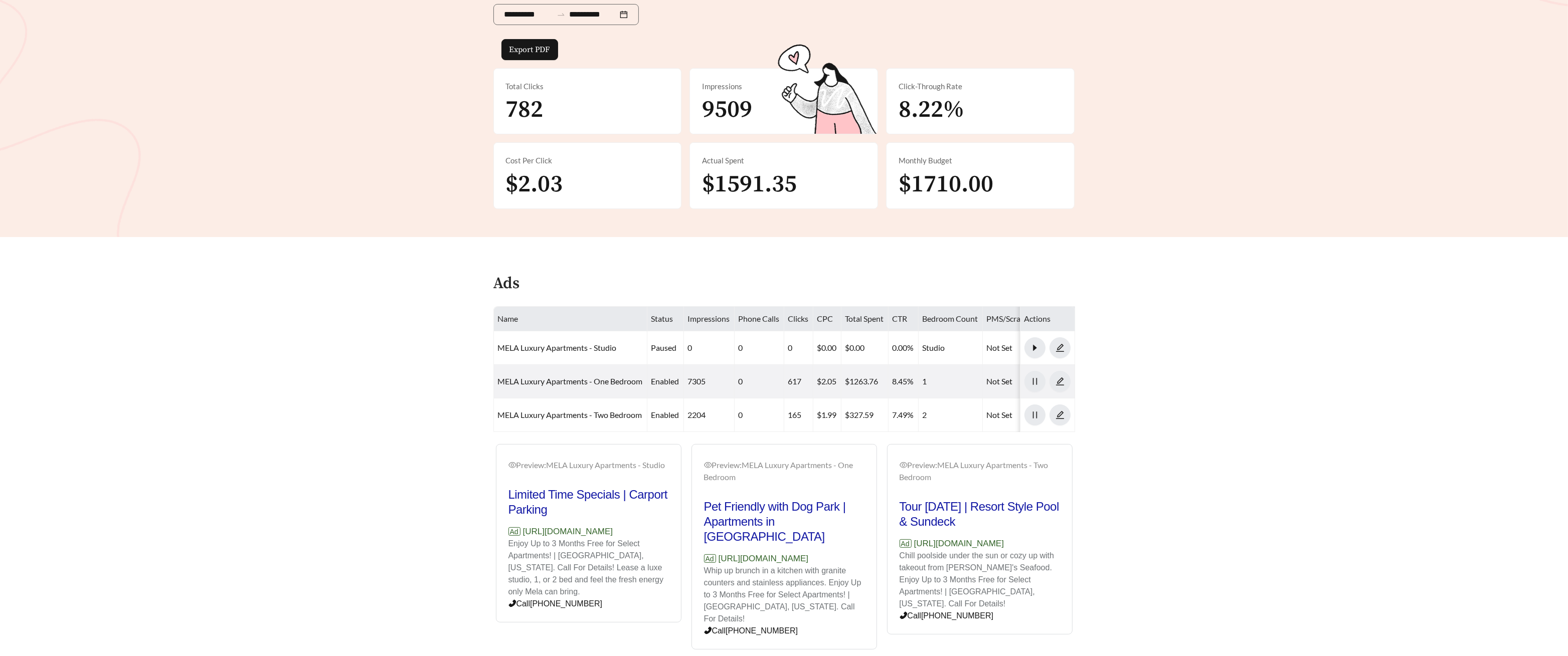
scroll to position [203, 0]
drag, startPoint x: 553, startPoint y: 555, endPoint x: 648, endPoint y: 554, distance: 95.0
click at [647, 554] on p "Enjoy Up to 3 Months Free for Select Apartments! | [GEOGRAPHIC_DATA], [US_STATE…" at bounding box center [588, 568] width 161 height 60
click at [647, 549] on p "Enjoy Up to 3 Months Free for Select Apartments! | [GEOGRAPHIC_DATA], [US_STATE…" at bounding box center [588, 568] width 161 height 60
drag, startPoint x: 740, startPoint y: 577, endPoint x: 797, endPoint y: 577, distance: 57.0
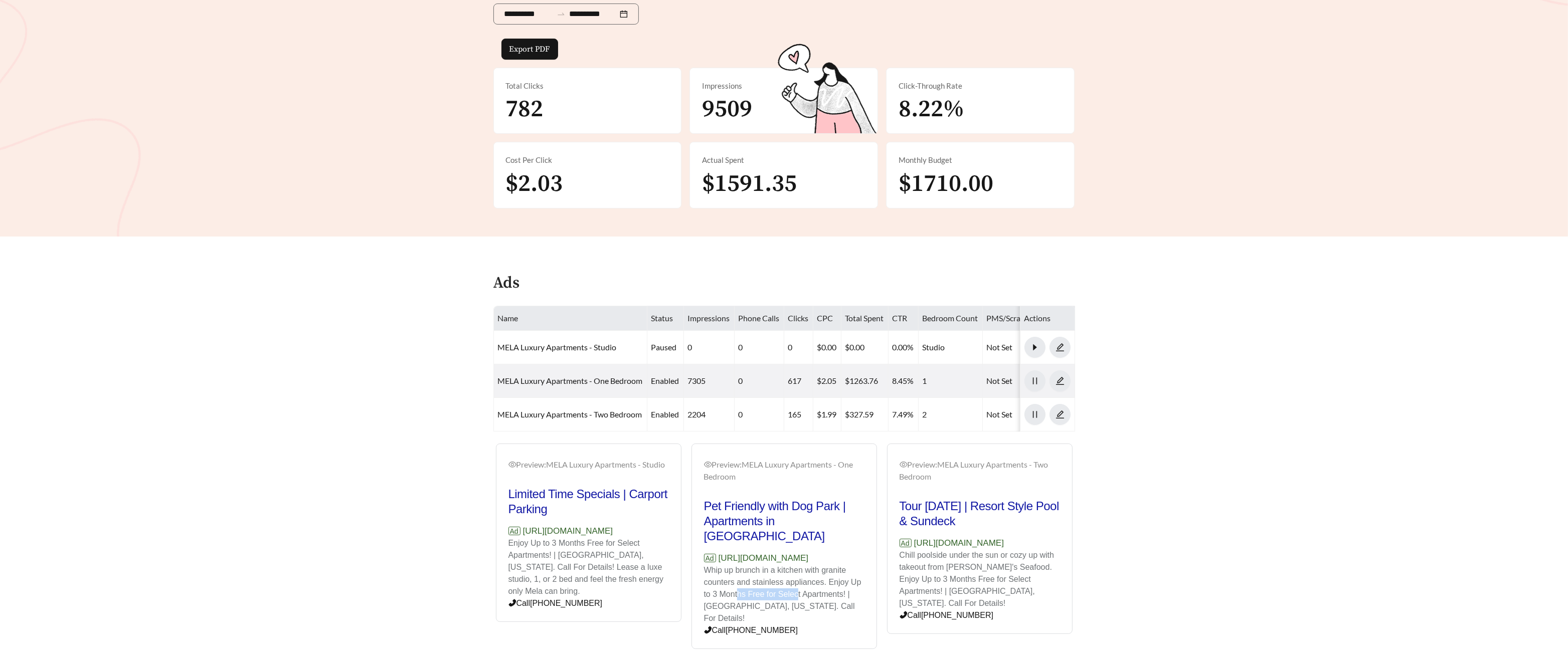
click at [647, 577] on p "Whip up brunch in a kitchen with granite counters and stainless appliances. Enj…" at bounding box center [784, 594] width 161 height 60
click at [647, 569] on p "Whip up brunch in a kitchen with granite counters and stainless appliances. Enj…" at bounding box center [784, 594] width 161 height 60
drag, startPoint x: 854, startPoint y: 544, endPoint x: 716, endPoint y: 543, distance: 138.0
click at [647, 552] on p "Ad https://www.melaluxuryapts.com" at bounding box center [784, 558] width 161 height 13
copy p "https://www.melaluxuryapts.com"
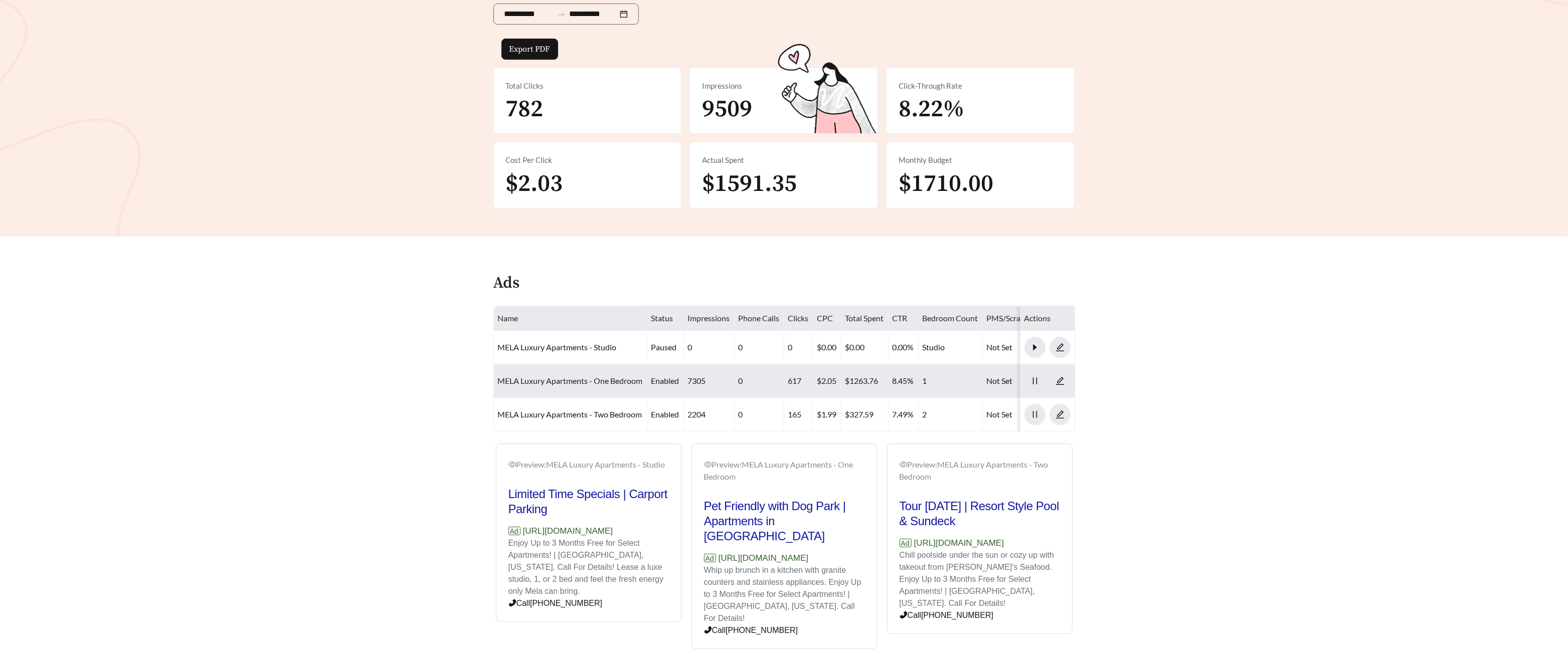
click at [534, 380] on link "MELA Luxury Apartments - One Bedroom" at bounding box center [570, 380] width 145 height 10
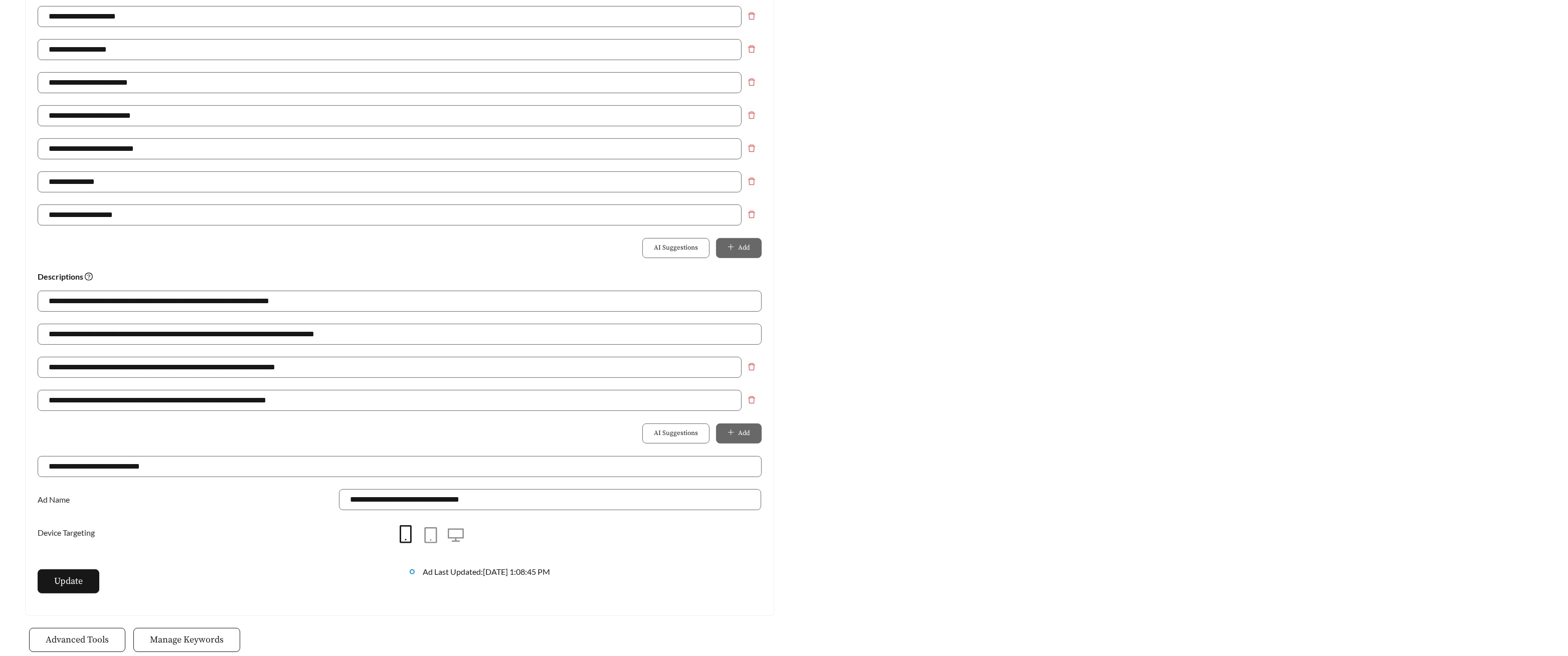
scroll to position [469, 0]
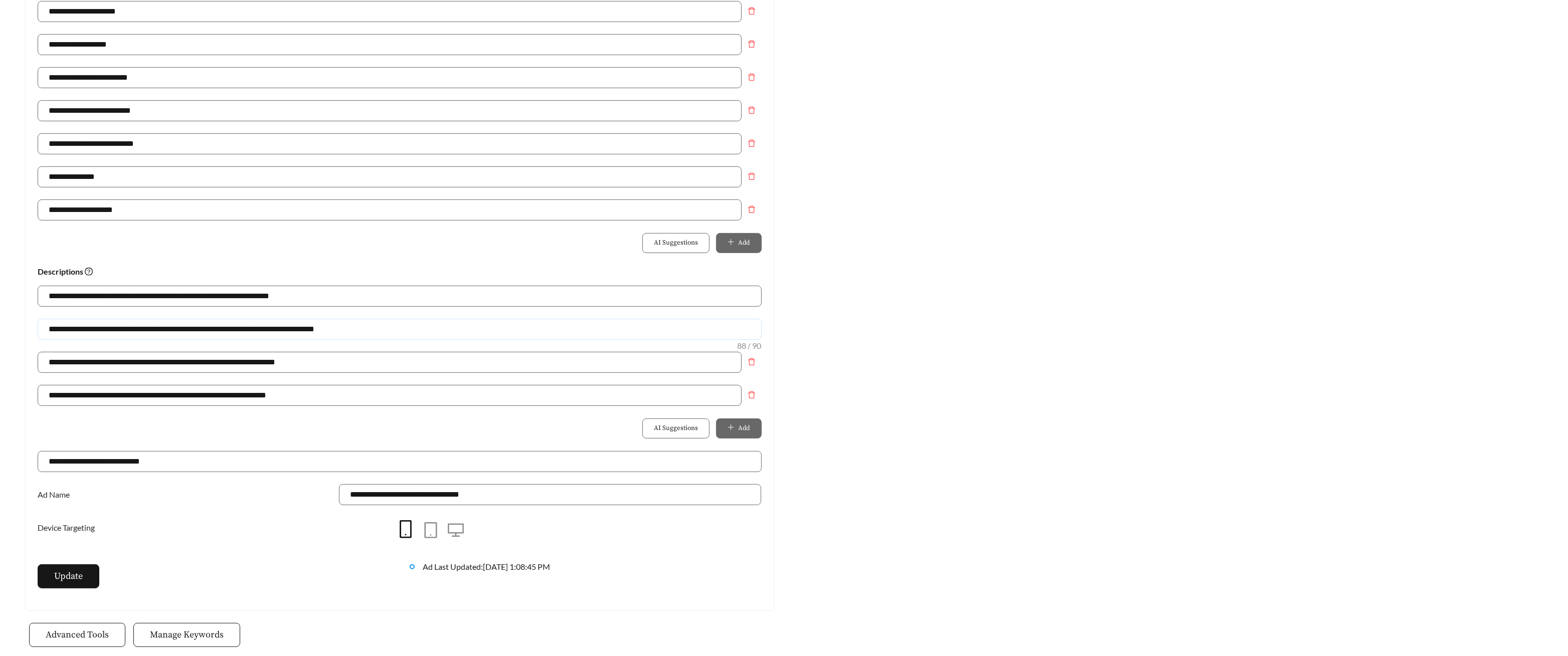
click at [94, 329] on input "**********" at bounding box center [399, 329] width 724 height 21
type input "**********"
click at [41, 577] on button "Update" at bounding box center [68, 576] width 62 height 24
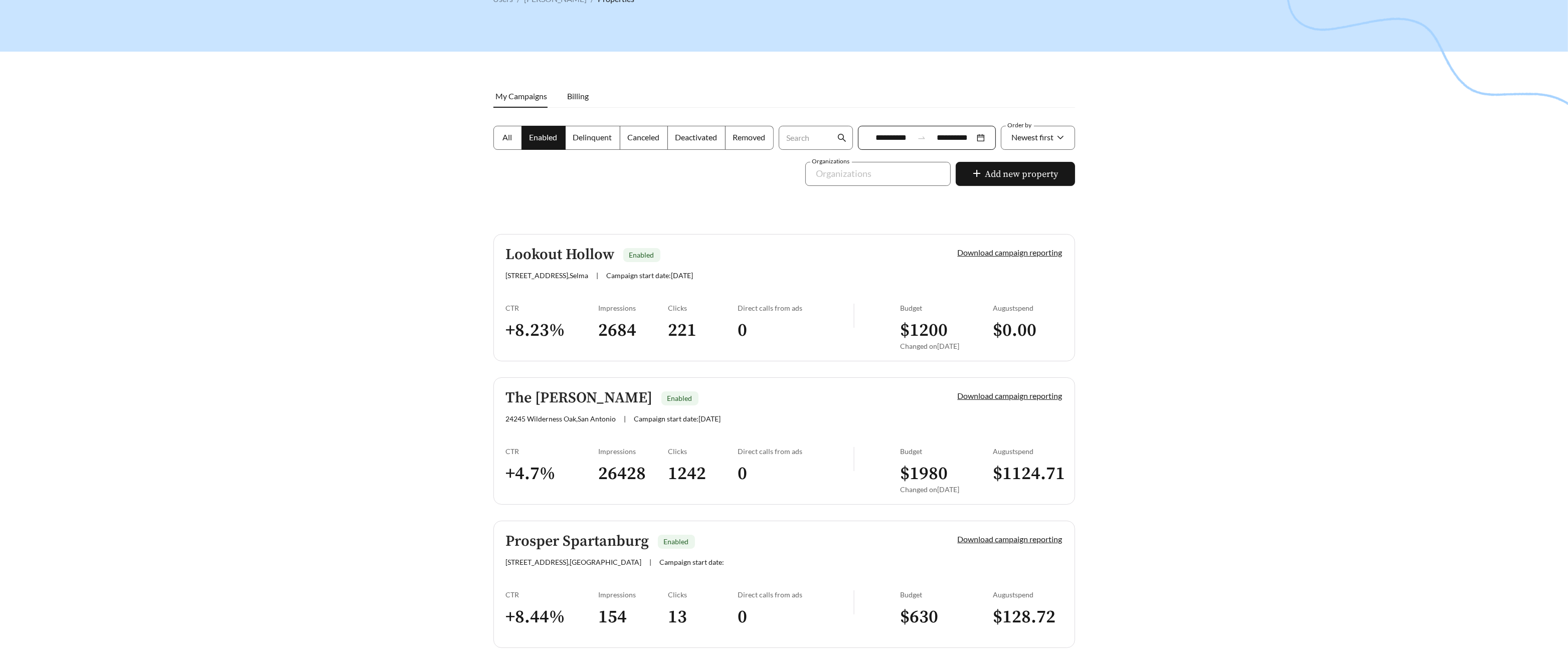
scroll to position [70, 0]
